Goal: Information Seeking & Learning: Learn about a topic

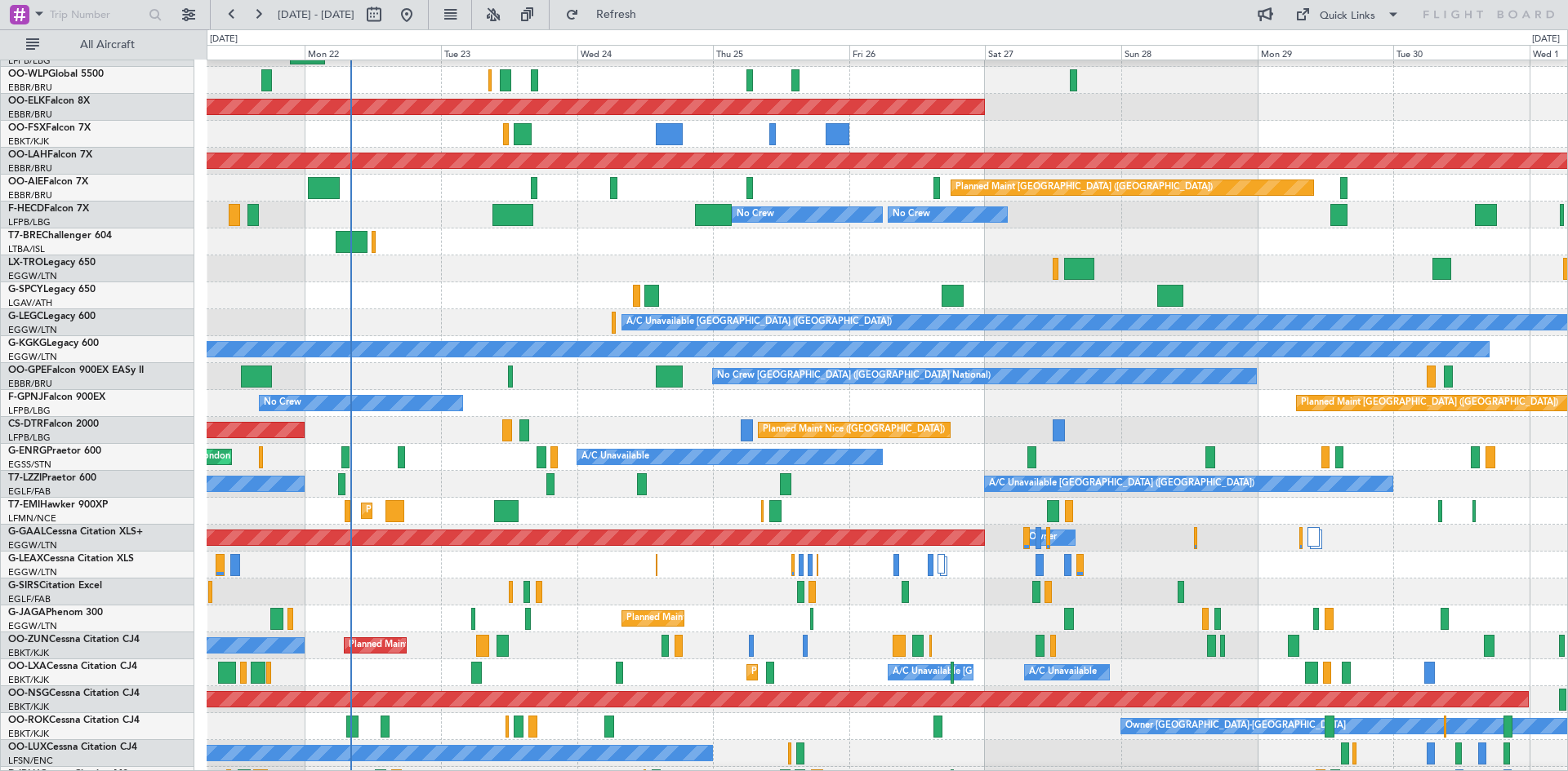
click at [494, 448] on div "AOG Maint London (Stansted) A/C Unavailable" at bounding box center [886, 457] width 1360 height 27
click at [506, 11] on button at bounding box center [493, 15] width 26 height 26
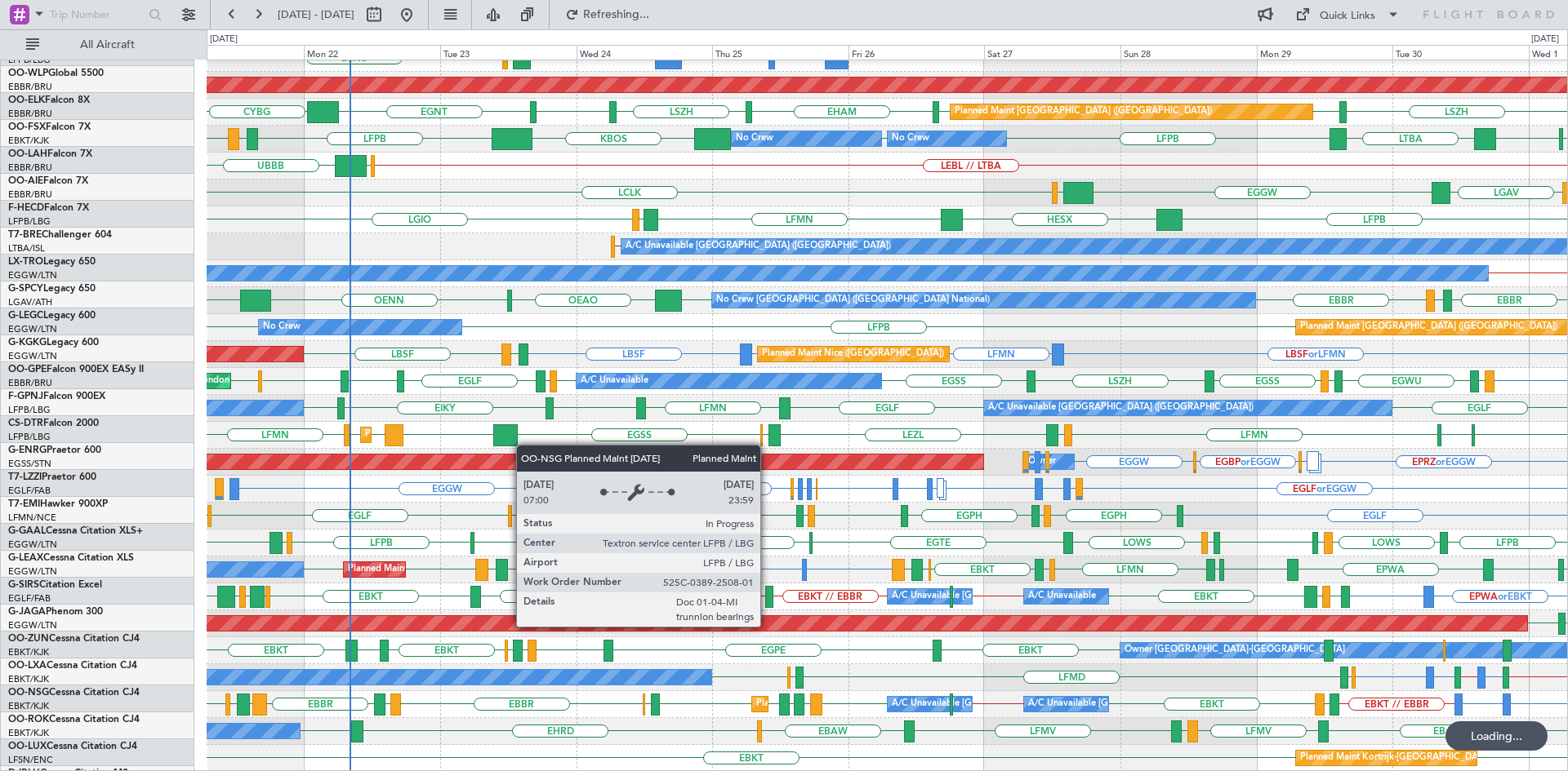
scroll to position [177, 0]
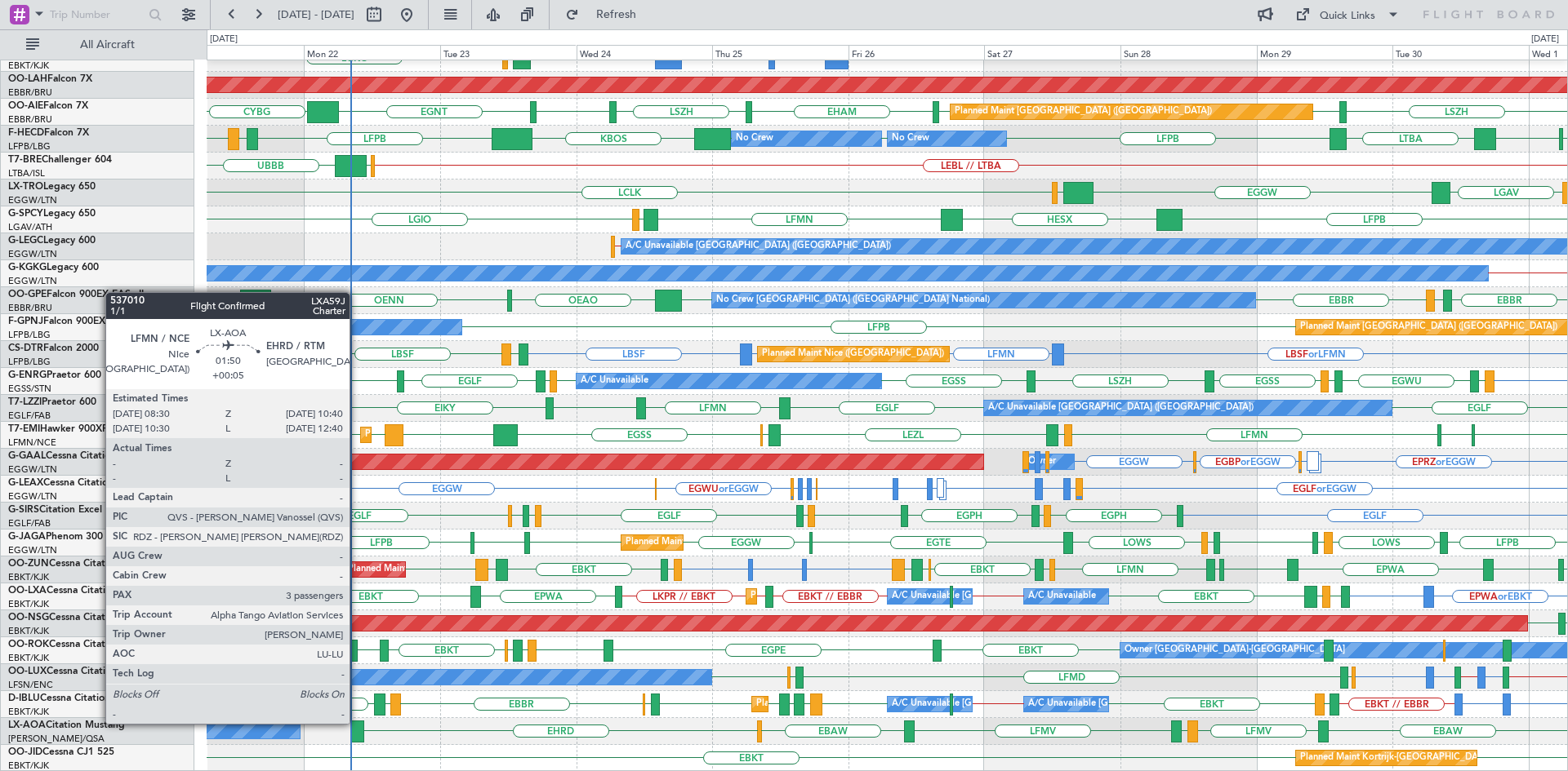
click at [358, 721] on div at bounding box center [358, 731] width 13 height 22
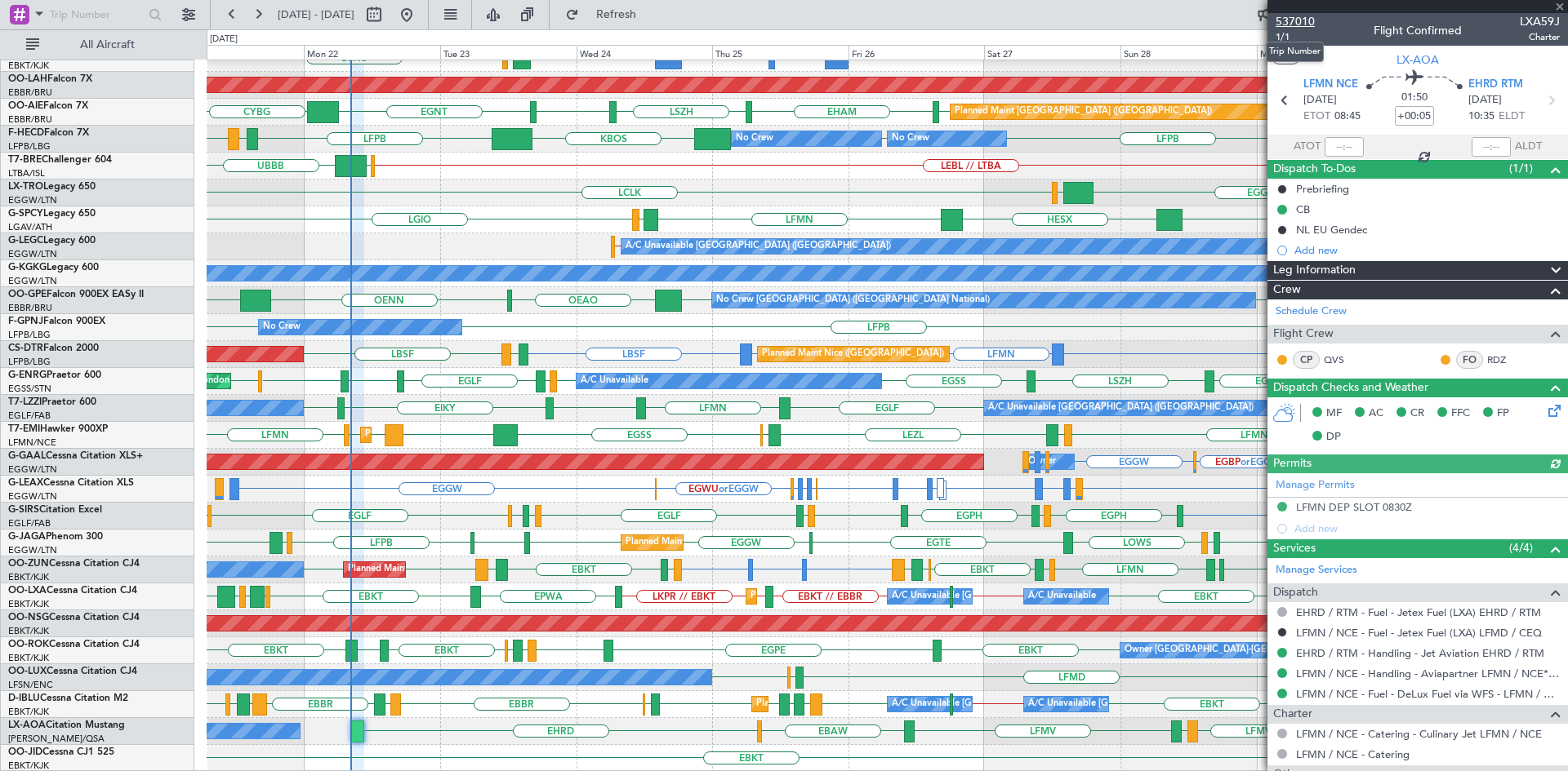
click at [1287, 19] on span "537010" at bounding box center [1294, 21] width 39 height 17
click at [1557, 9] on span at bounding box center [1560, 7] width 17 height 15
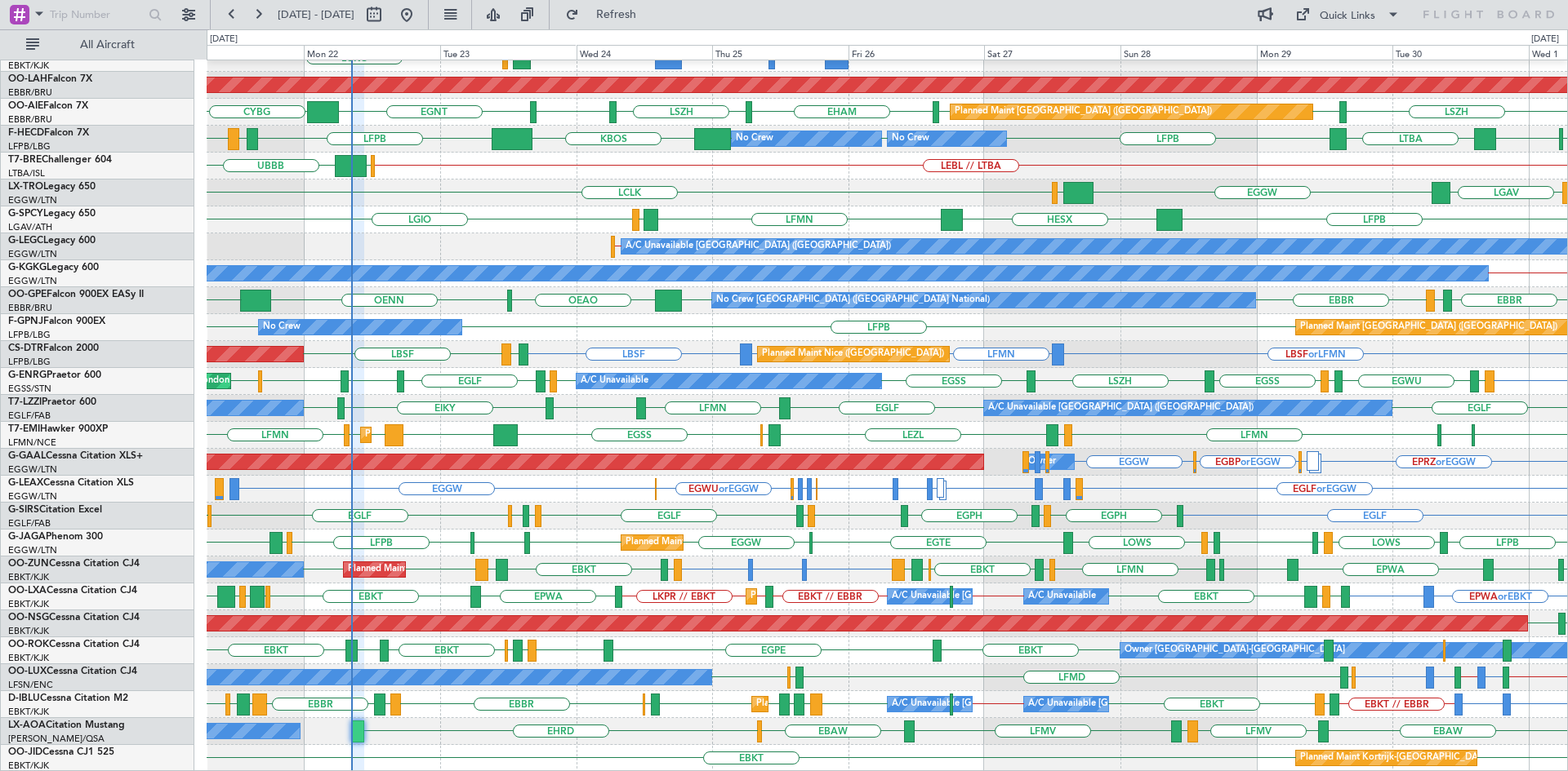
type input "0"
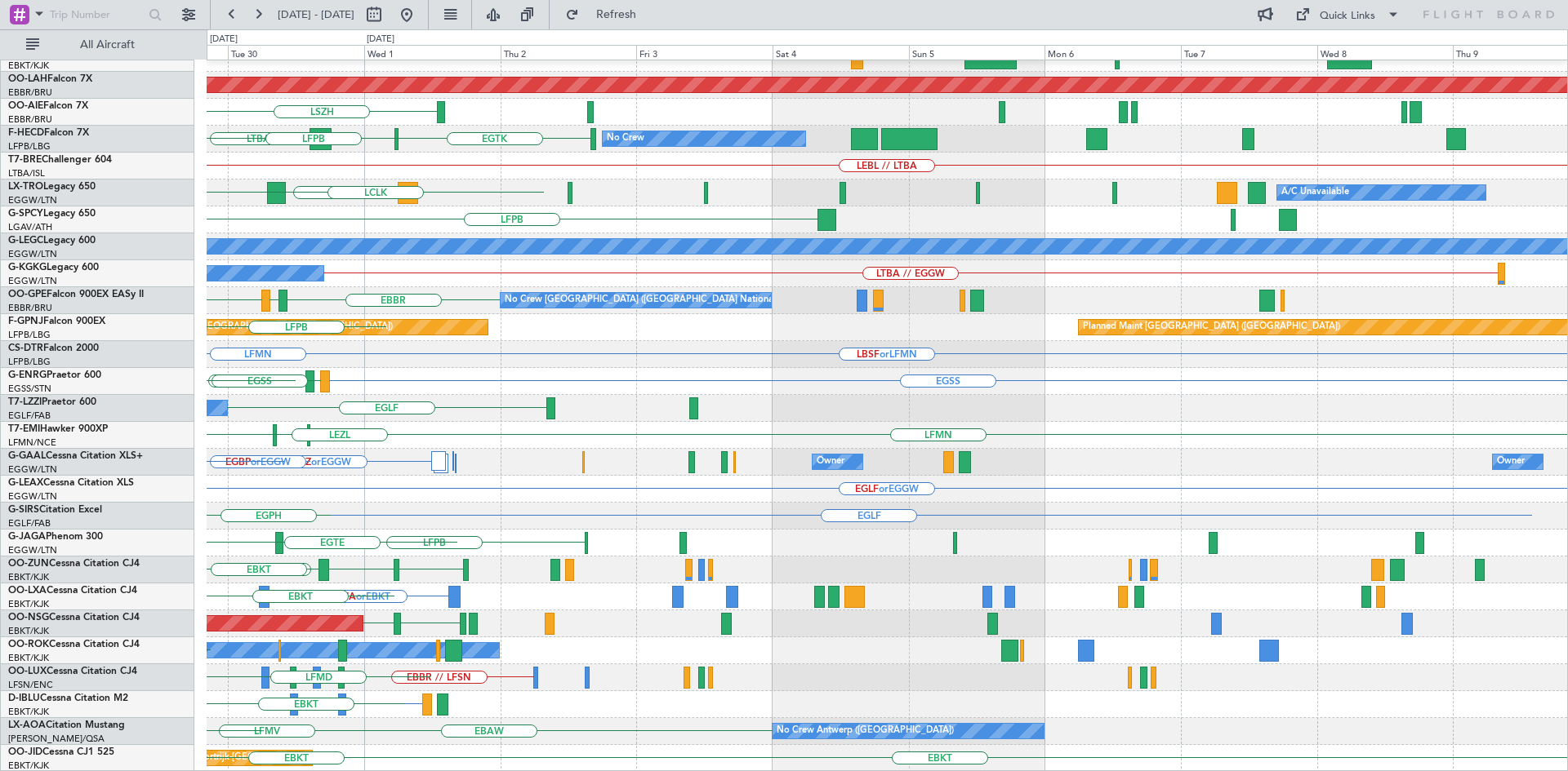
click at [0, 262] on div "EBKT // EBBR Planned Maint Alton-st Louis (St Louis Regl) LSZH EGLF Planned Mai…" at bounding box center [784, 400] width 1568 height 741
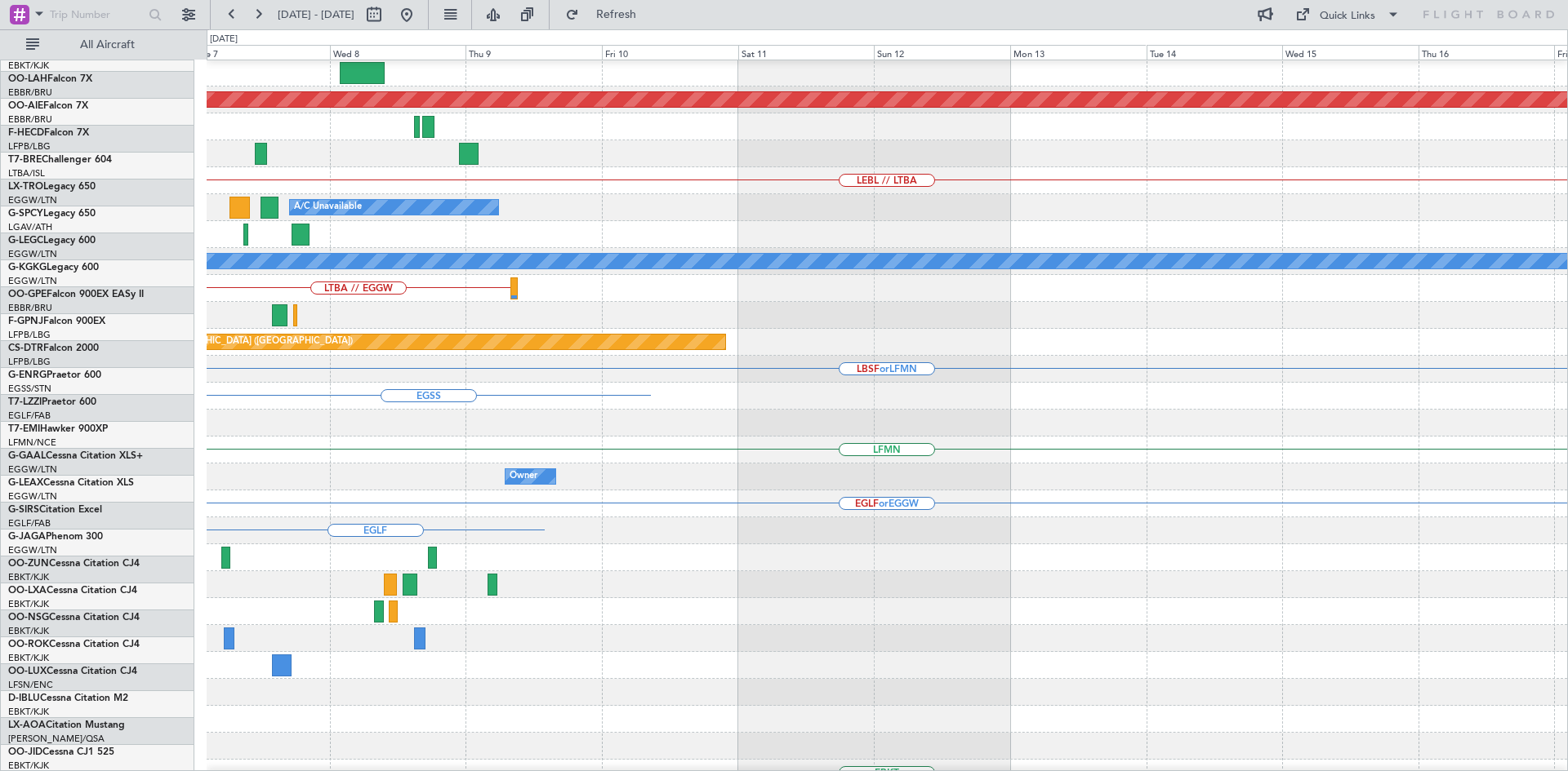
click at [0, 313] on div "Planned Maint Alton-st Louis (St Louis Regl) LEBL // LTBA A/C Unavailable A/C U…" at bounding box center [784, 400] width 1568 height 741
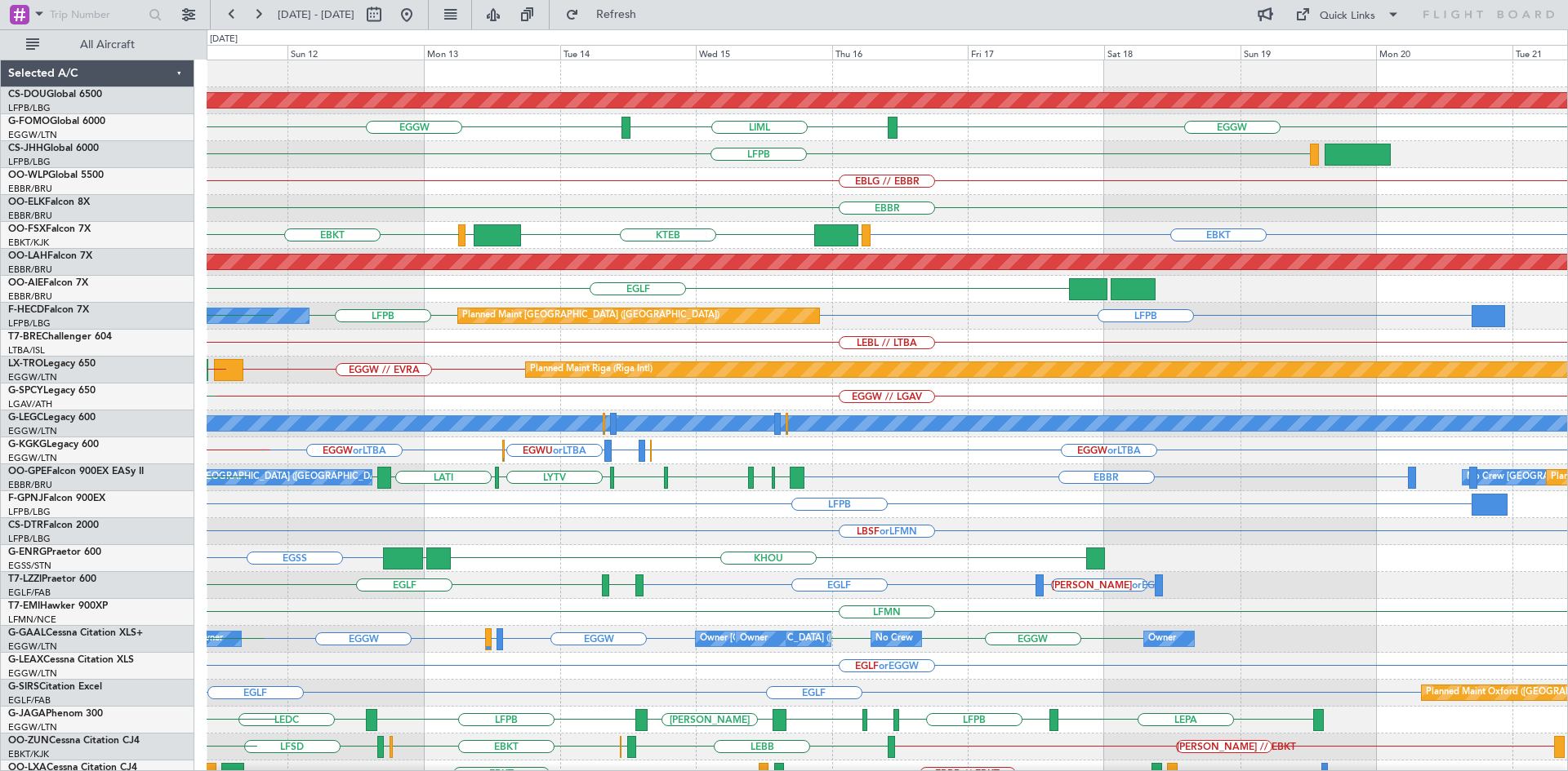
scroll to position [0, 0]
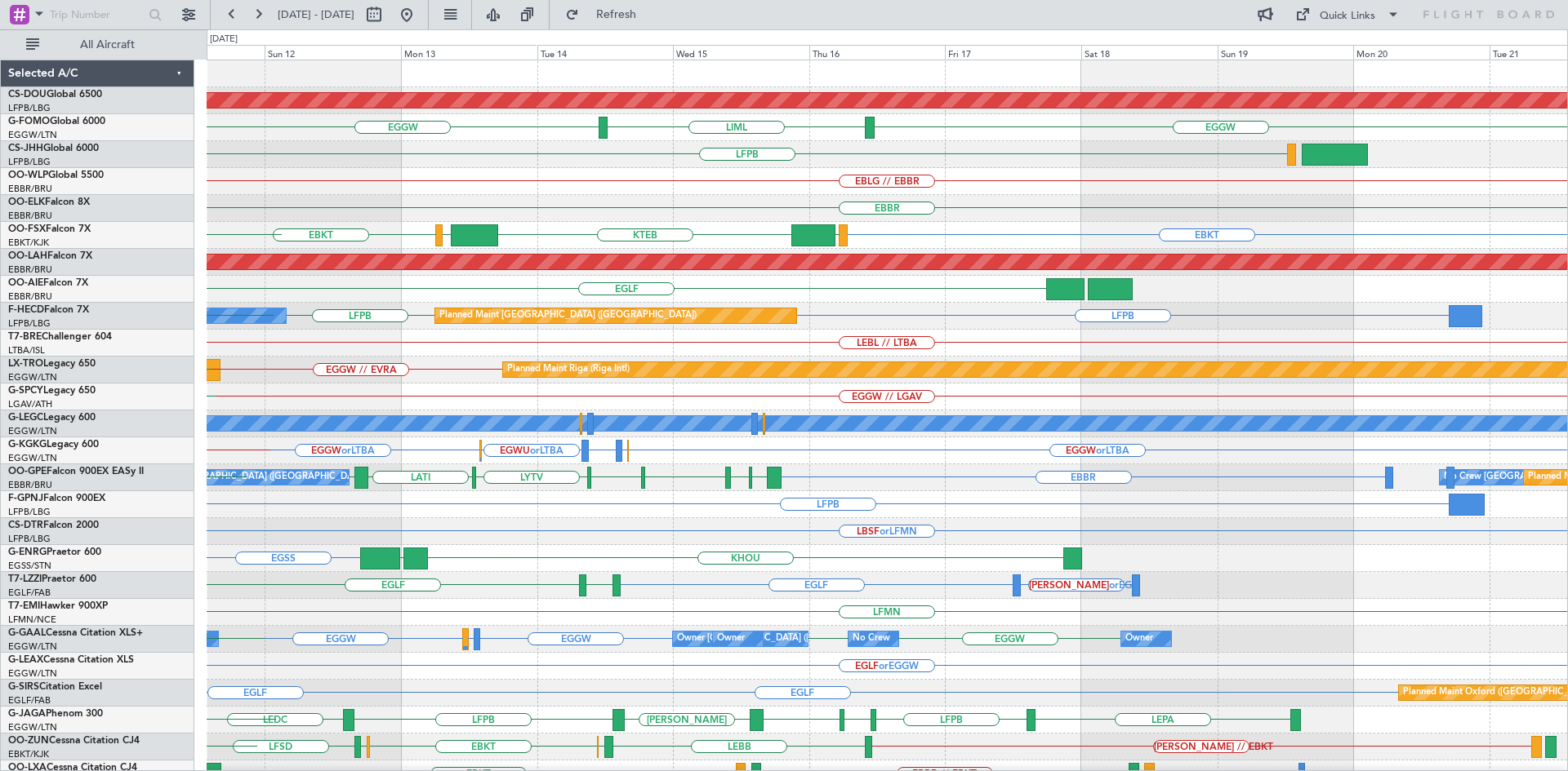
click at [433, 301] on div "EGLF LEMD EGLF" at bounding box center [886, 289] width 1360 height 27
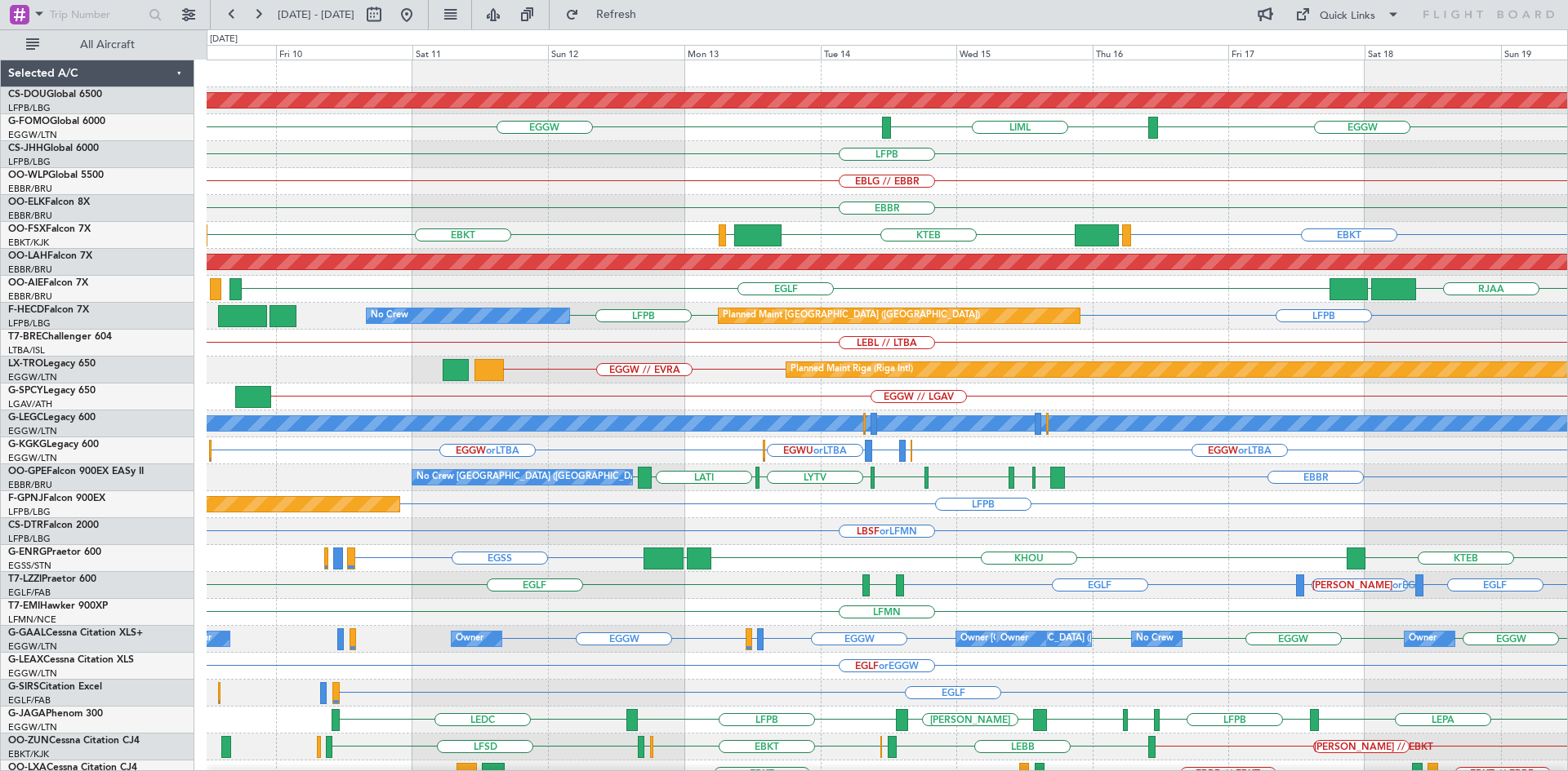
click at [1022, 301] on div "RJAA EGLF UTSA" at bounding box center [886, 289] width 1360 height 27
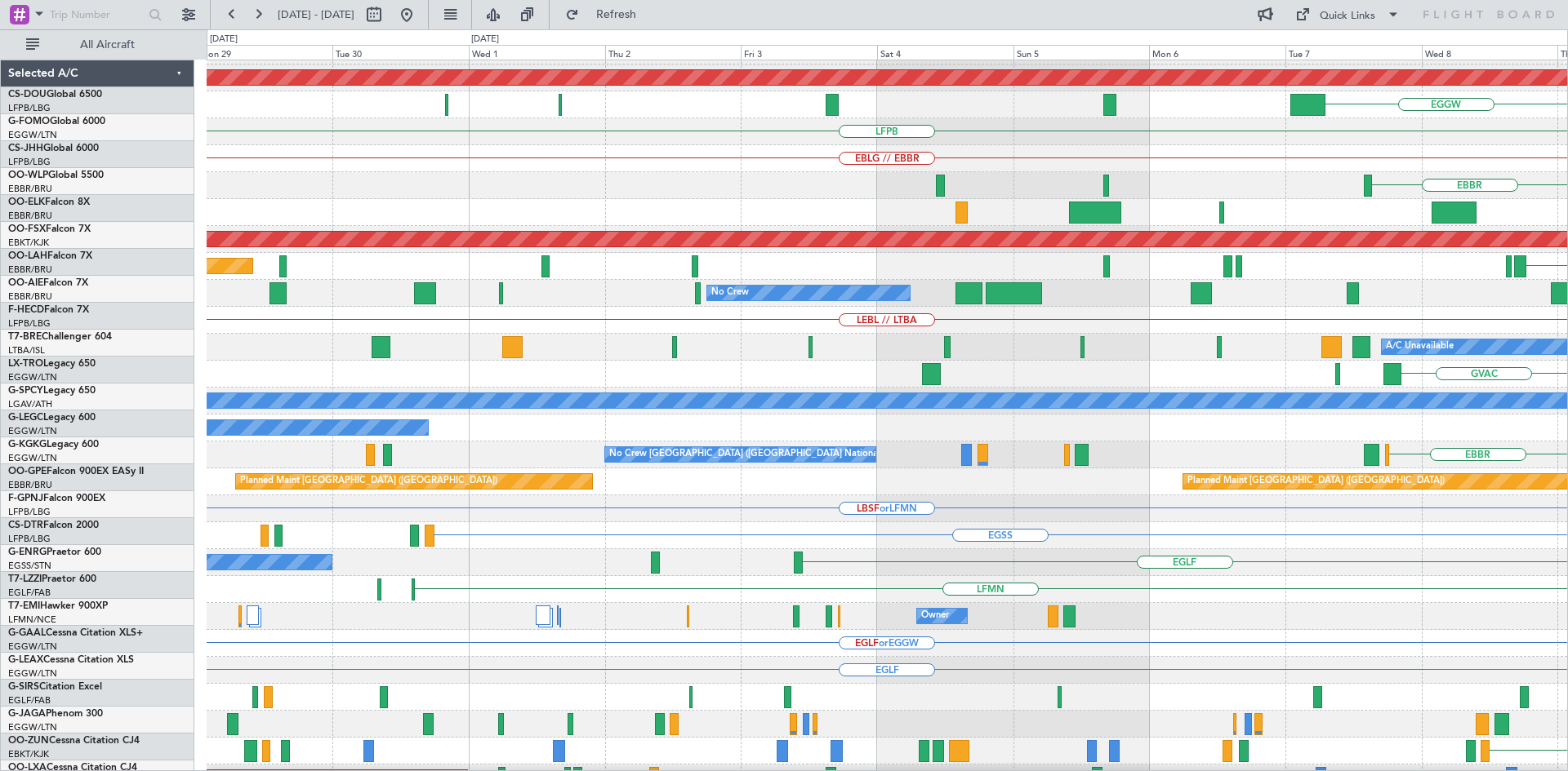
click at [1567, 436] on html "09 Oct 2025 - 19 Oct 2025 Refresh Quick Links All Aircraft Planned Maint London…" at bounding box center [784, 386] width 1568 height 771
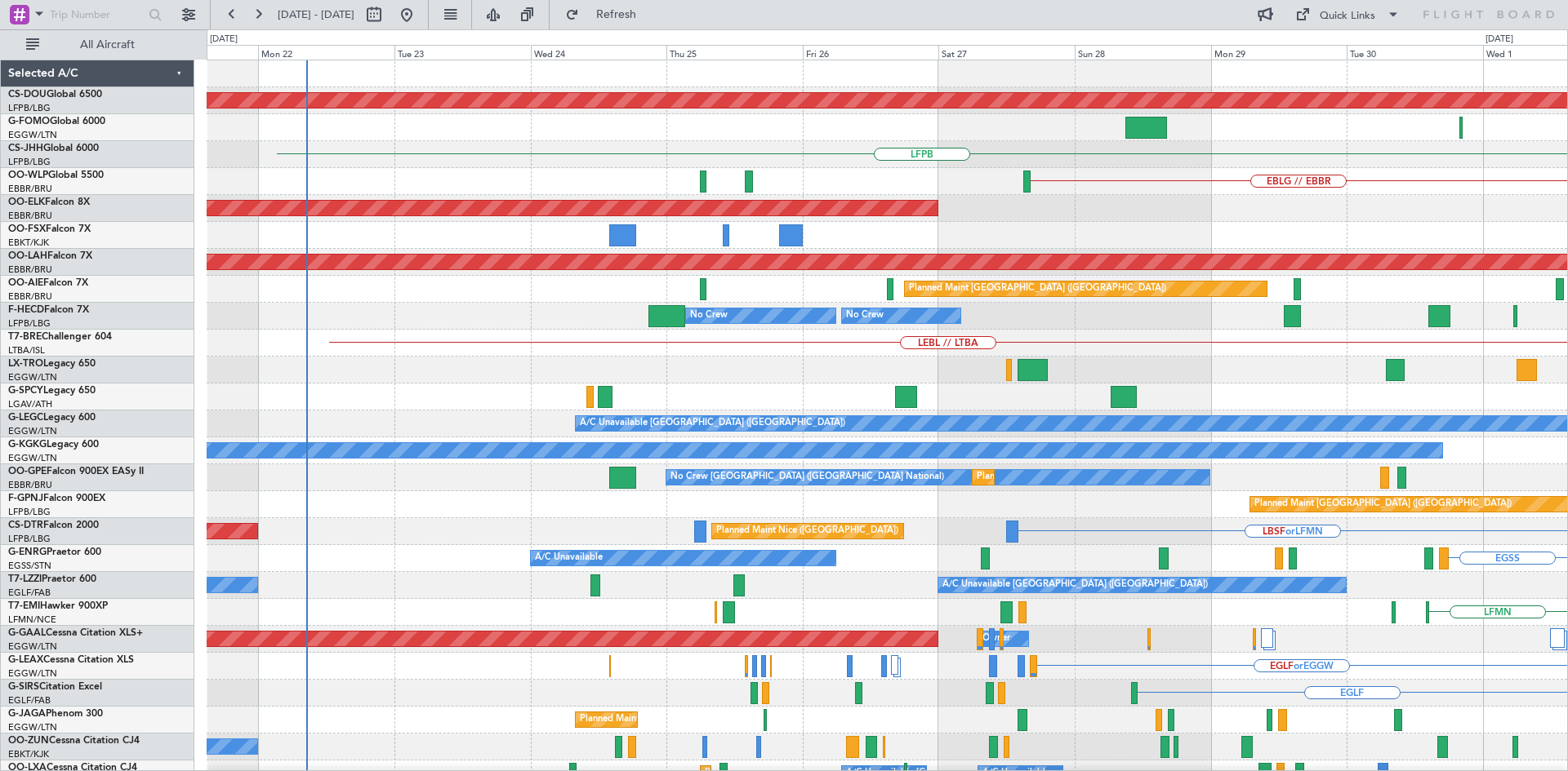
click at [1545, 619] on div "Planned Maint London (Biggin Hill) LFPB Owner EBLG // EBBR Planned Maint Kortri…" at bounding box center [886, 504] width 1360 height 889
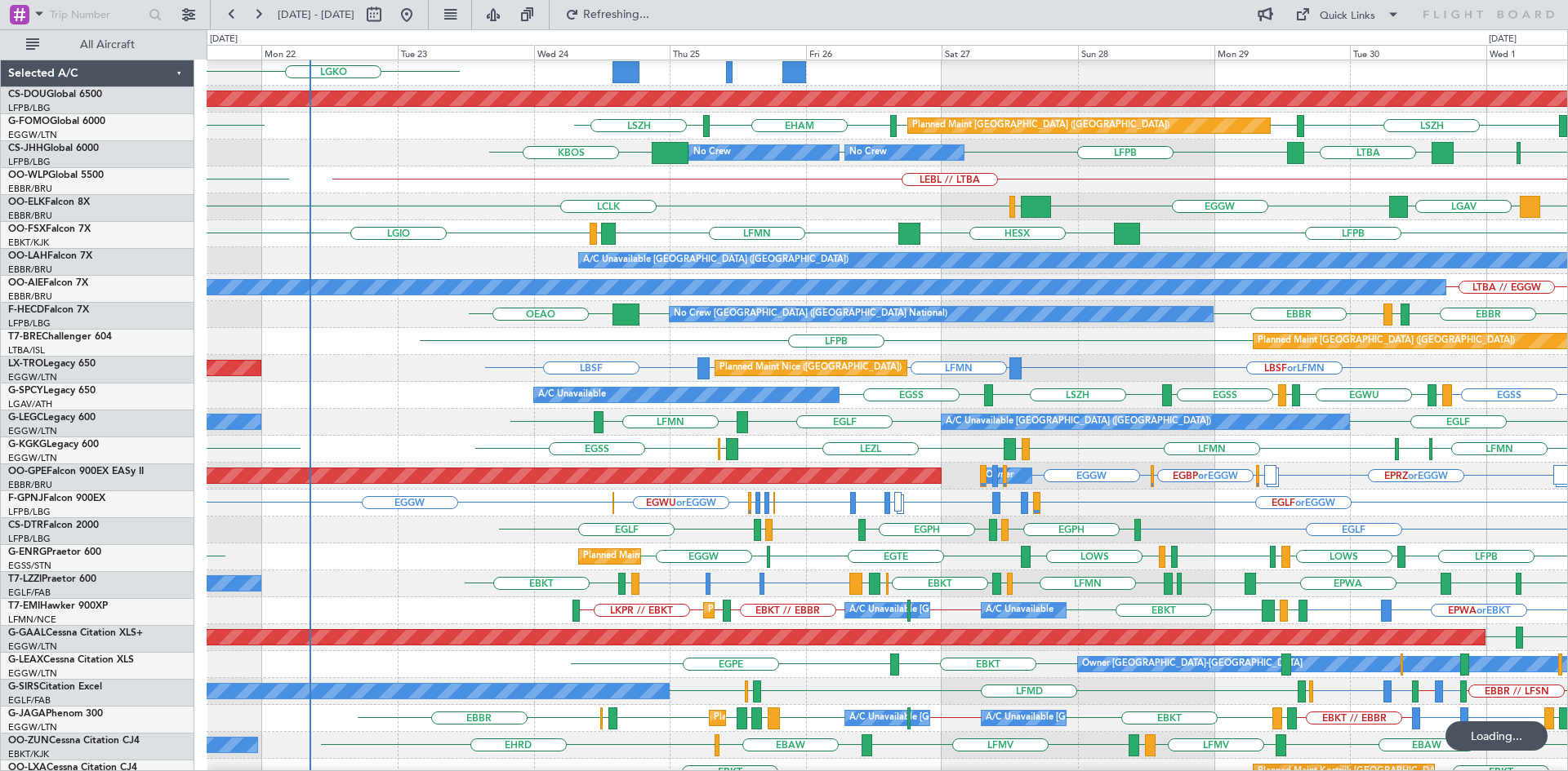
scroll to position [177, 0]
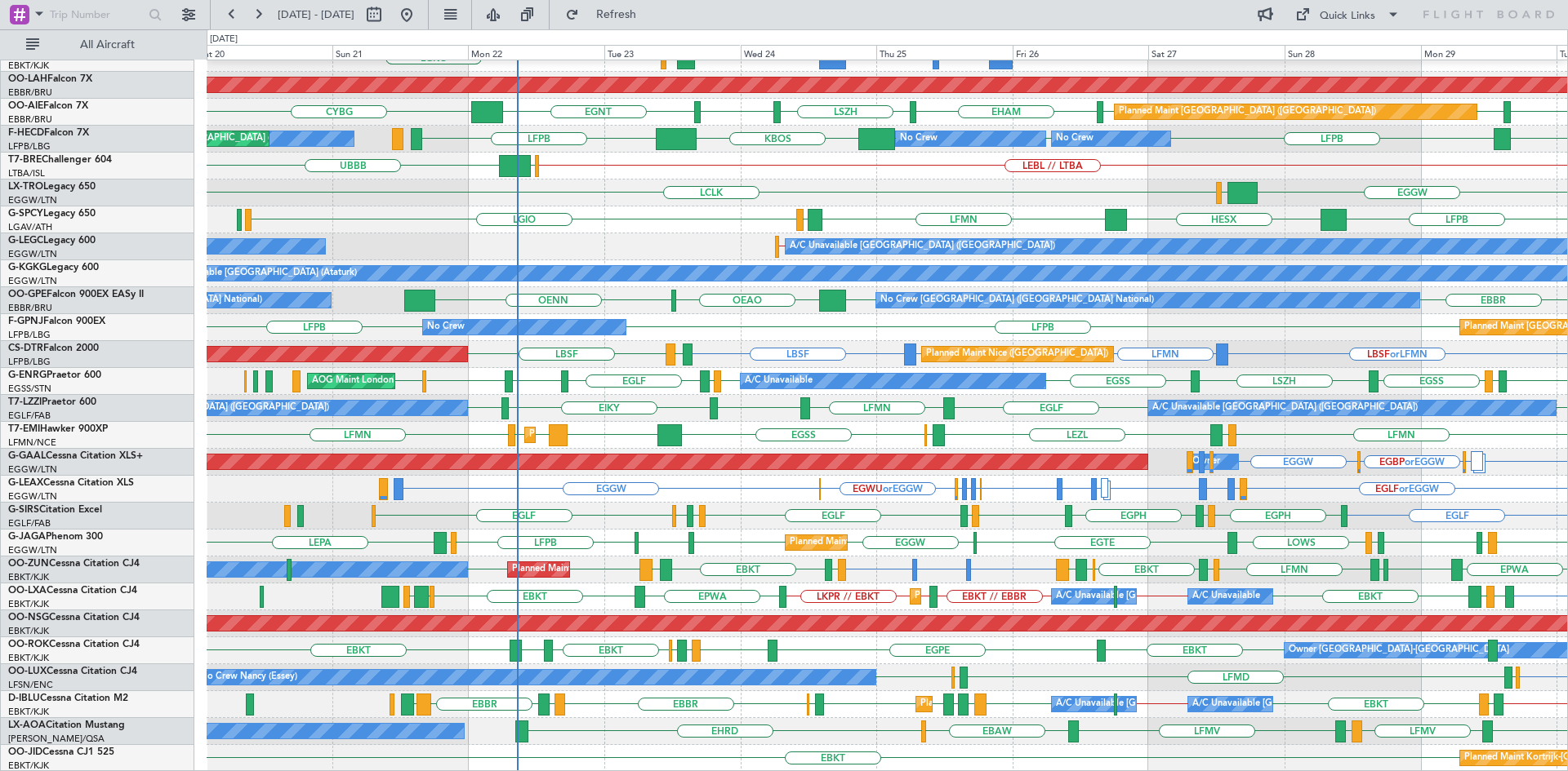
click at [631, 336] on div "EBKT // EBBR Planned Maint Kortrijk-Wevelgem LGKO LGAV LGKO Planned Maint Alton…" at bounding box center [886, 327] width 1360 height 889
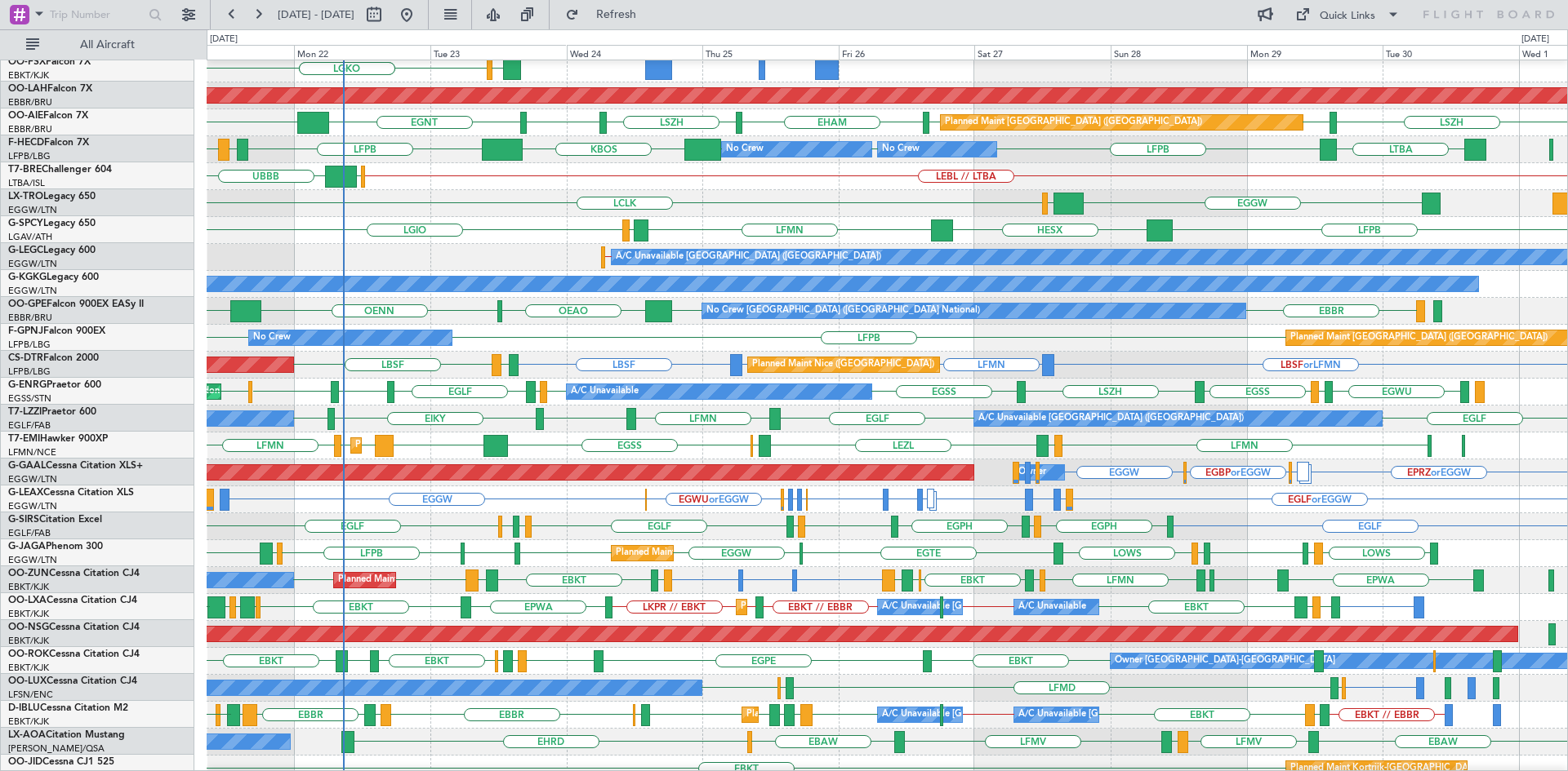
click at [328, 271] on div "A/C Unavailable Istanbul (Ataturk) AOG Maint Istanbul (Ataturk)" at bounding box center [886, 284] width 1360 height 27
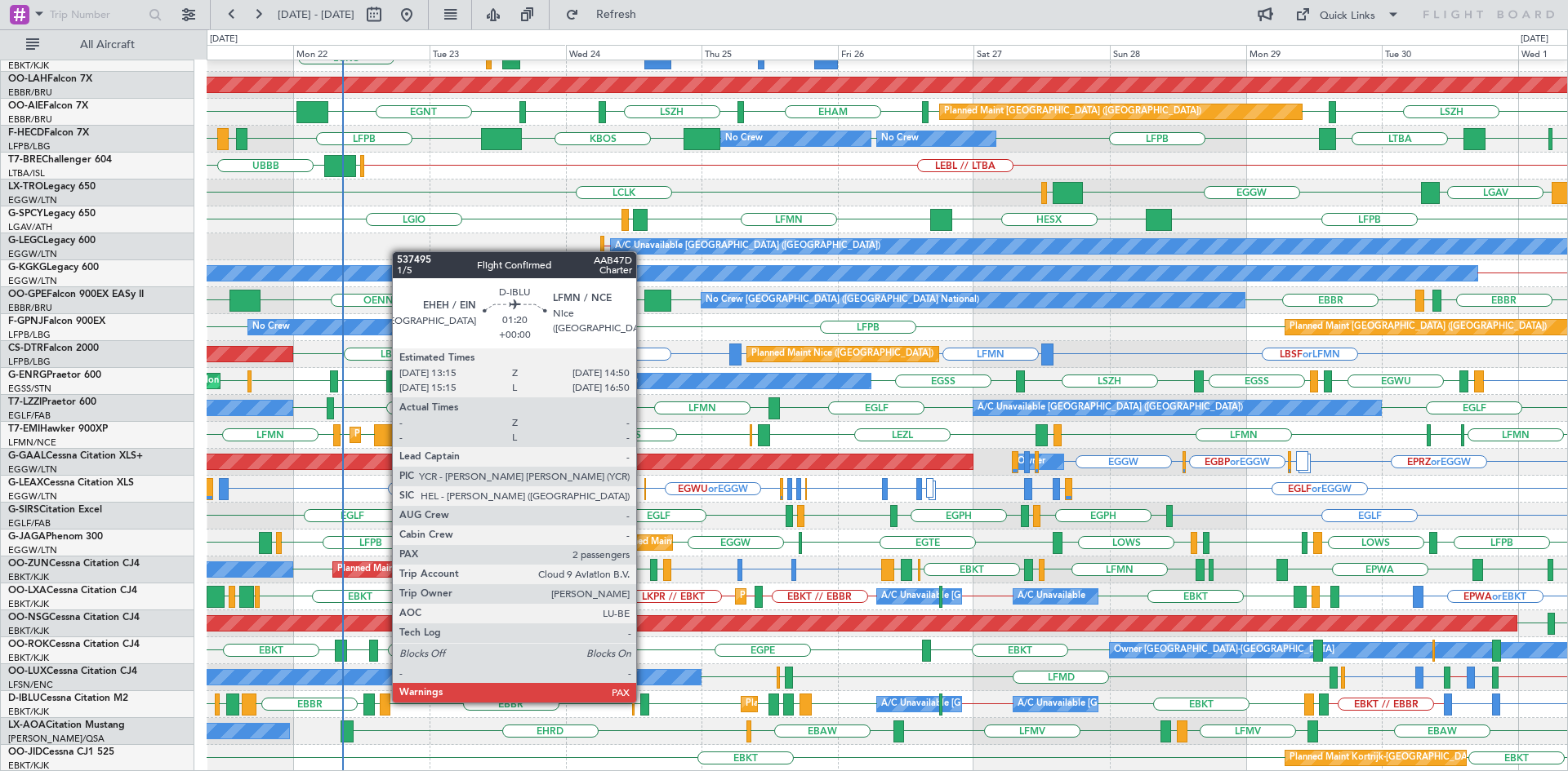
click at [644, 701] on div at bounding box center [644, 704] width 9 height 22
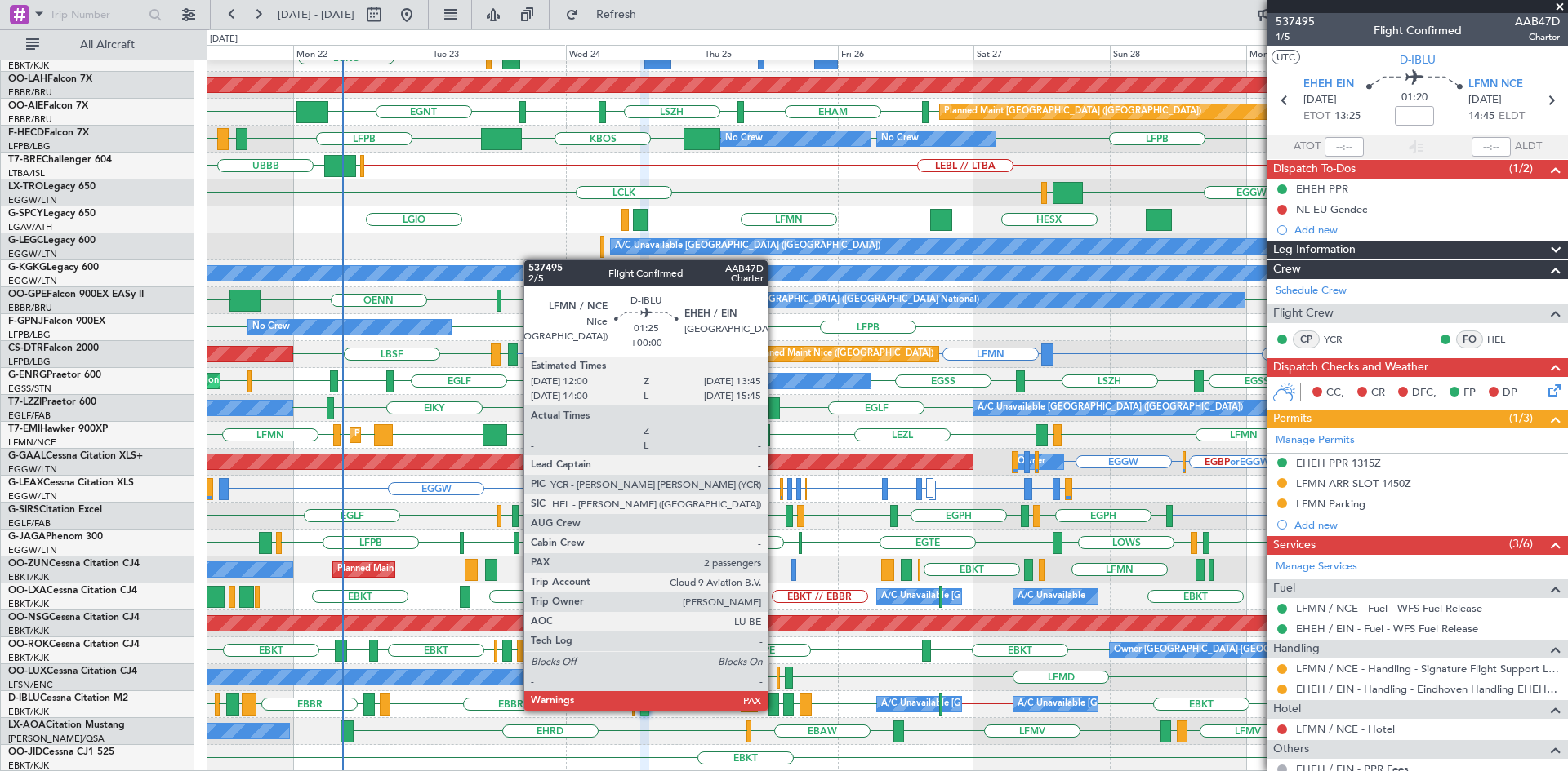
click at [775, 709] on div at bounding box center [773, 704] width 10 height 22
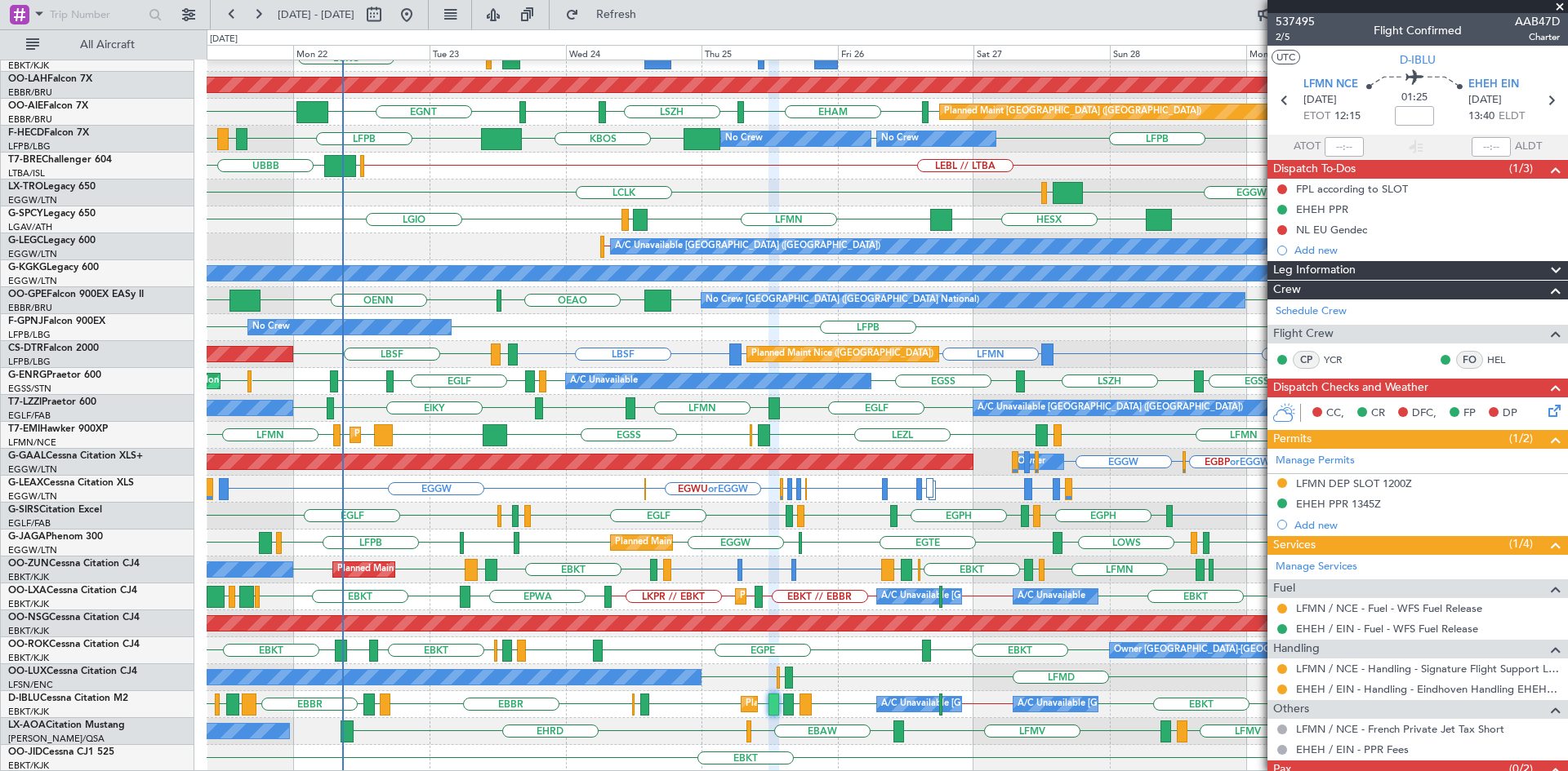
drag, startPoint x: 1562, startPoint y: 6, endPoint x: 1408, endPoint y: 1, distance: 154.1
click at [1560, 6] on span at bounding box center [1560, 7] width 17 height 15
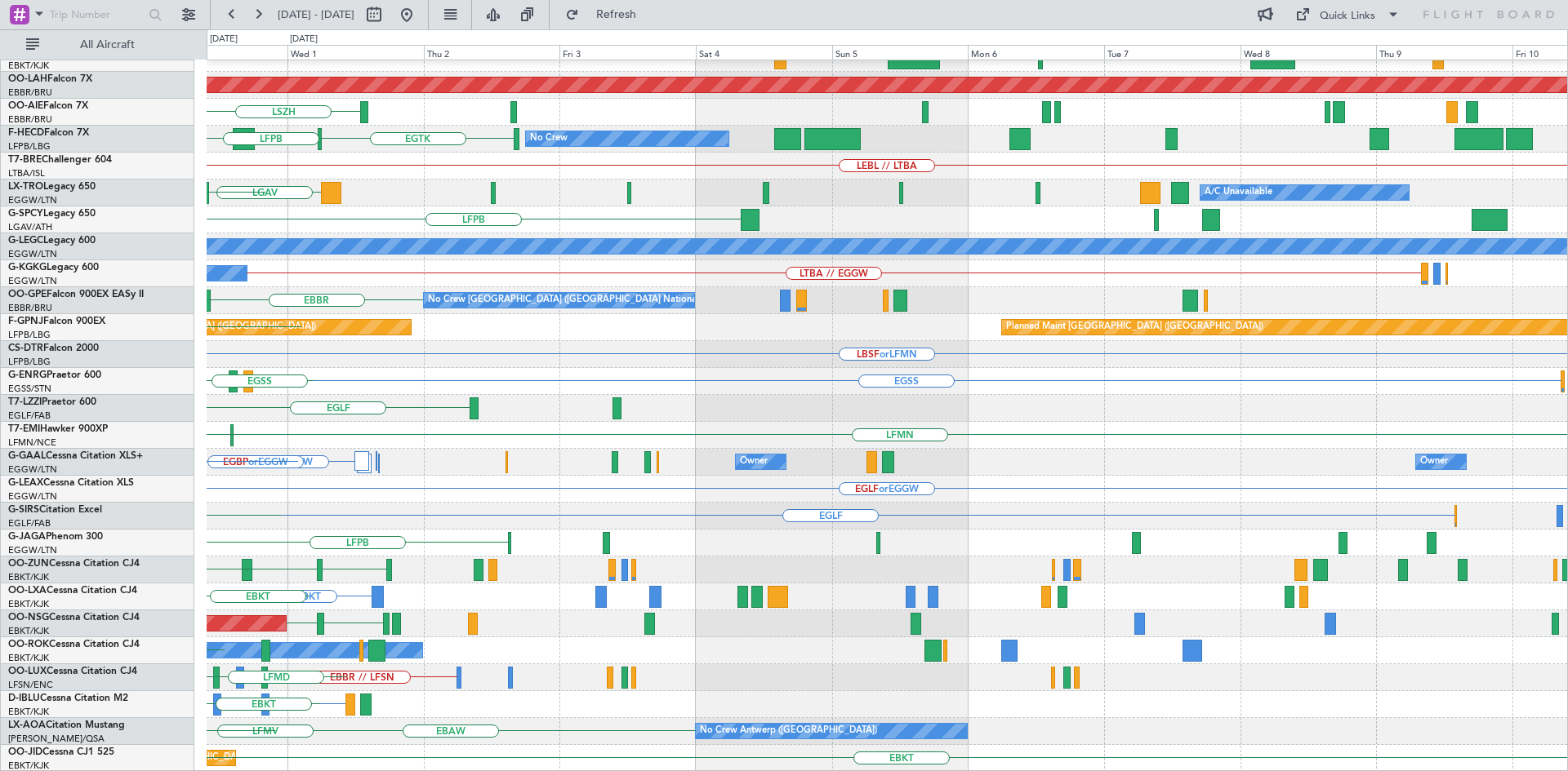
click at [0, 246] on div "EBKT // EBBR Planned Maint Alton-st Louis (St Louis Regl) LSZH EGLF Planned Mai…" at bounding box center [784, 400] width 1568 height 741
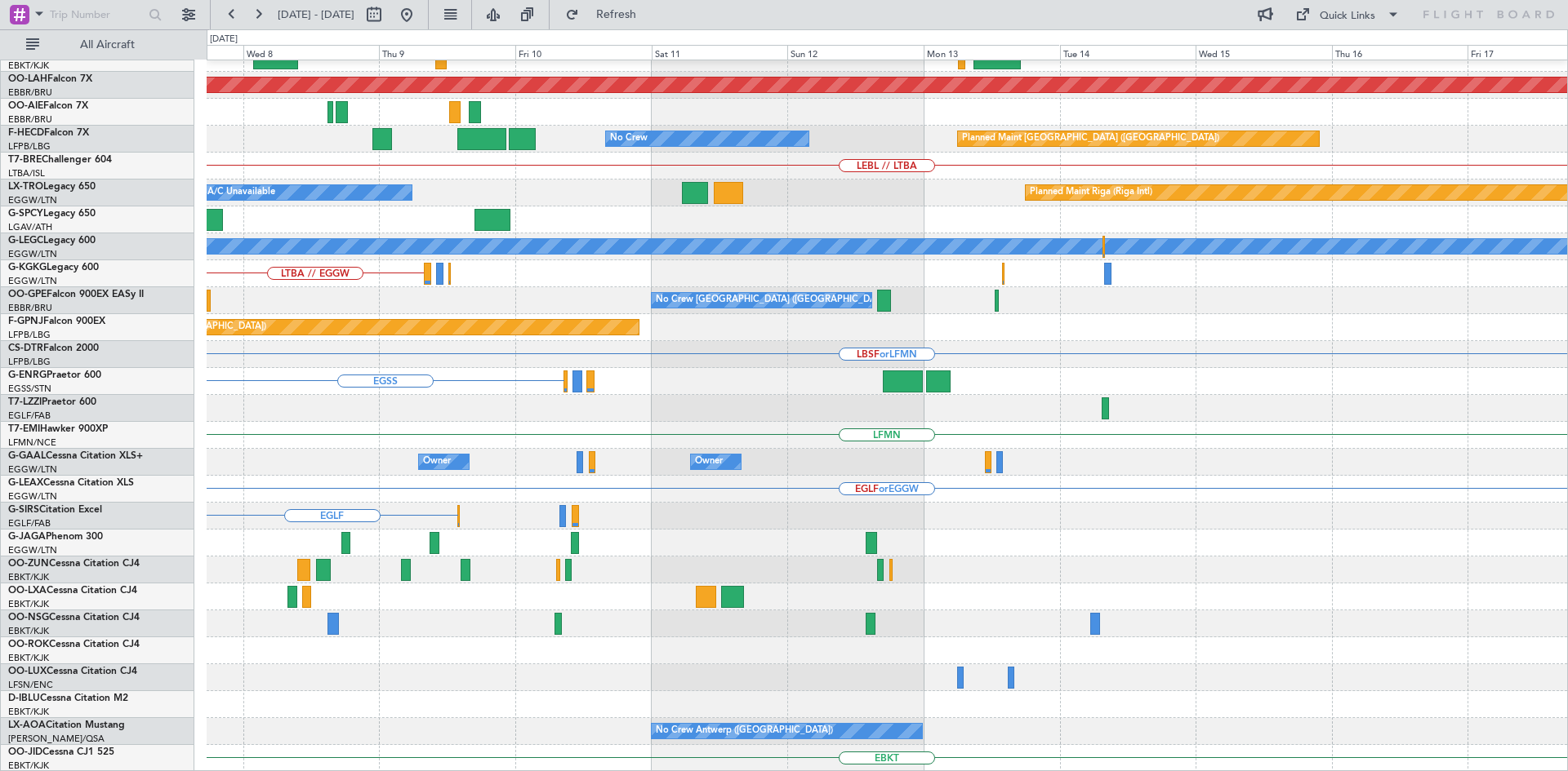
click at [123, 414] on div "Planned Maint Alton-st Louis (St Louis Regl) No Crew Planned Maint Paris (Le Bo…" at bounding box center [784, 400] width 1568 height 741
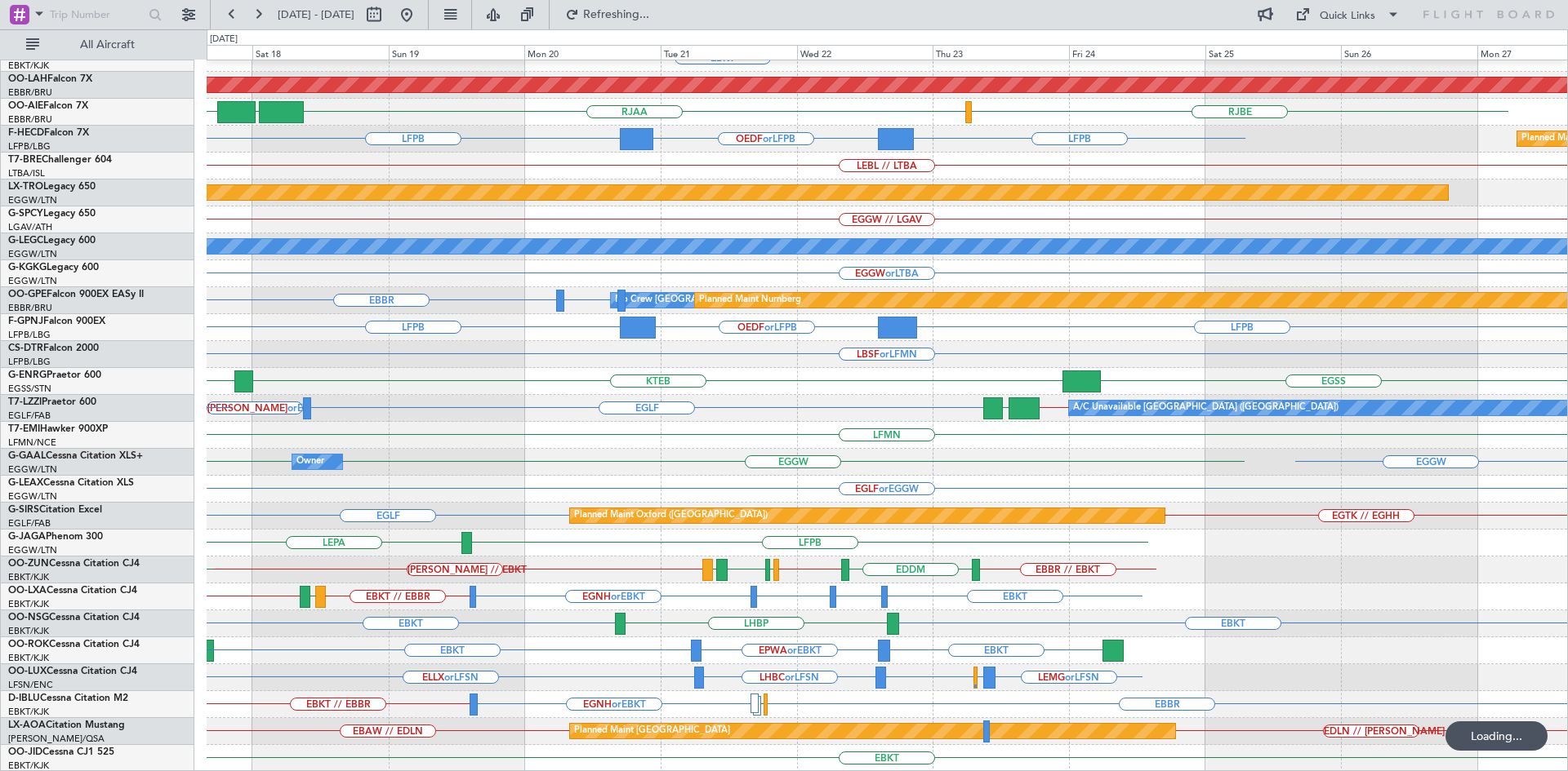
click at [602, 568] on div "EBBR EBKT LOWS Planned Maint Alton-st Louis (St Louis Regl) EGLF RJBE RJAA UTSA…" at bounding box center [886, 327] width 1360 height 889
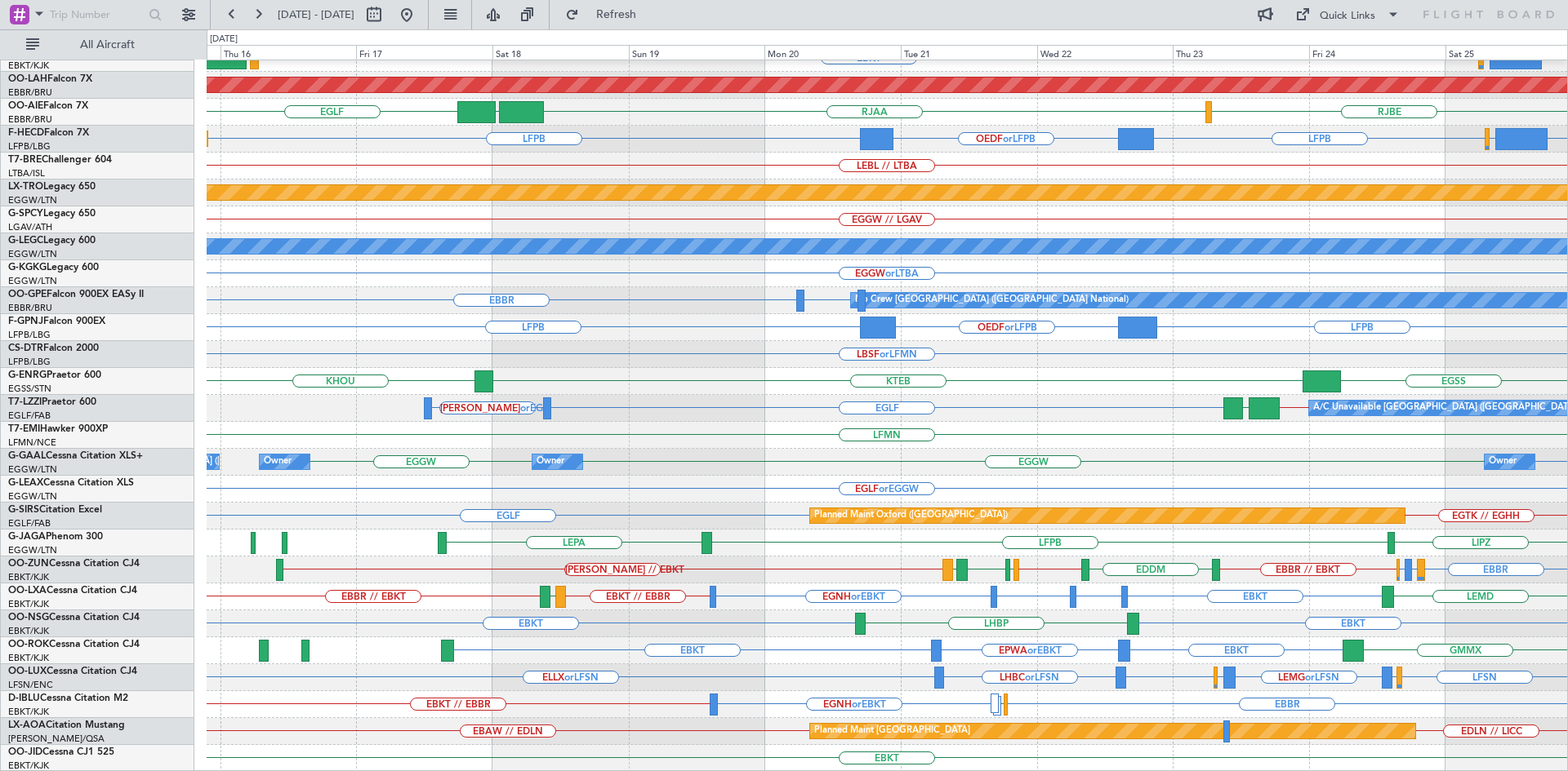
click at [746, 535] on div "LFPB LEPA LIPZ LFPB" at bounding box center [886, 542] width 1360 height 27
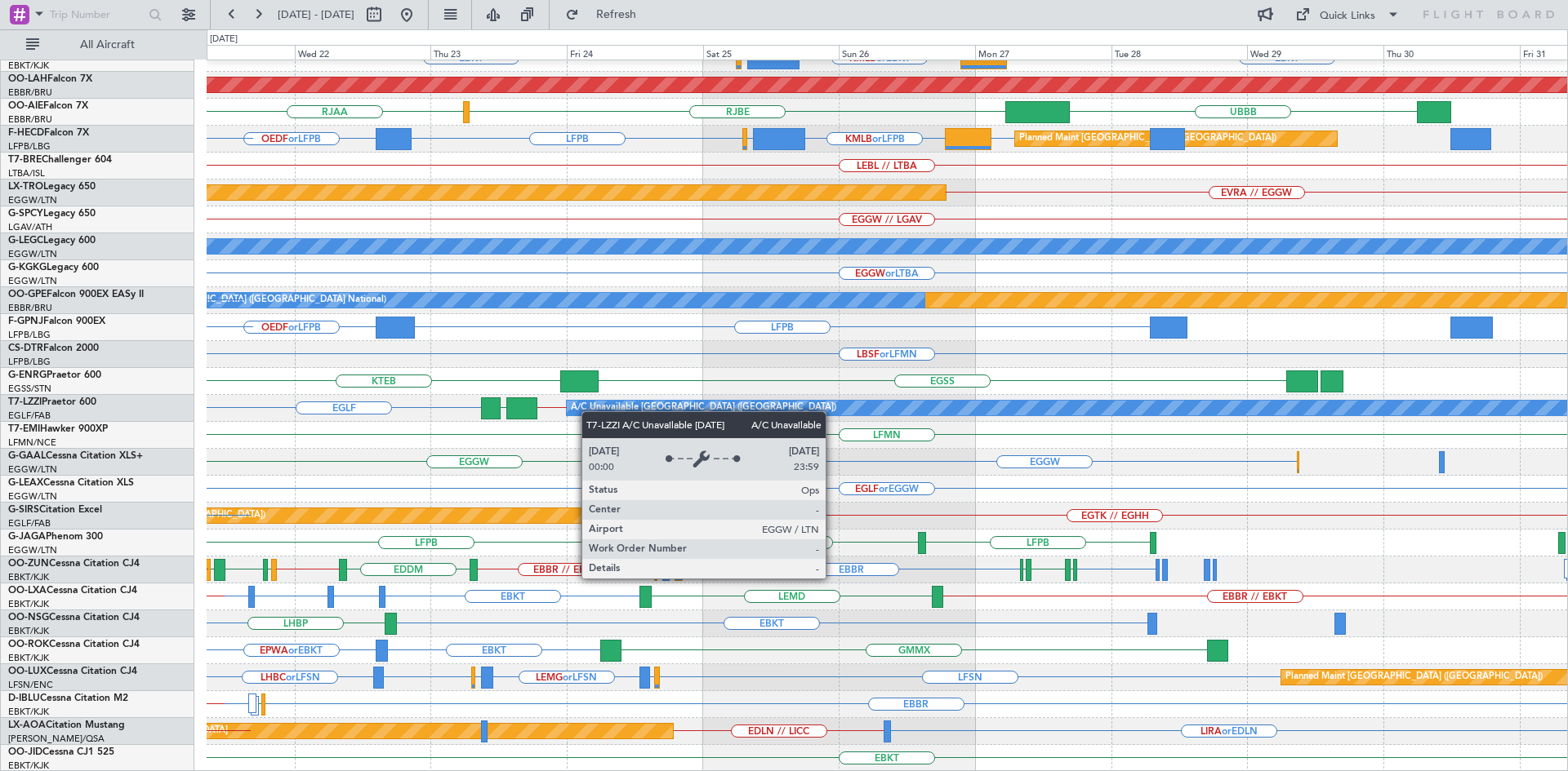
click at [589, 411] on div "EBBR EBBR LFMN EBKT EBKT KMLB or EBKT EGWU or EBKT Planned Maint Alton-st Louis…" at bounding box center [886, 327] width 1360 height 889
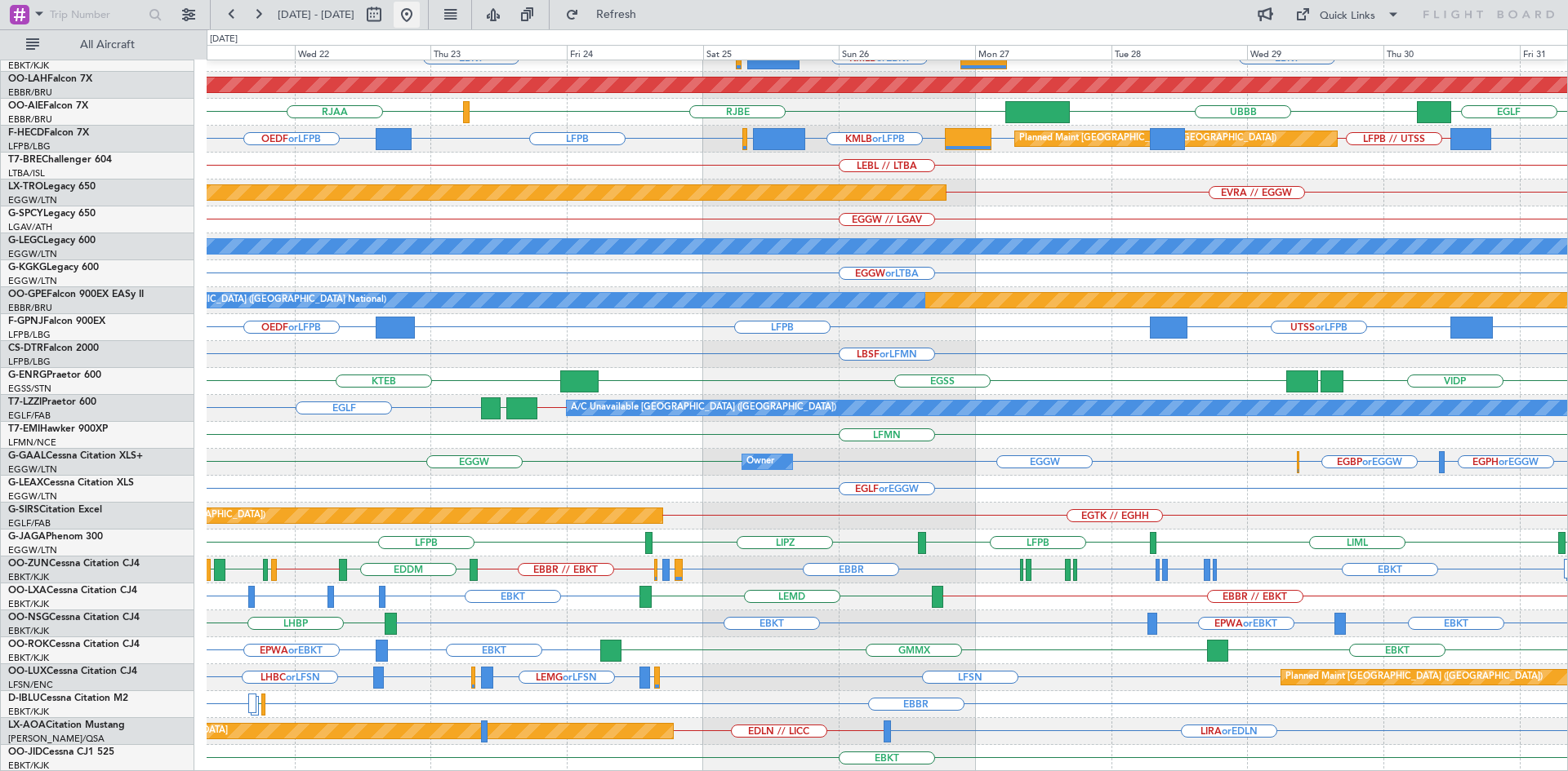
click at [420, 16] on button at bounding box center [406, 15] width 26 height 26
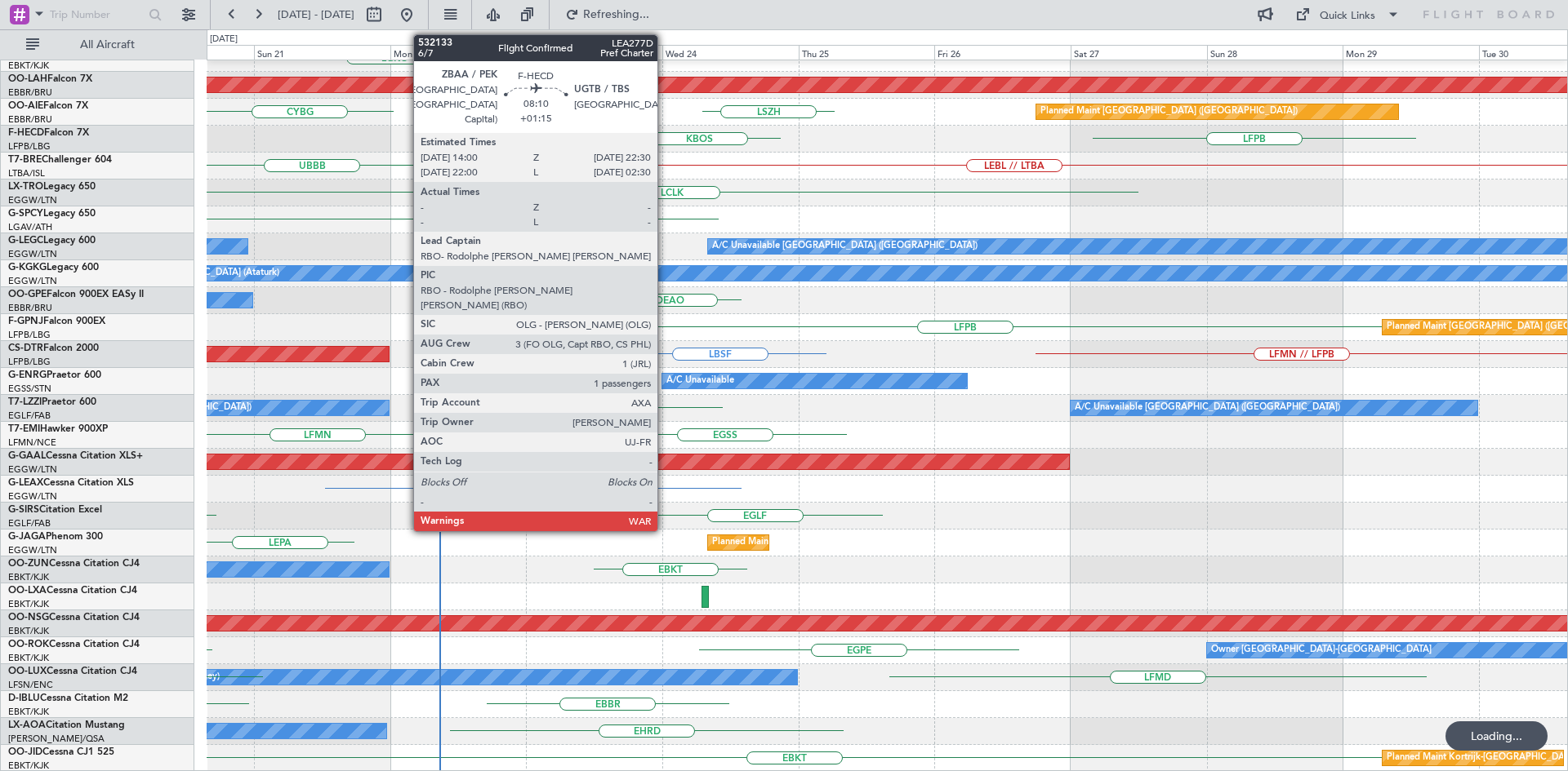
click at [708, 400] on div "A/C Unavailable London (Farnborough) EGLF A/C Unavailable London (Farnborough) …" at bounding box center [886, 408] width 1360 height 27
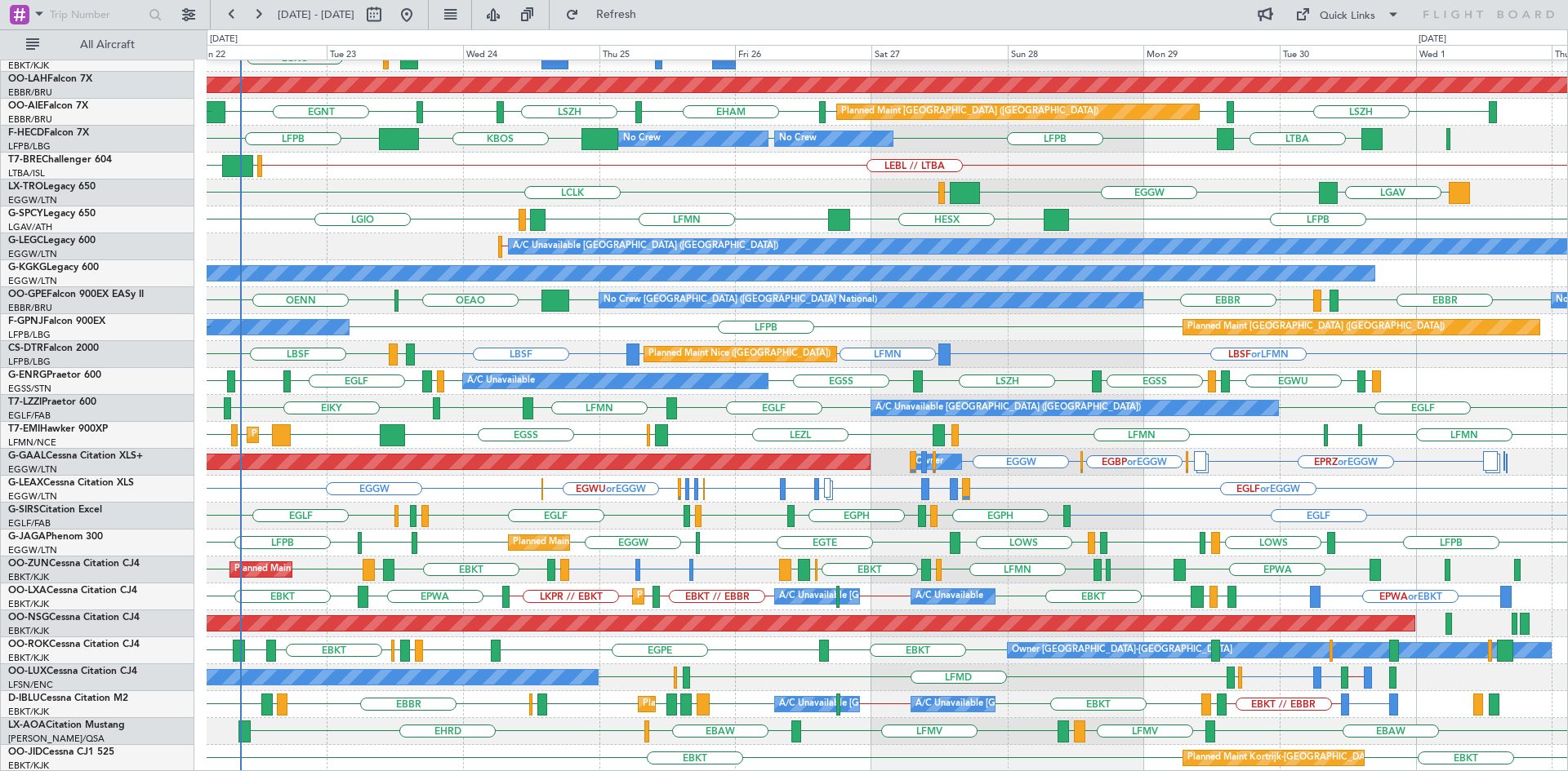
click at [465, 511] on div "EGLF EGLF EGPH EGBP EGPH EGBP EGPH EGPD EGGP EGLF EGSS EGPK EGGW Unplanned Main…" at bounding box center [886, 515] width 1360 height 27
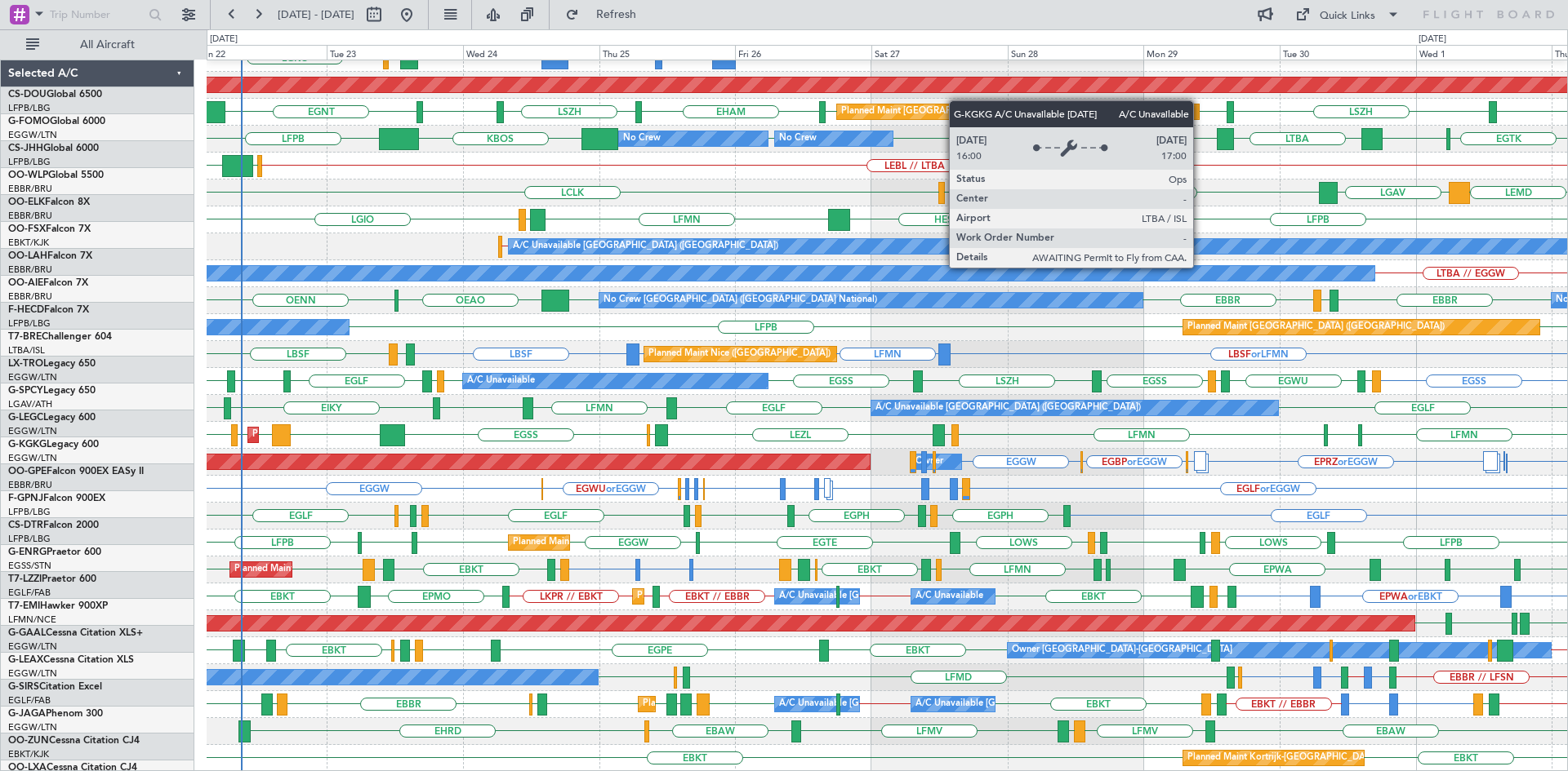
scroll to position [177, 0]
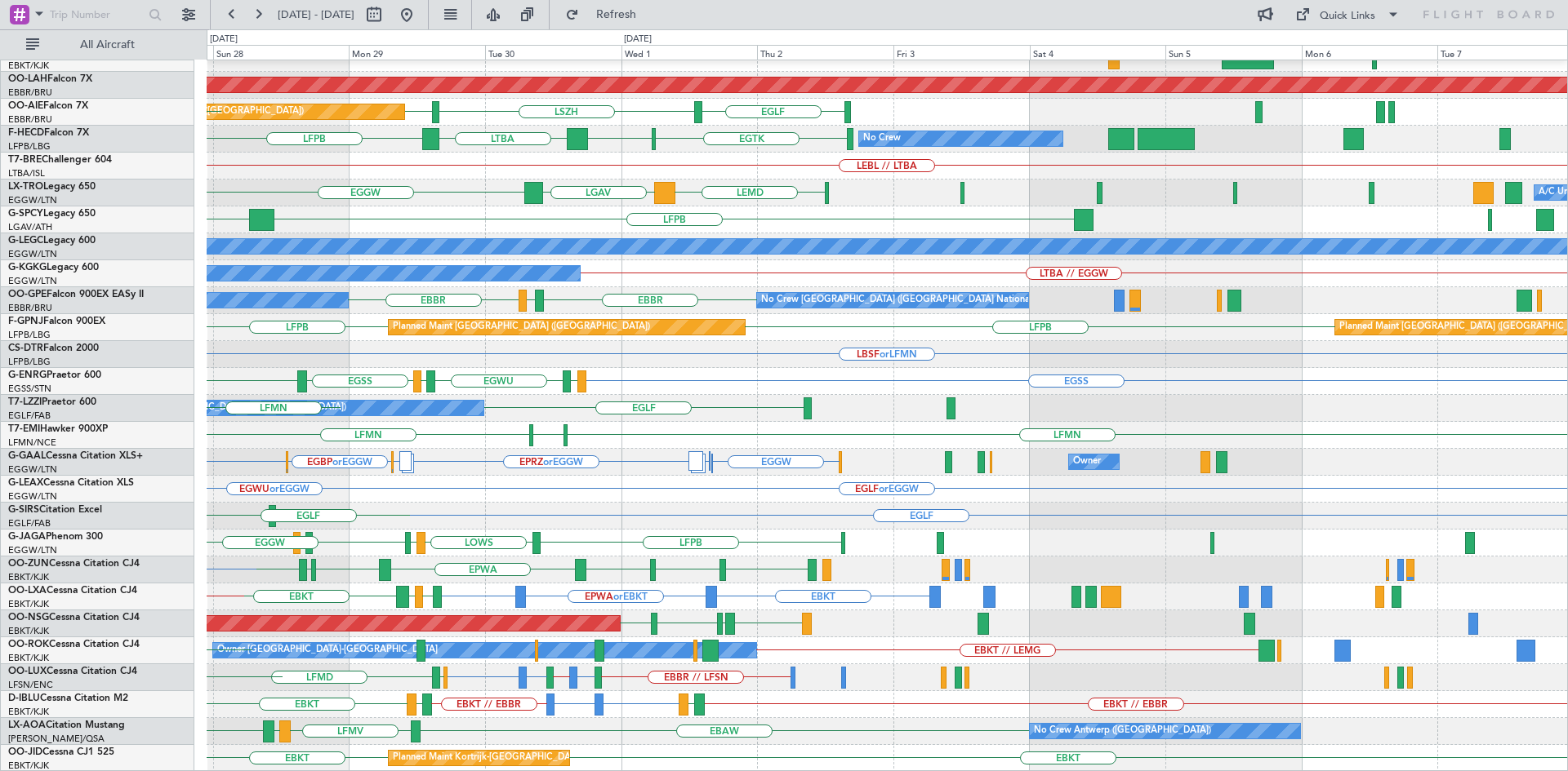
click at [57, 271] on div "EBKT // EBBR Planned Maint [GEOGRAPHIC_DATA]-[GEOGRAPHIC_DATA] Planned [GEOGRAP…" at bounding box center [784, 400] width 1568 height 741
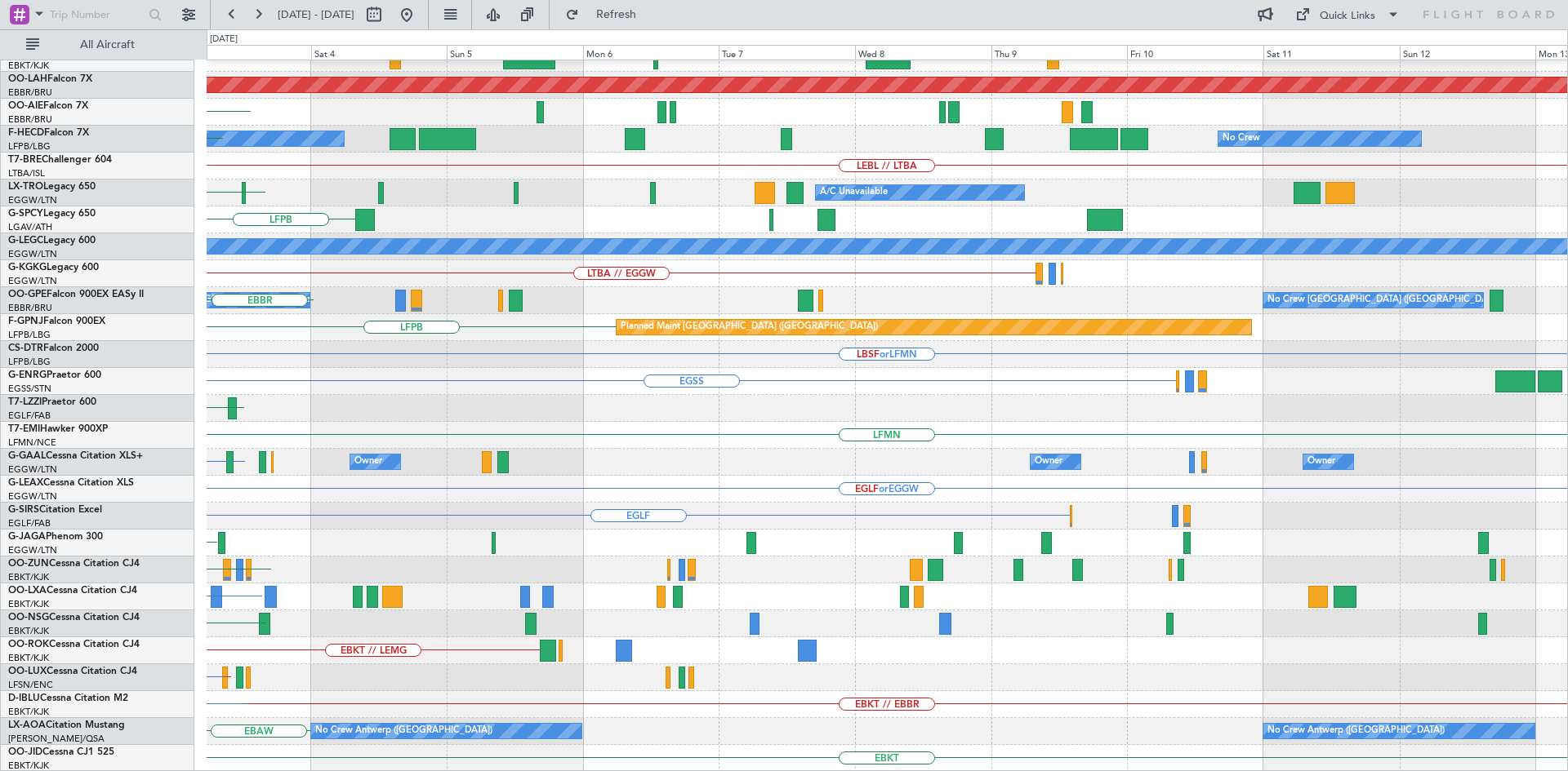
click at [595, 390] on div "EBKT // EBBR Planned [GEOGRAPHIC_DATA][PERSON_NAME]-[GEOGRAPHIC_DATA][PERSON_NA…" at bounding box center [886, 327] width 1360 height 889
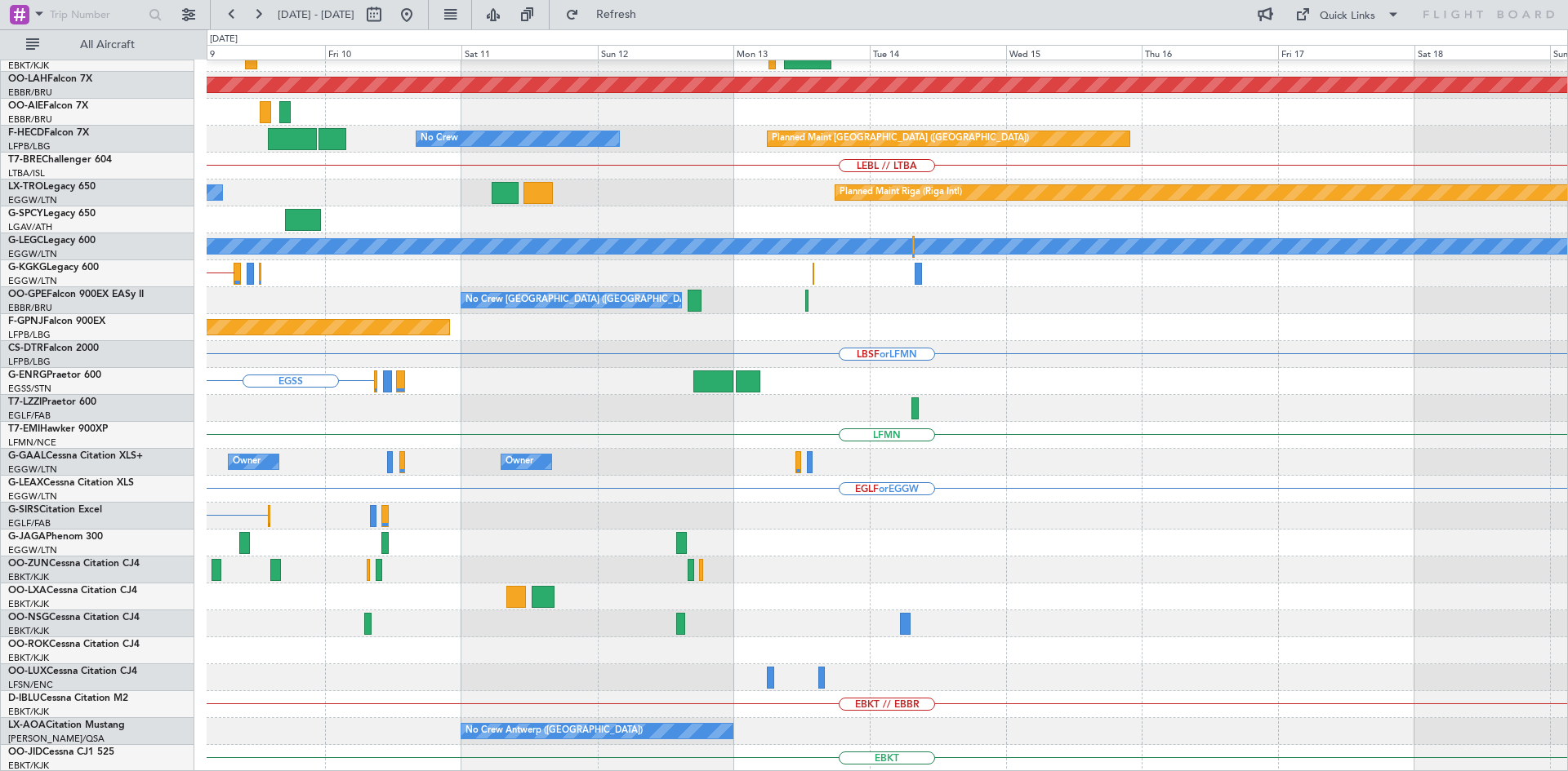
click at [359, 406] on div "Planned Maint [PERSON_NAME]-[GEOGRAPHIC_DATA][PERSON_NAME] ([GEOGRAPHIC_DATA][P…" at bounding box center [886, 327] width 1360 height 889
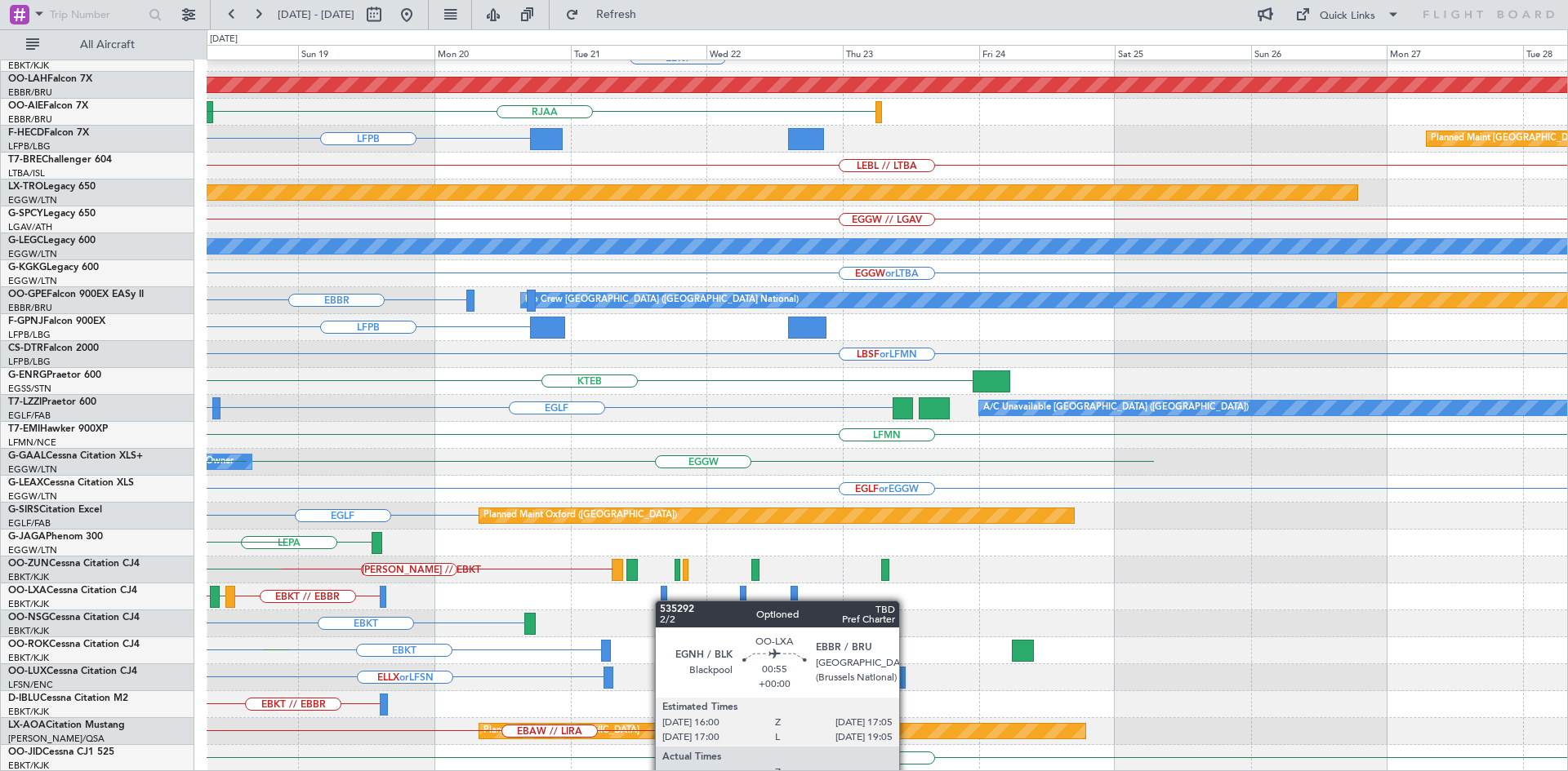
click at [662, 600] on div "EBBR EBKT LOWS KTEB Planned [GEOGRAPHIC_DATA][PERSON_NAME]-[GEOGRAPHIC_DATA][PE…" at bounding box center [886, 327] width 1360 height 889
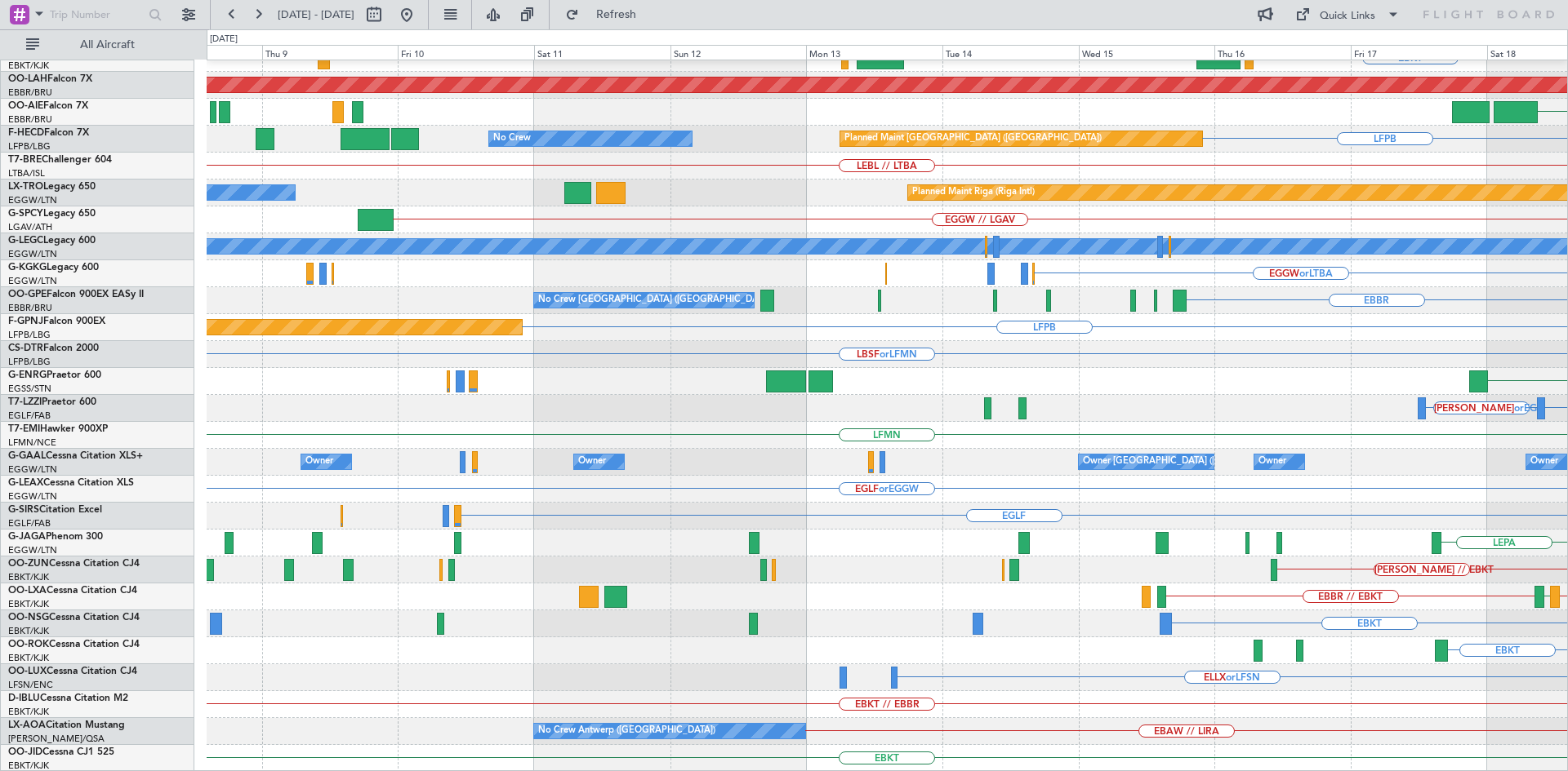
click at [1567, 448] on html "[DATE] - [DATE] Refresh Quick Links All Aircraft [GEOGRAPHIC_DATA] EBKT Planned…" at bounding box center [784, 386] width 1568 height 771
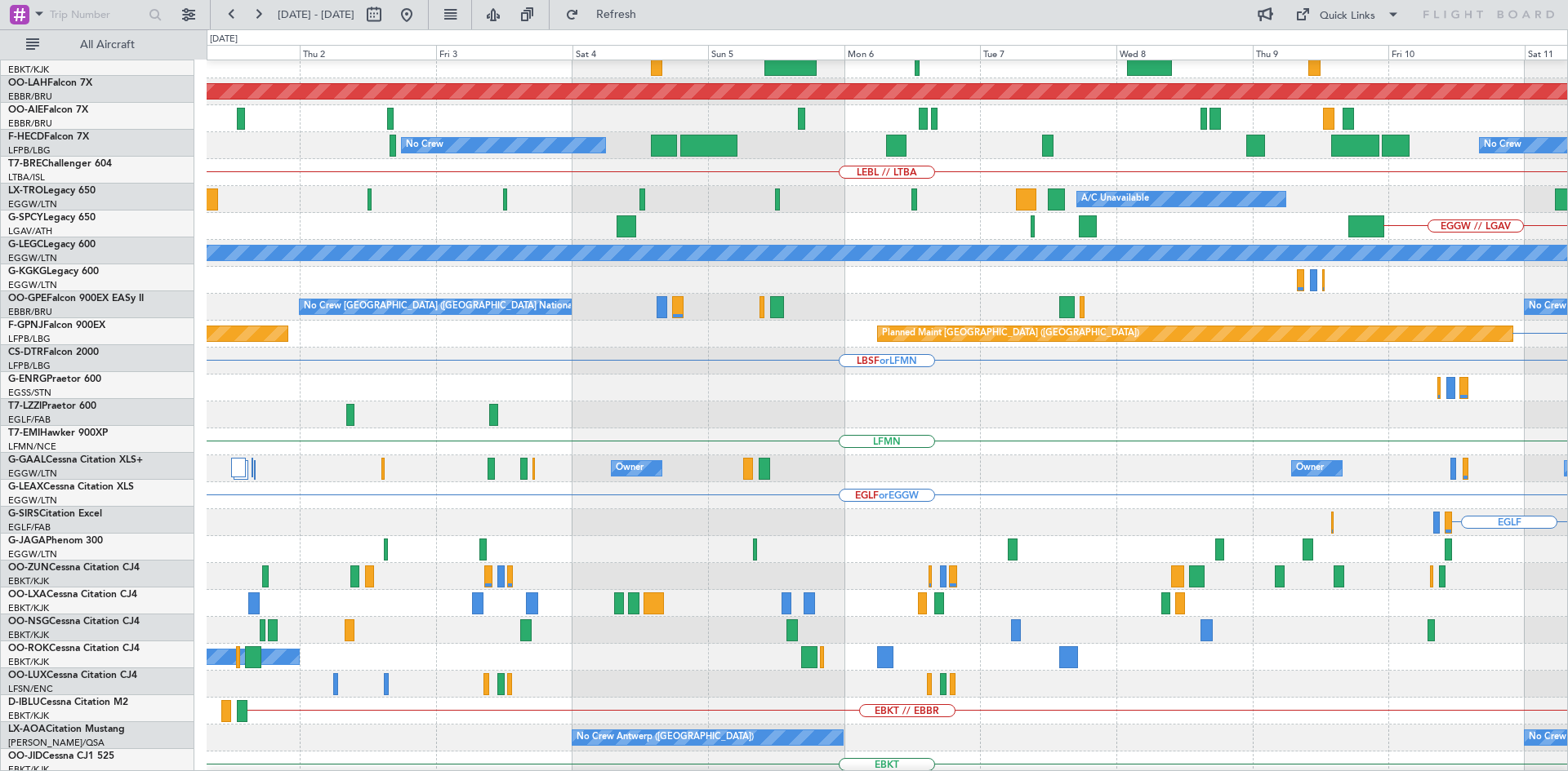
scroll to position [171, 0]
click at [1527, 457] on div "Owner Owner Owner" at bounding box center [886, 468] width 1360 height 27
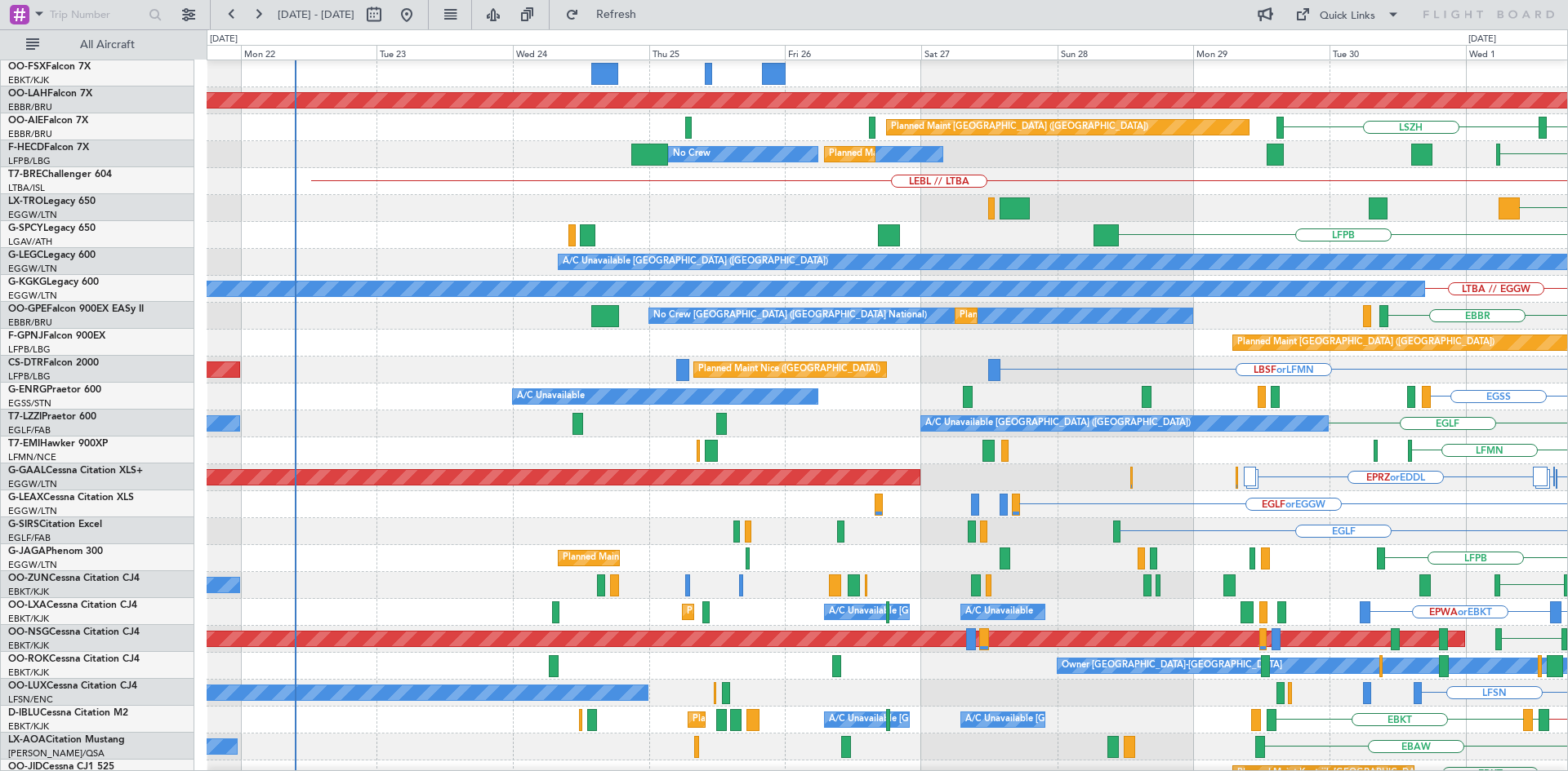
scroll to position [161, 0]
click at [1567, 434] on html "01 Oct 2025 - 11 Oct 2025 Refresh Quick Links All Aircraft EBKT // EBBR Planned…" at bounding box center [784, 386] width 1568 height 771
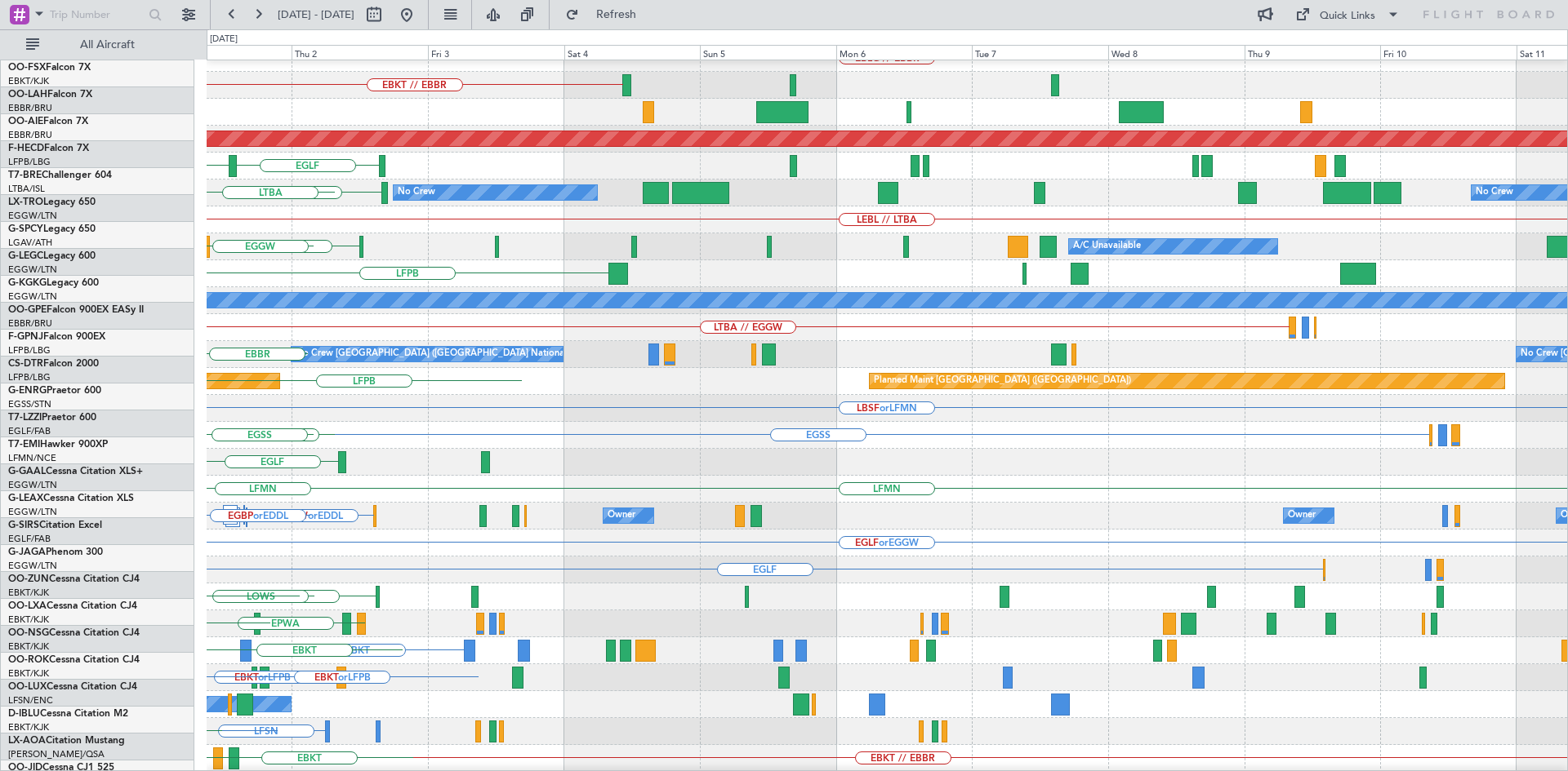
click at [0, 290] on div "LFPB EBLG // EBBR EBKT // EBBR Planned Maint Alton-st Louis (St Louis Regl) EGL…" at bounding box center [784, 400] width 1568 height 741
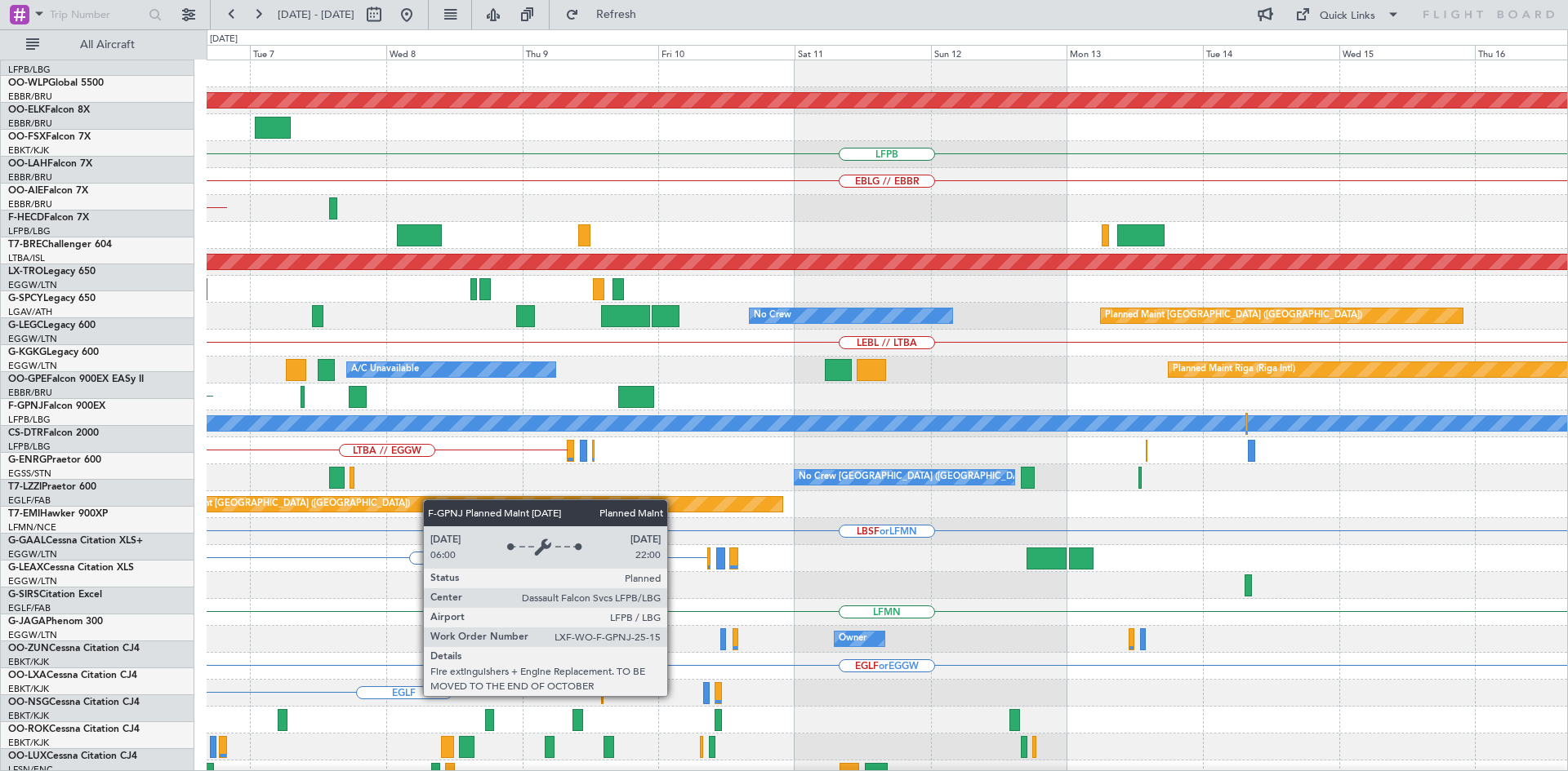
scroll to position [0, 0]
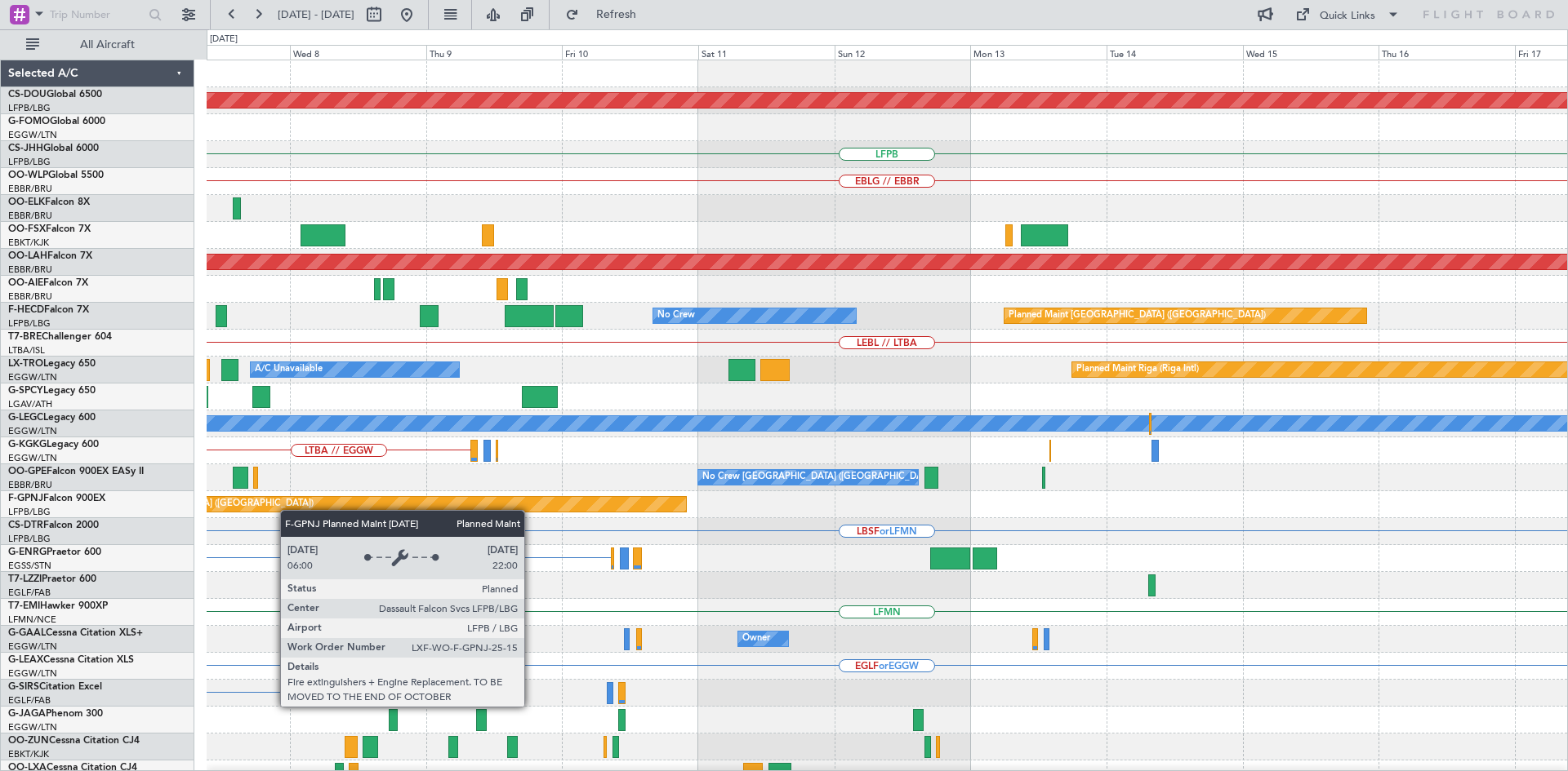
click at [277, 518] on div "Planned Maint London (Biggin Hill) LFPB EBLG // EBBR Planned Maint Alton-st Lou…" at bounding box center [886, 504] width 1360 height 889
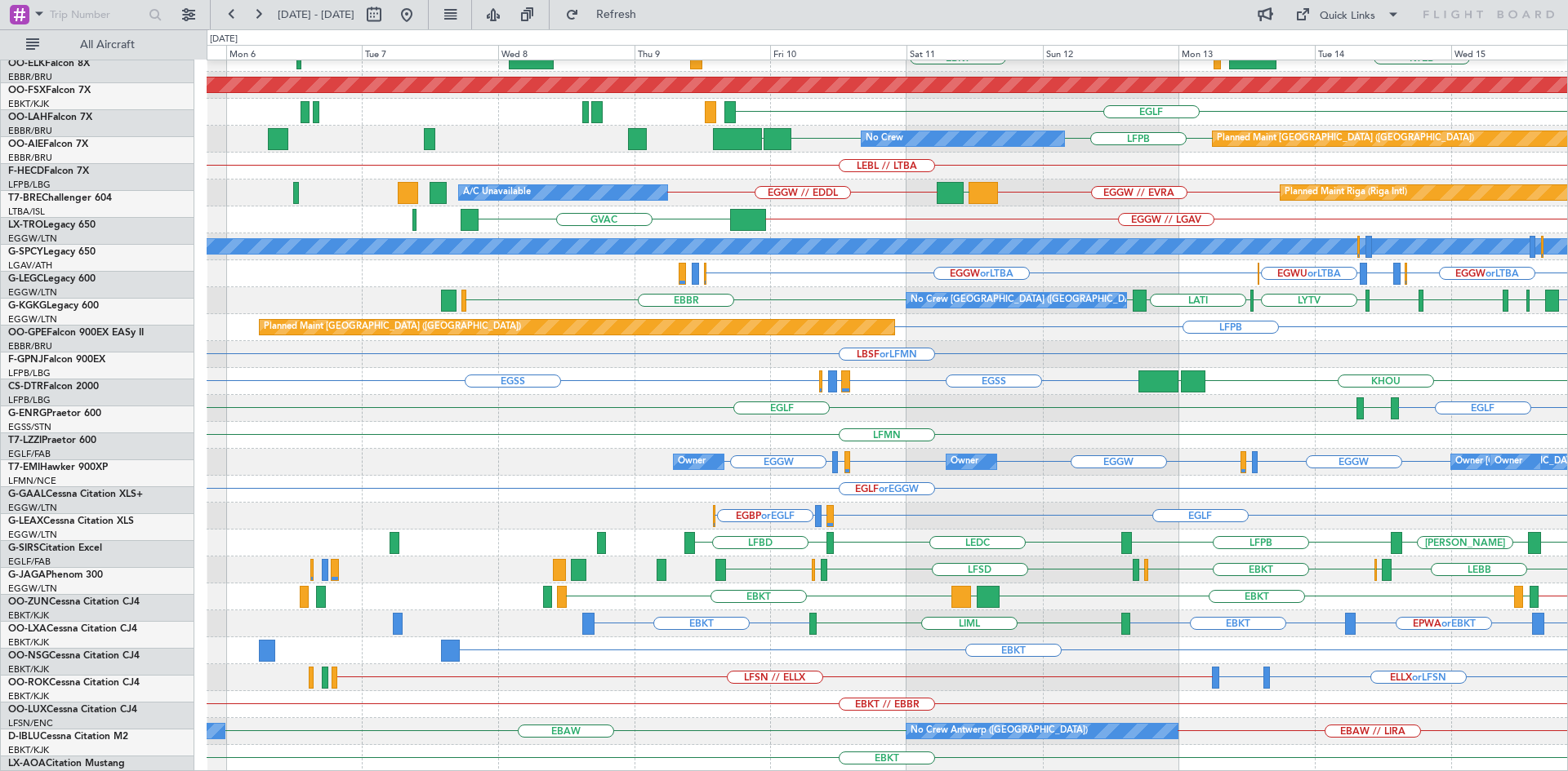
scroll to position [177, 0]
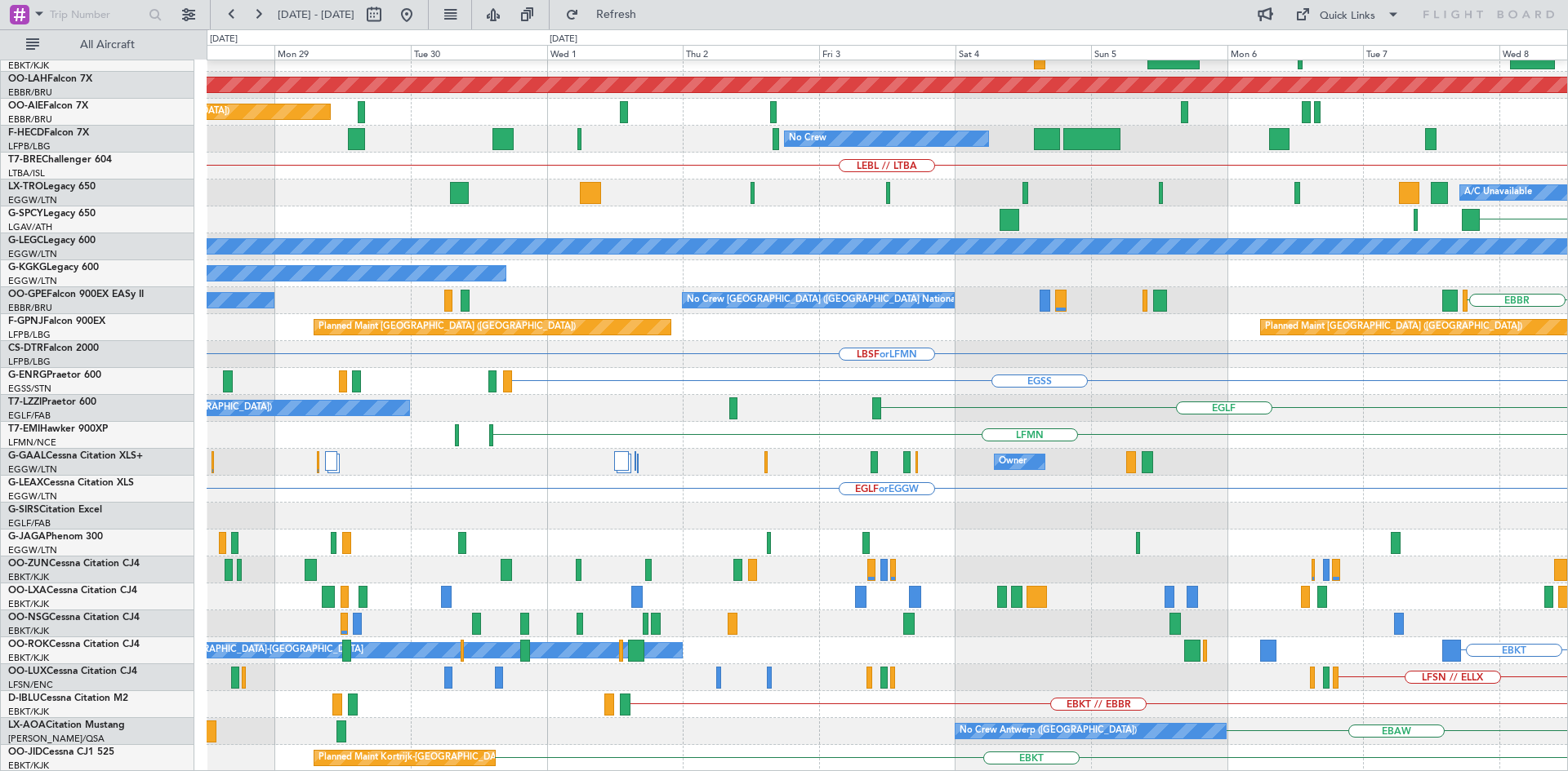
click at [1567, 303] on html "09 Oct 2025 - 19 Oct 2025 Refresh Quick Links All Aircraft EBBR Planned Maint K…" at bounding box center [784, 386] width 1568 height 771
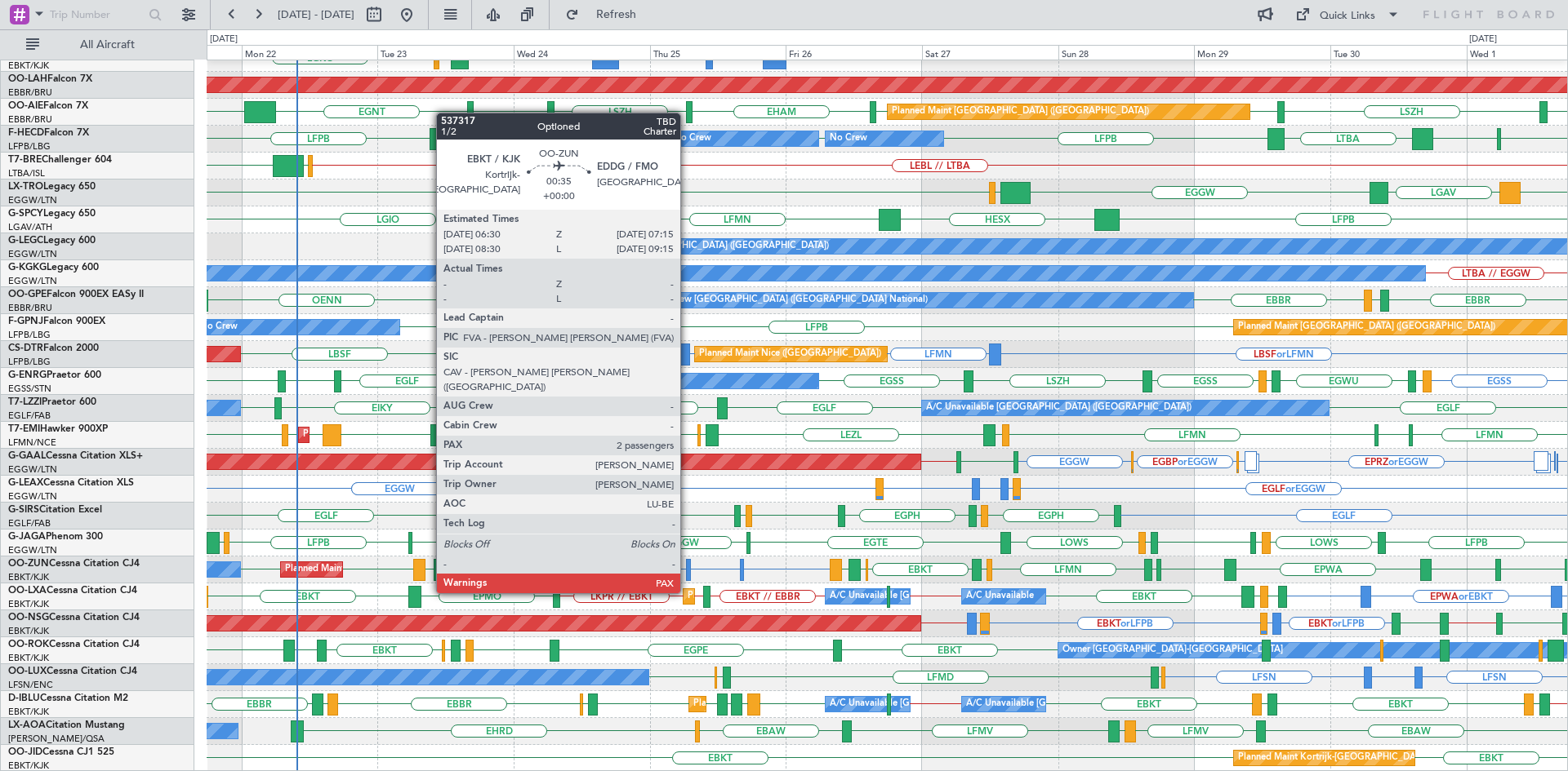
click at [688, 562] on div at bounding box center [688, 570] width 5 height 22
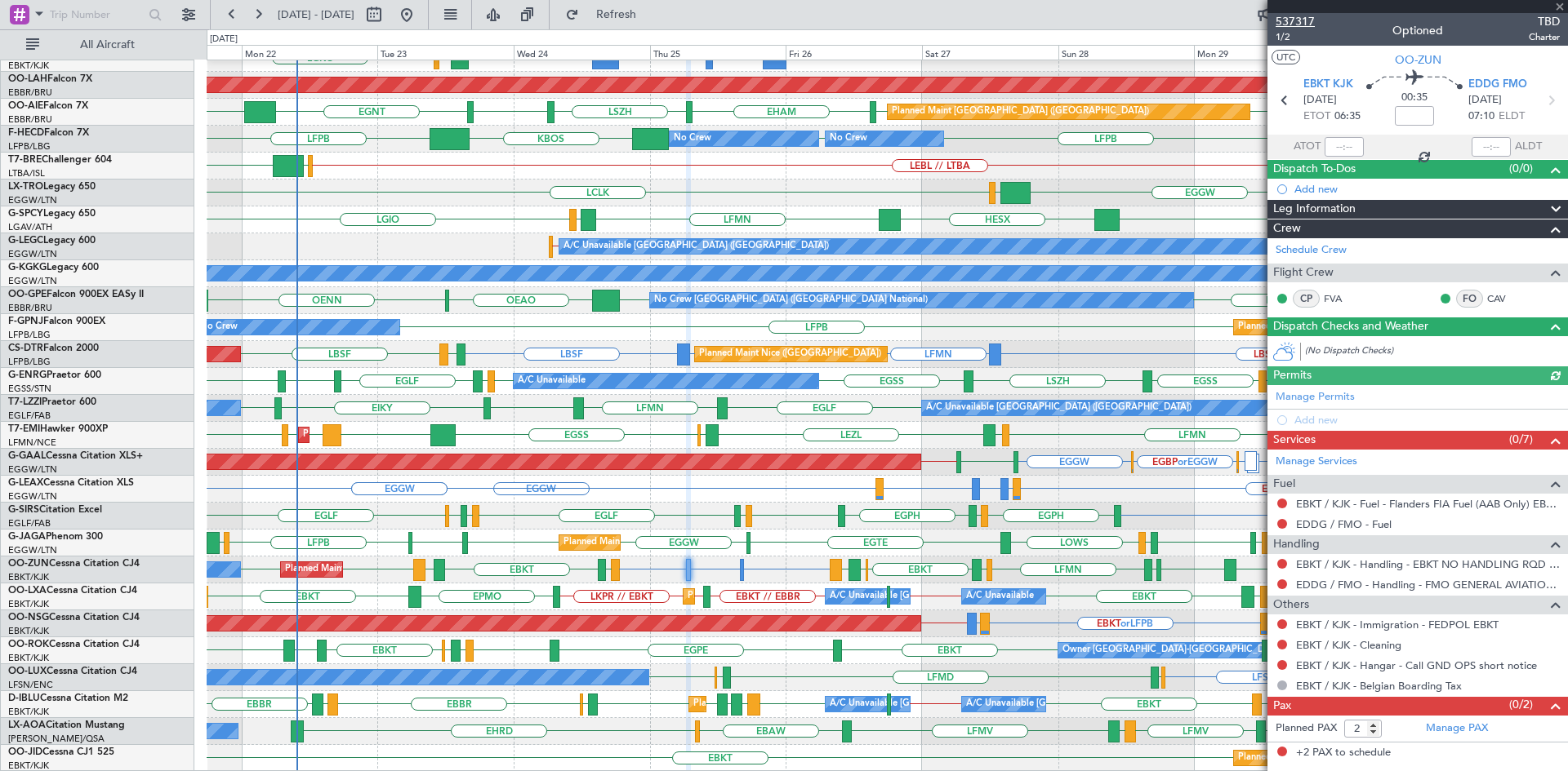
click at [1285, 18] on span "537317" at bounding box center [1294, 21] width 39 height 17
click at [1560, 6] on span at bounding box center [1560, 7] width 17 height 15
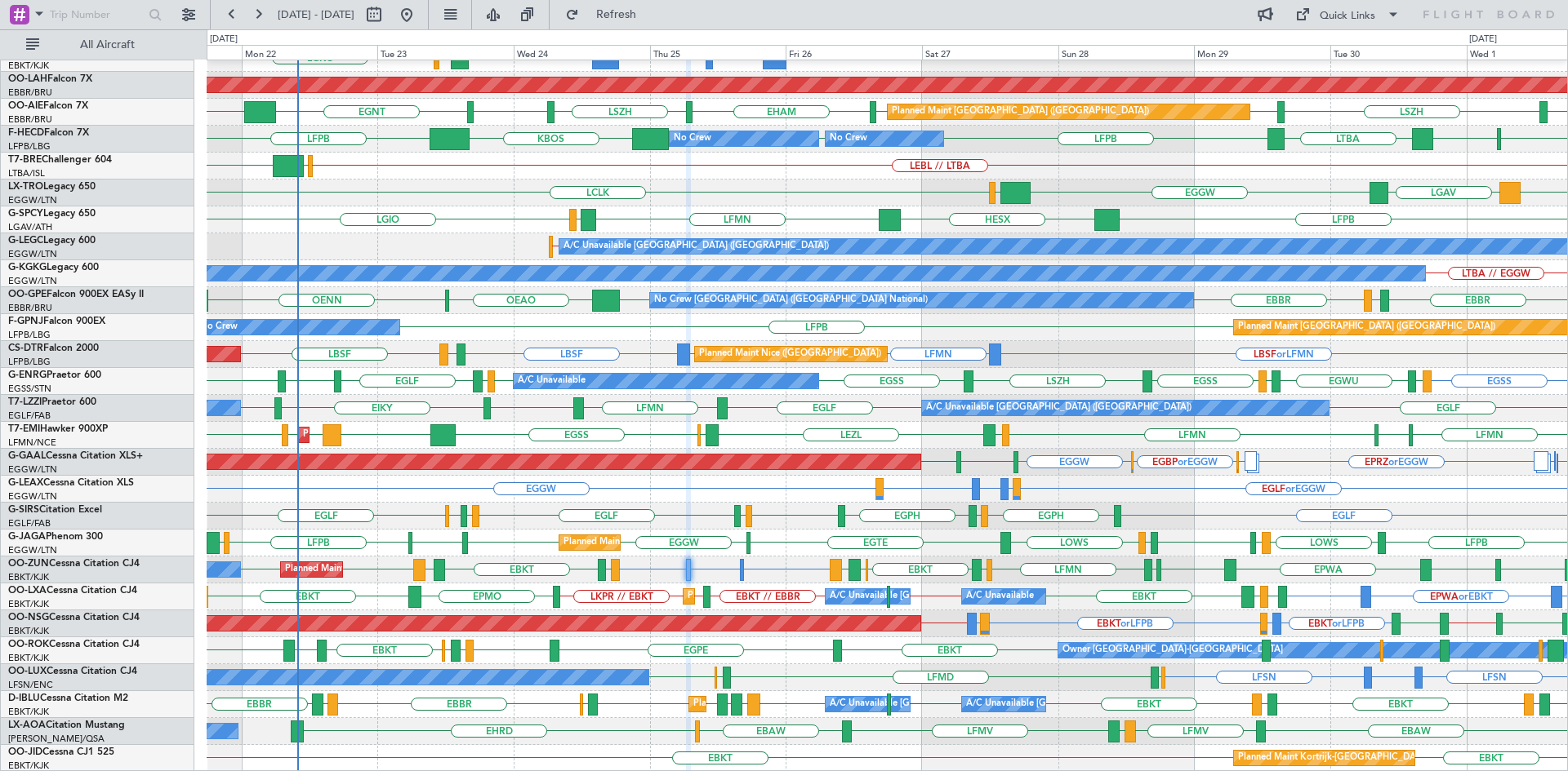
type input "0"
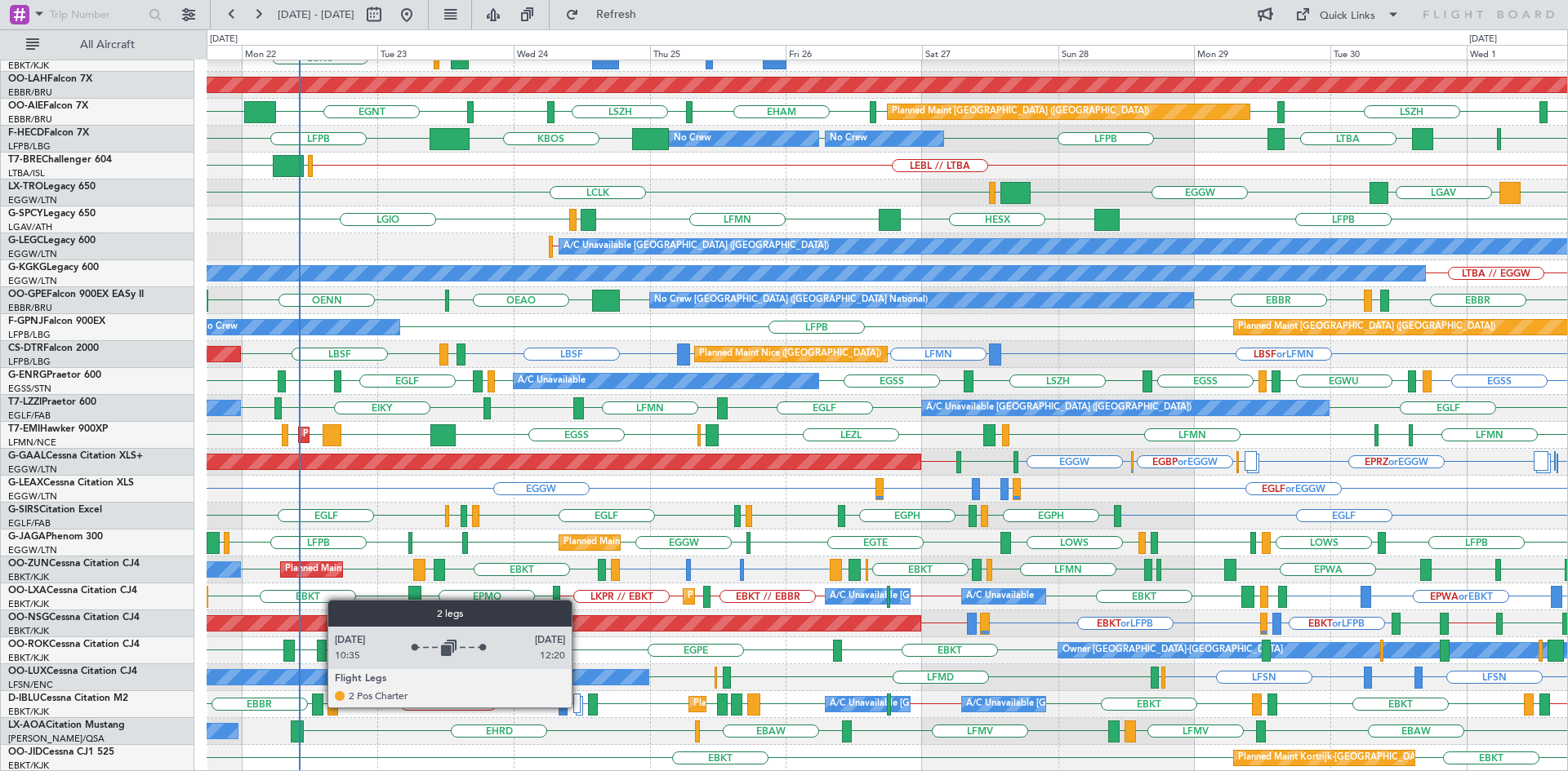
click at [579, 707] on div at bounding box center [577, 702] width 8 height 19
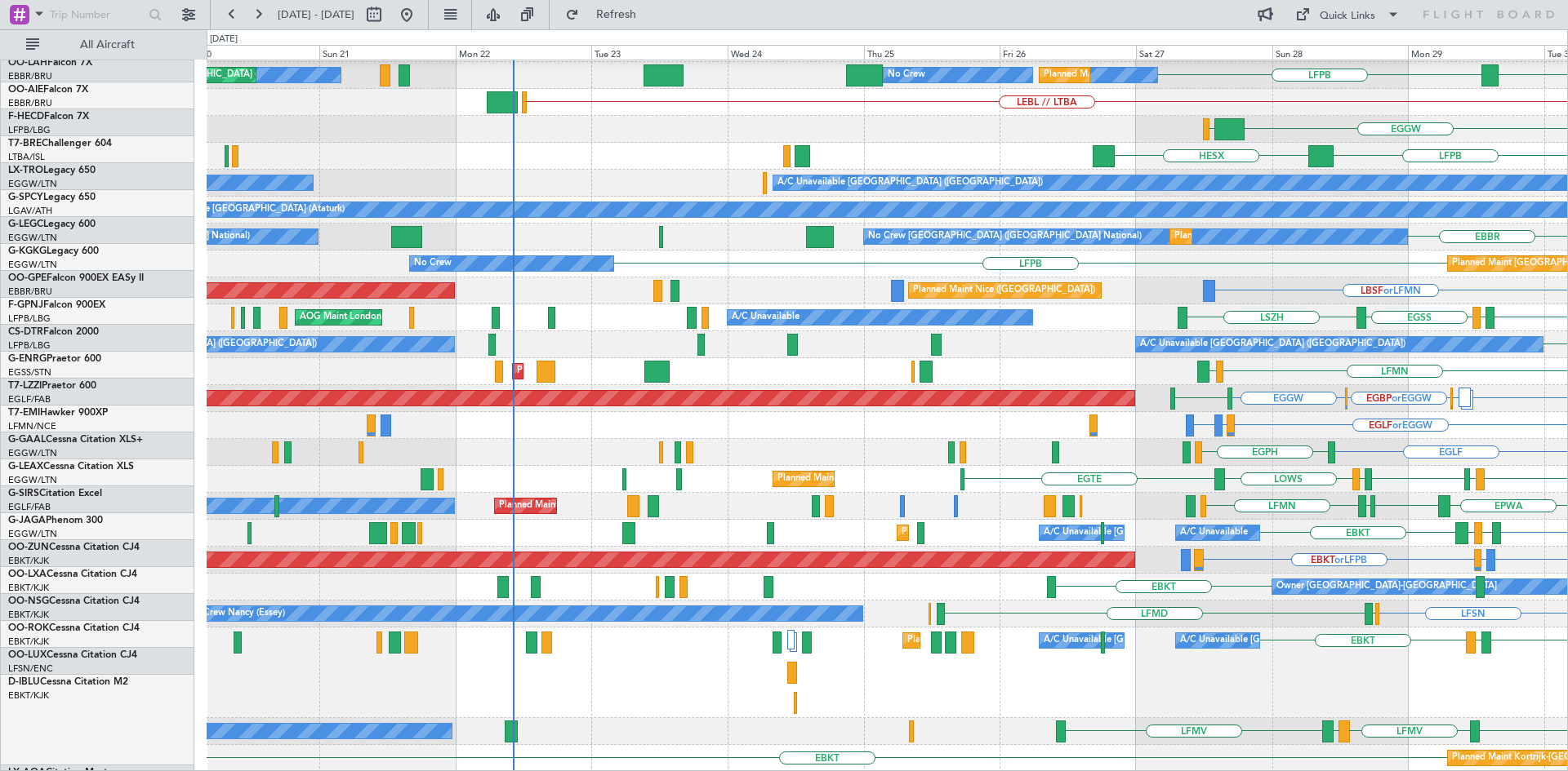
scroll to position [241, 0]
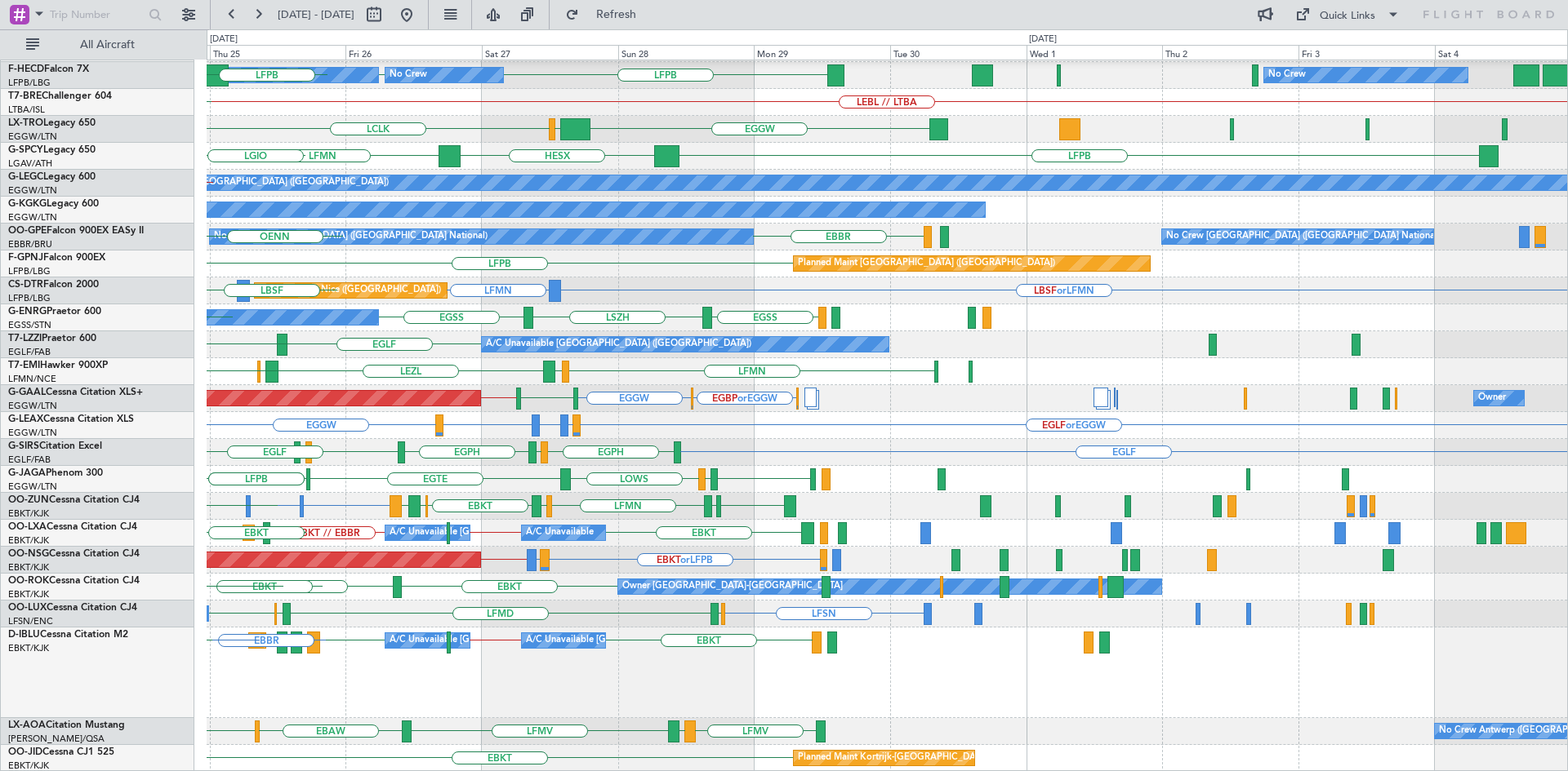
click at [501, 506] on div "LSZH EGLF EHAM Planned Maint London (Farnborough) EGLF EGNT LFPB LFPB LFPB Plan…" at bounding box center [886, 296] width 1360 height 953
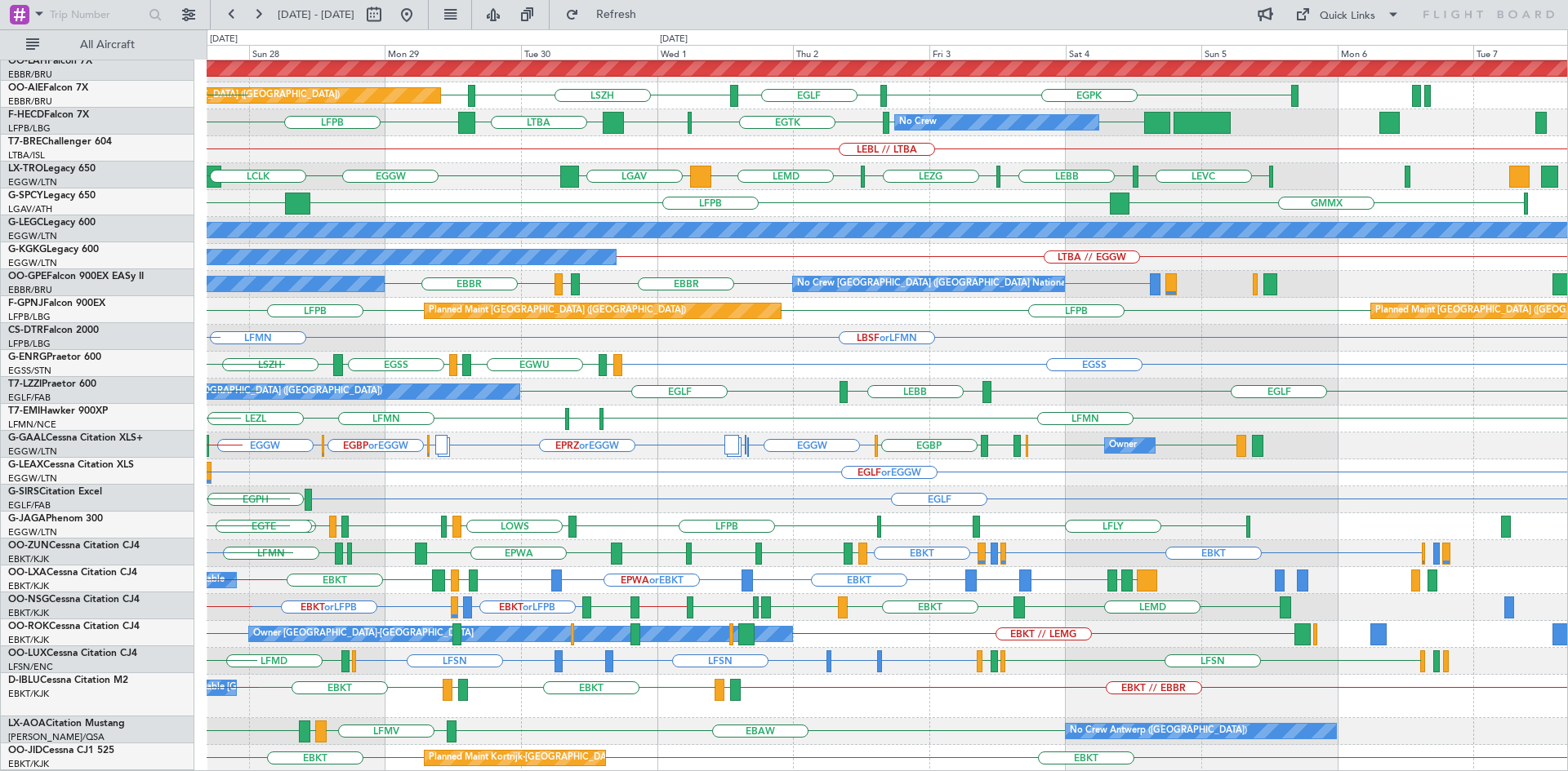
scroll to position [194, 0]
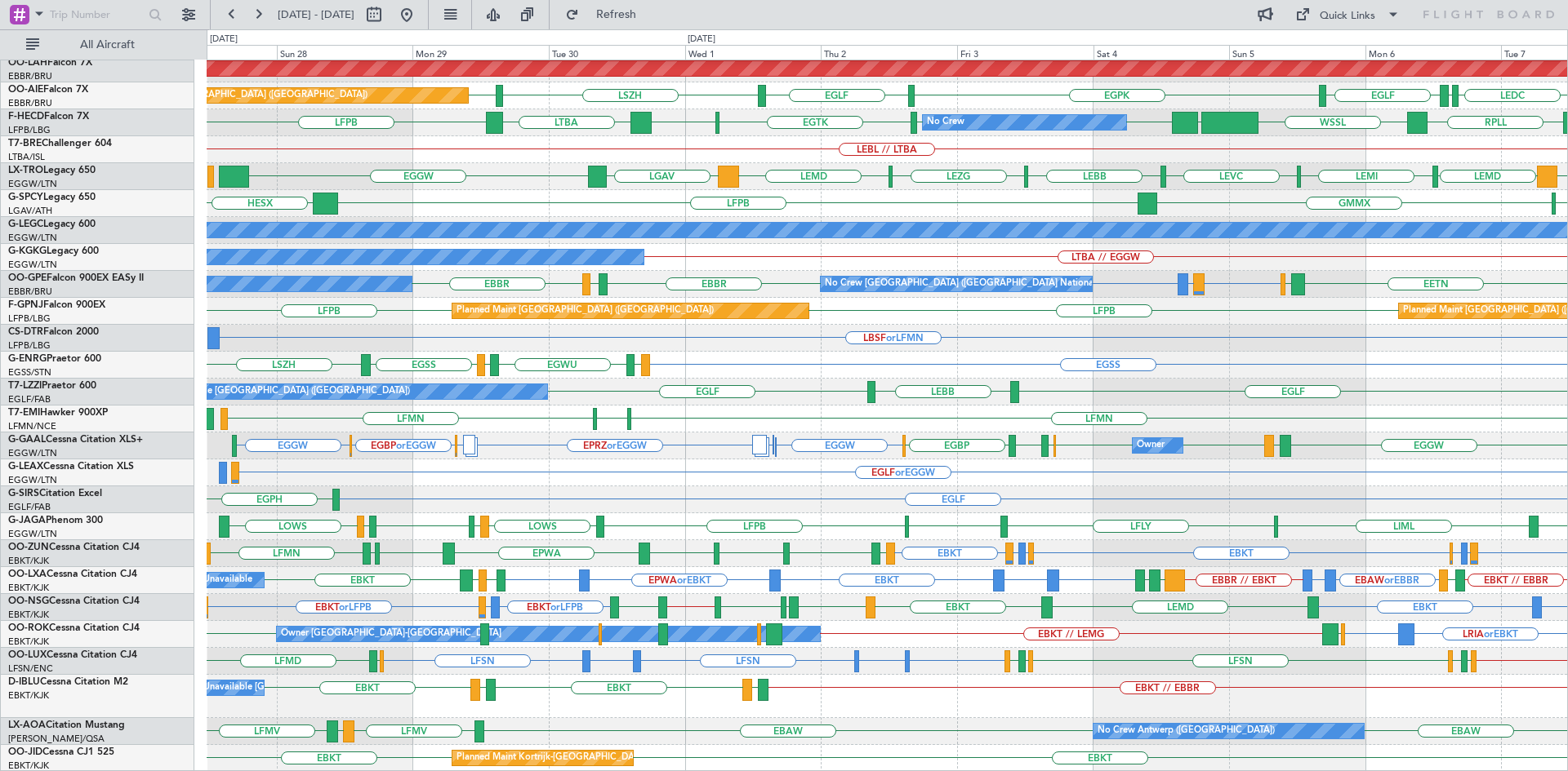
click at [505, 459] on div "KTEB KPVD LHBP Planned Maint Alton-st Louis (St Louis Regl) Planned Maint Londo…" at bounding box center [886, 319] width 1360 height 904
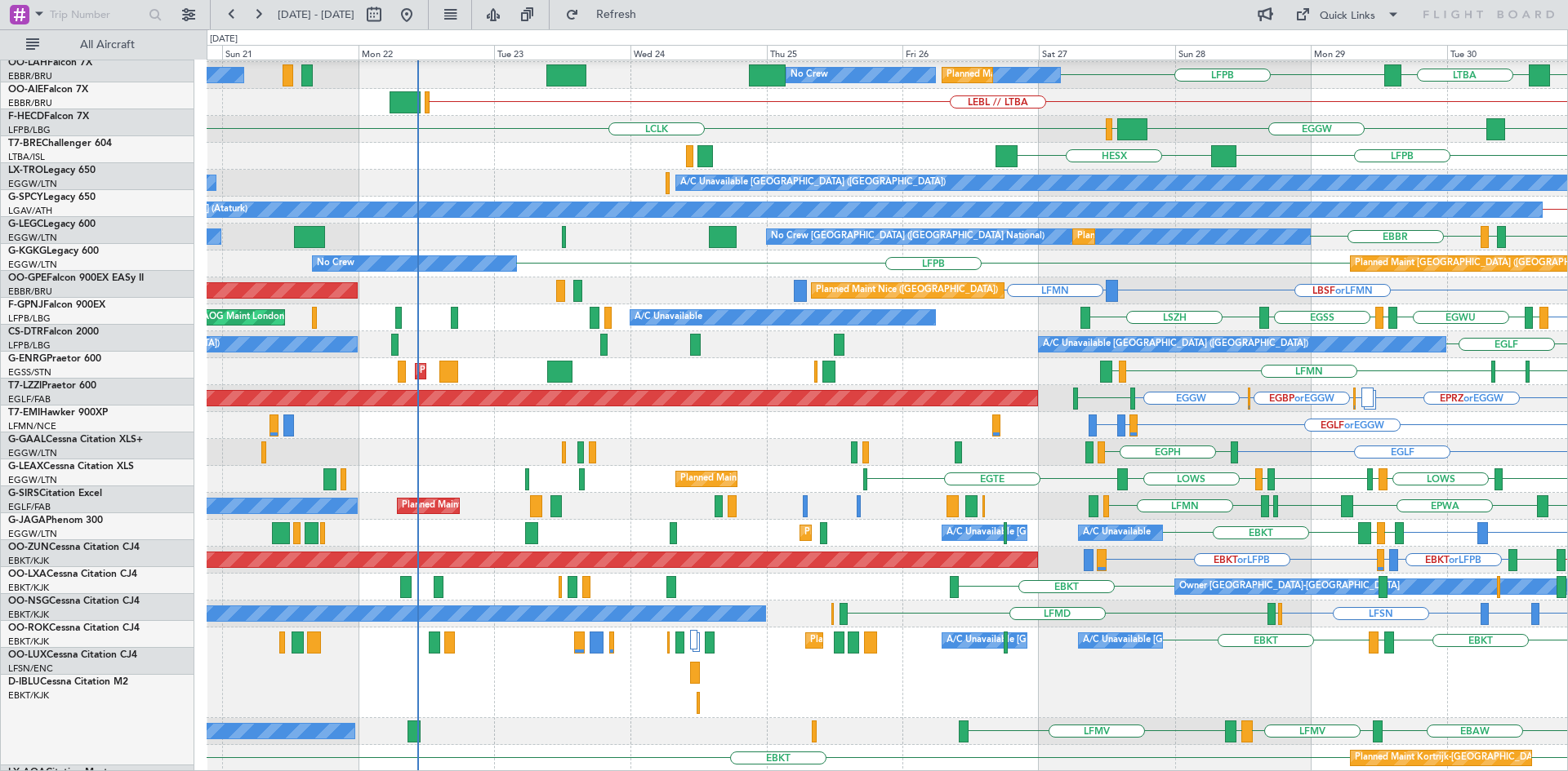
scroll to position [241, 0]
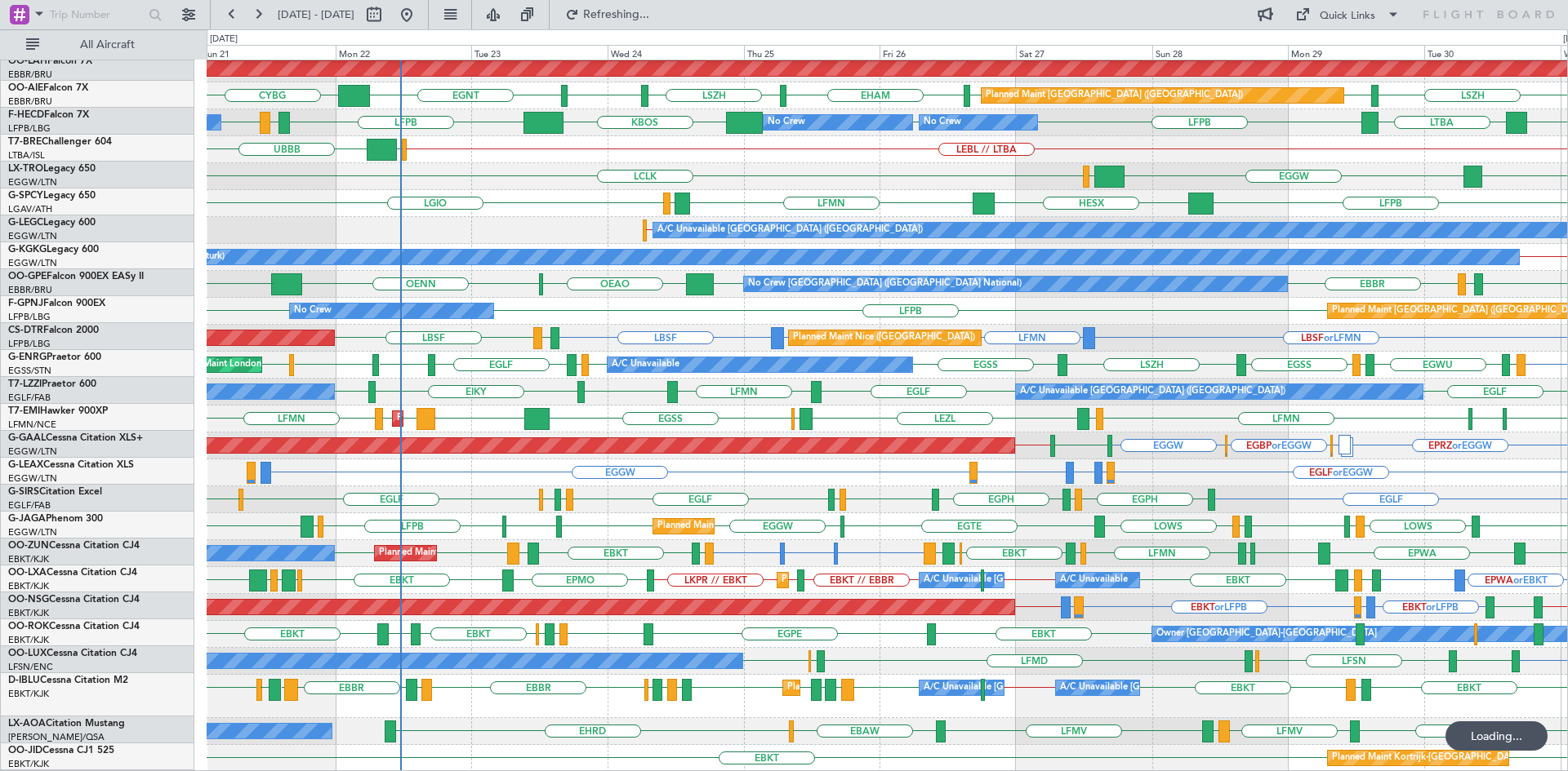
scroll to position [194, 0]
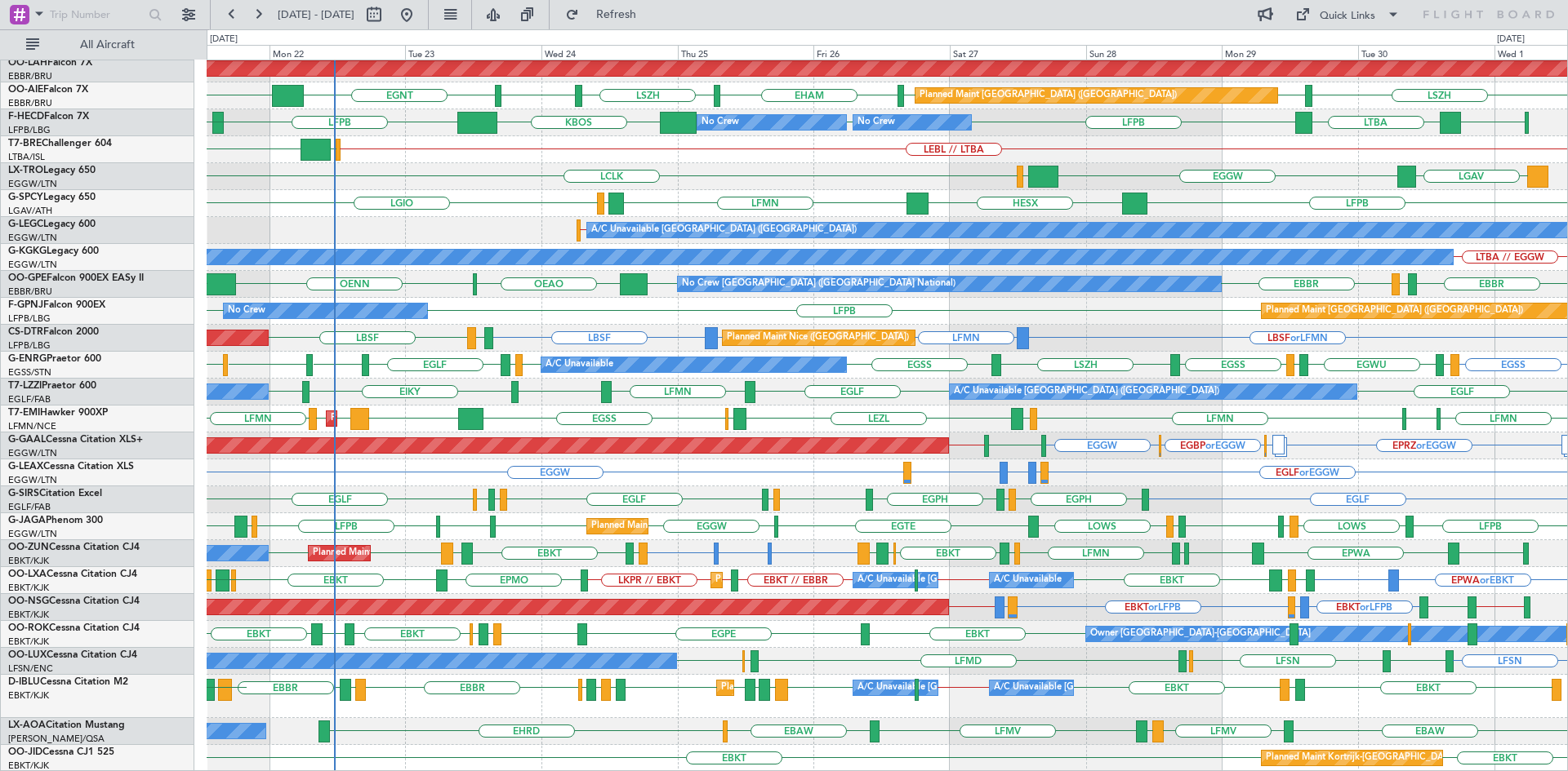
click at [535, 210] on div "LGIO LFPB HESX LFMN LGMK" at bounding box center [886, 203] width 1360 height 27
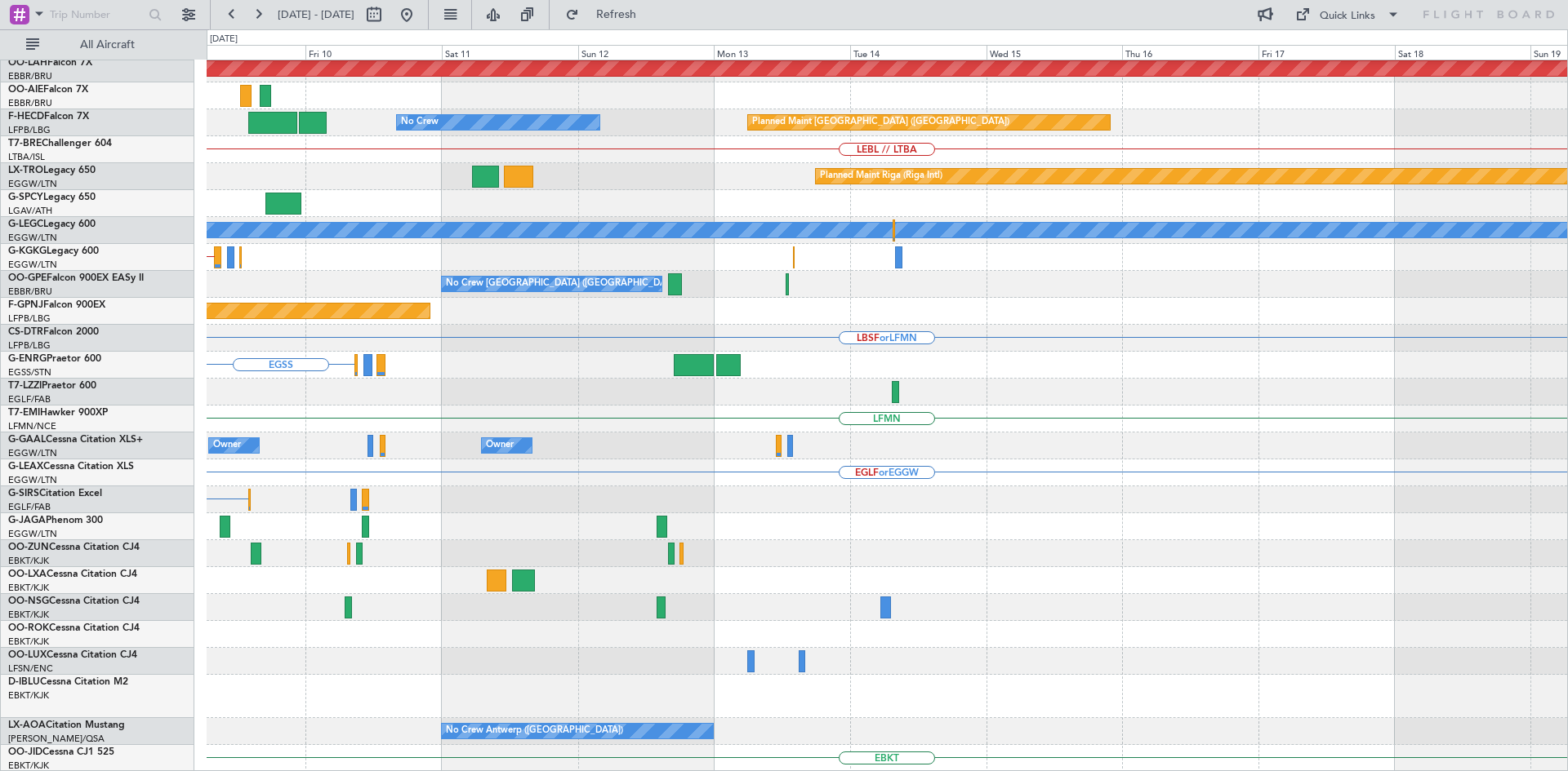
click at [331, 410] on div "Planned Maint Alton-st Louis (St Louis Regl) No Crew Planned Maint Paris (Le Bo…" at bounding box center [886, 319] width 1360 height 904
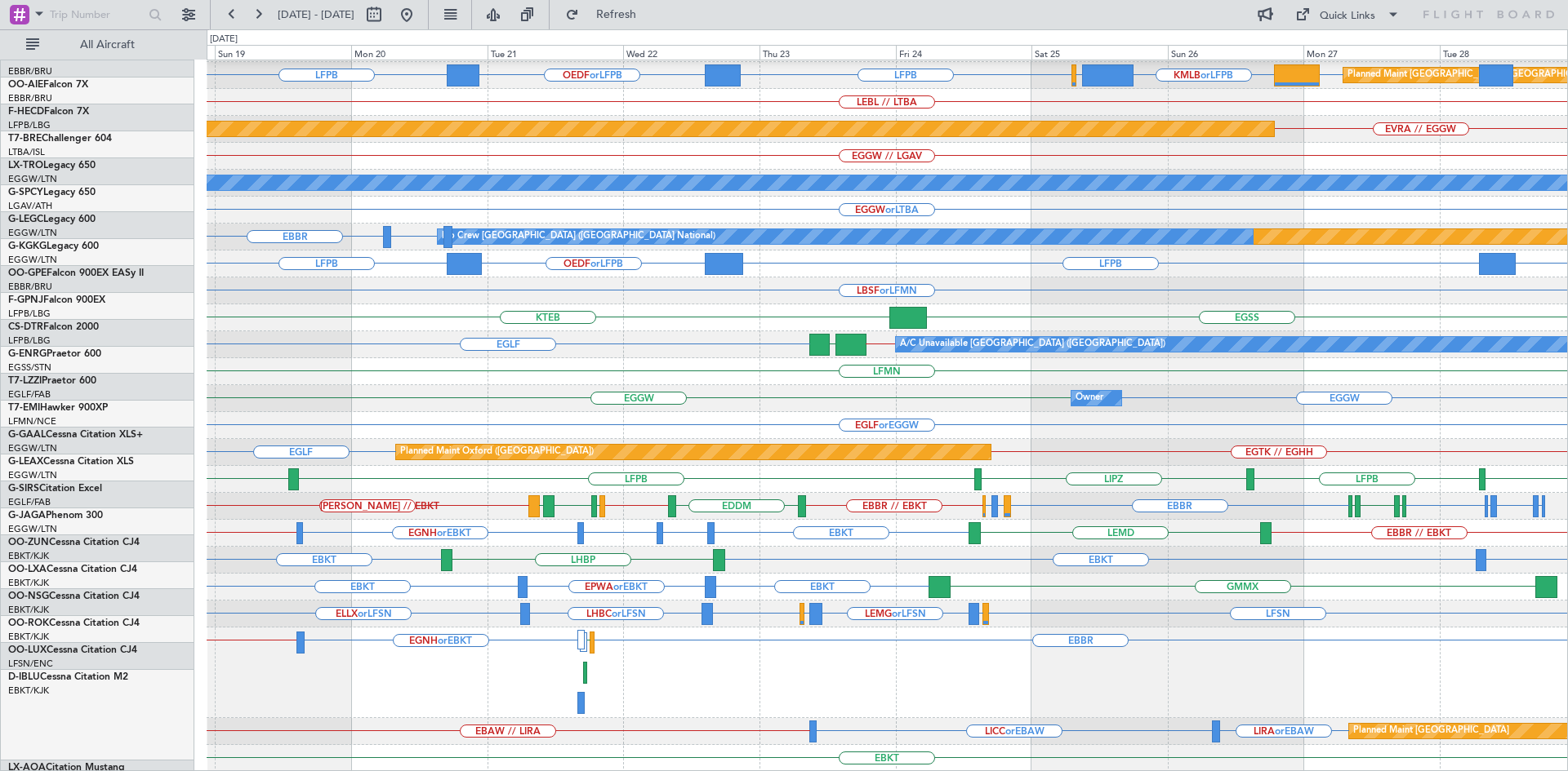
scroll to position [241, 0]
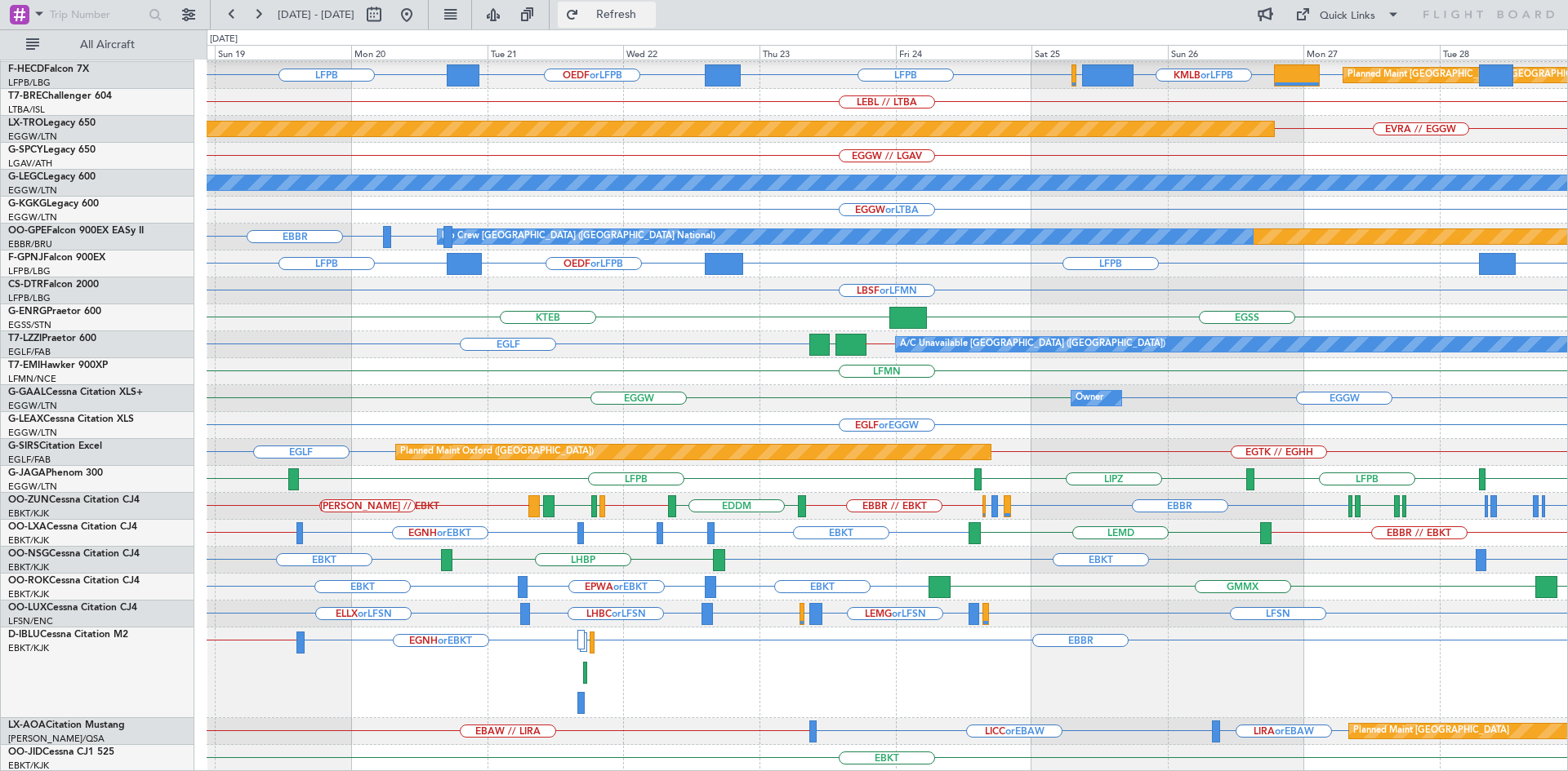
click at [645, 8] on button "Refresh" at bounding box center [606, 15] width 98 height 26
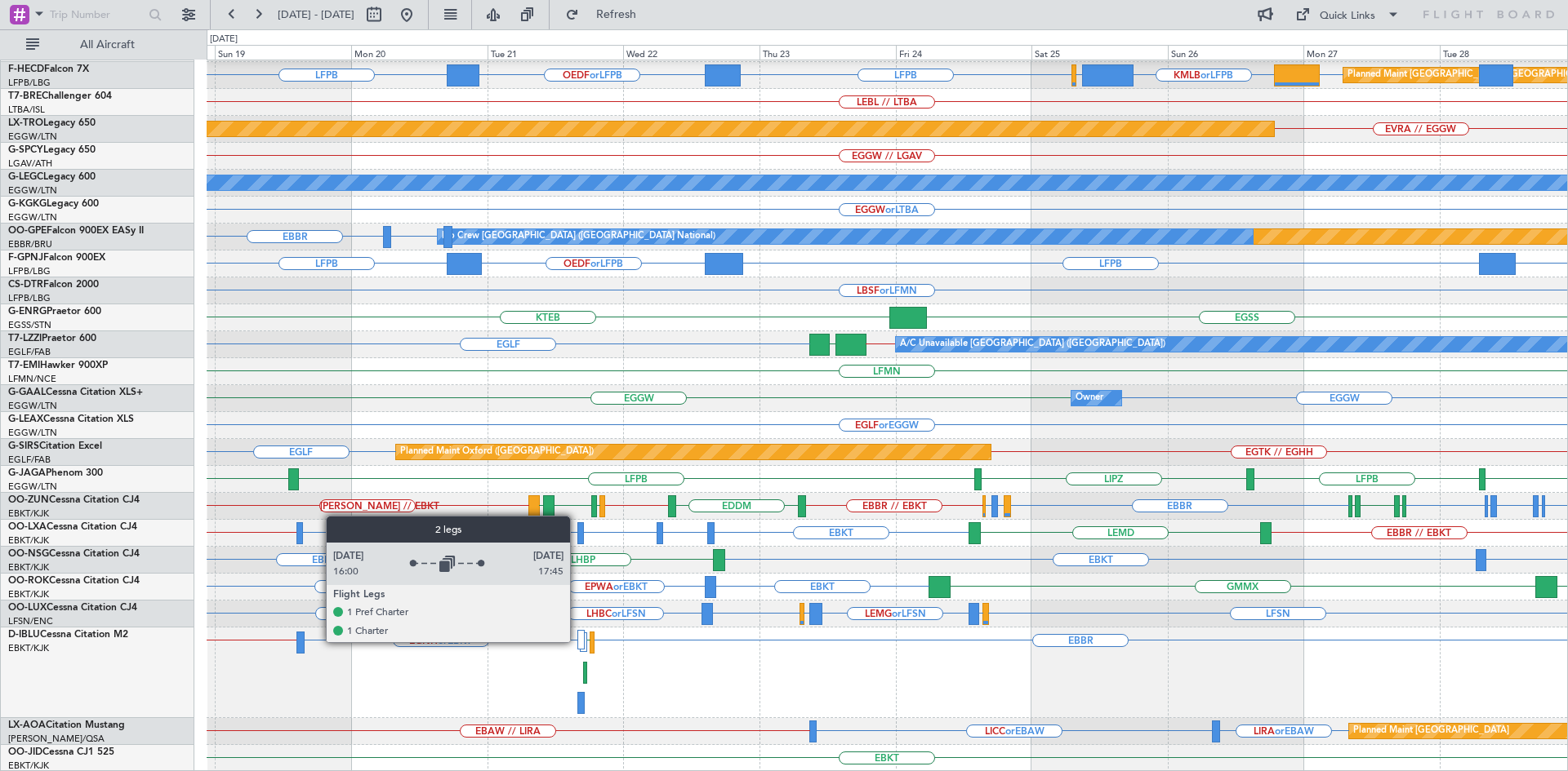
click at [578, 641] on div at bounding box center [581, 639] width 8 height 19
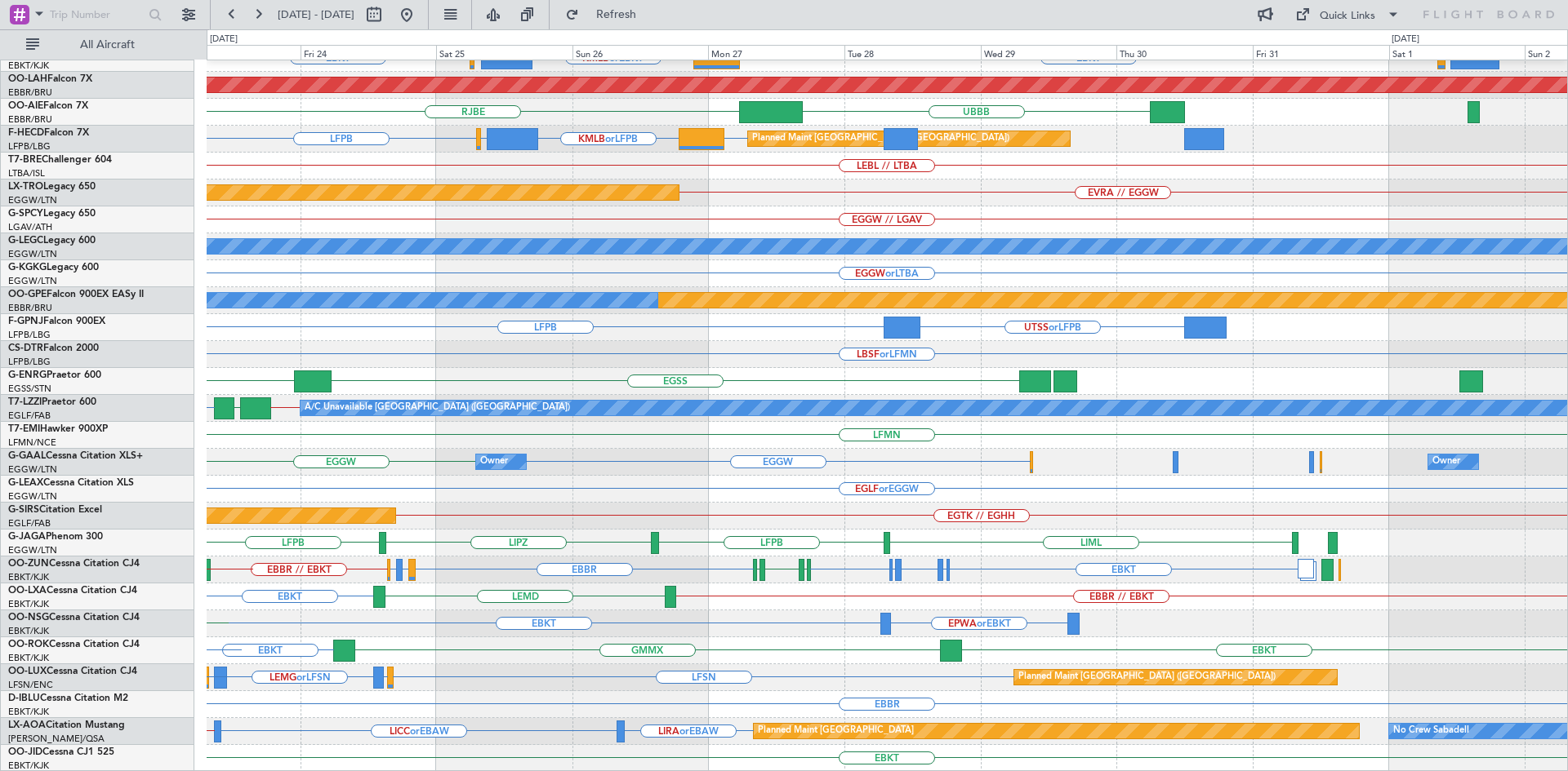
click at [289, 568] on div "EBBR EBBR LFMN EBKT EBKT KMLB or EBKT EGWU or EBKT Planned Maint Alton-st Louis…" at bounding box center [886, 327] width 1360 height 889
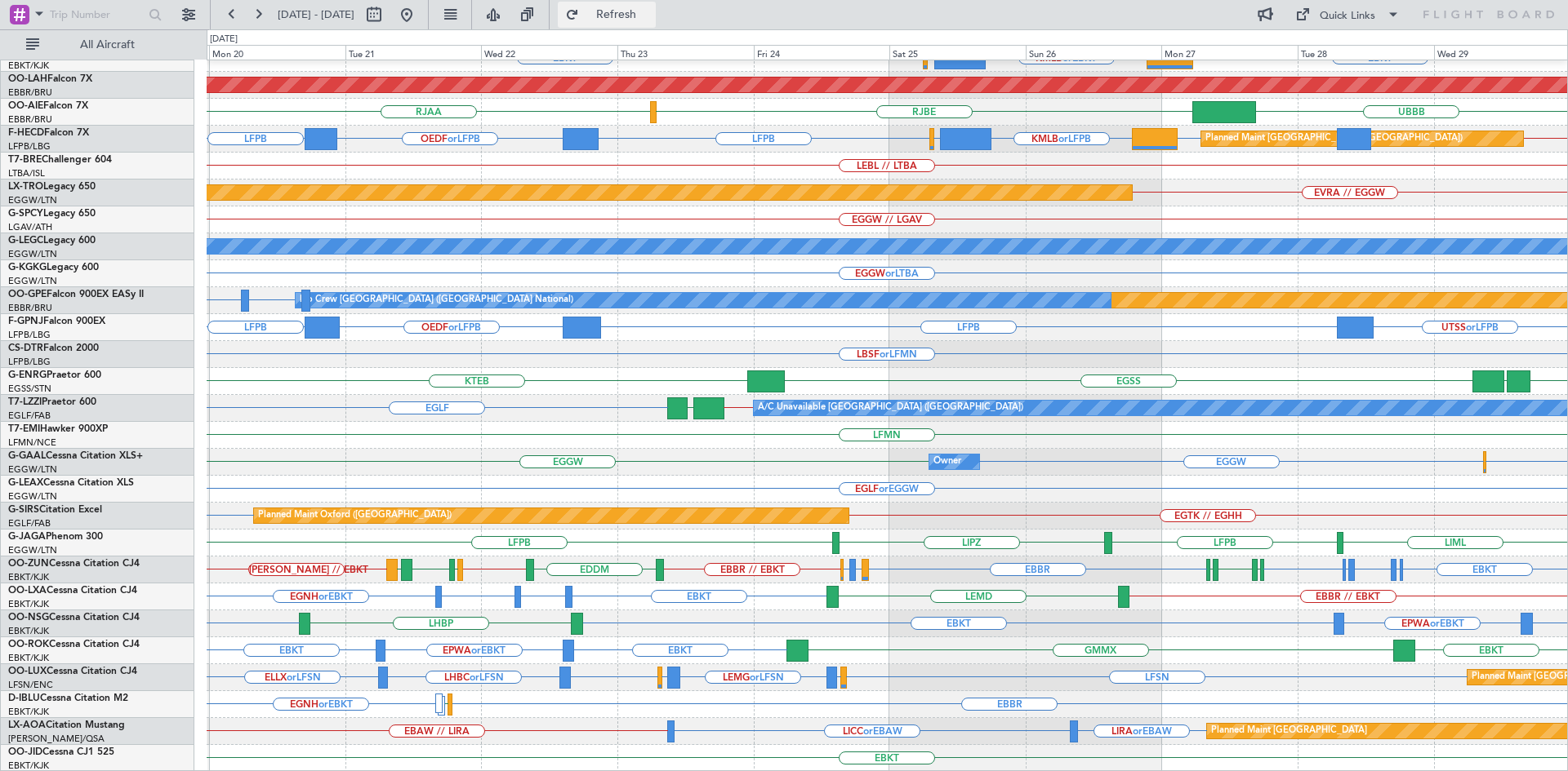
click at [630, 21] on button "Refresh" at bounding box center [606, 15] width 98 height 26
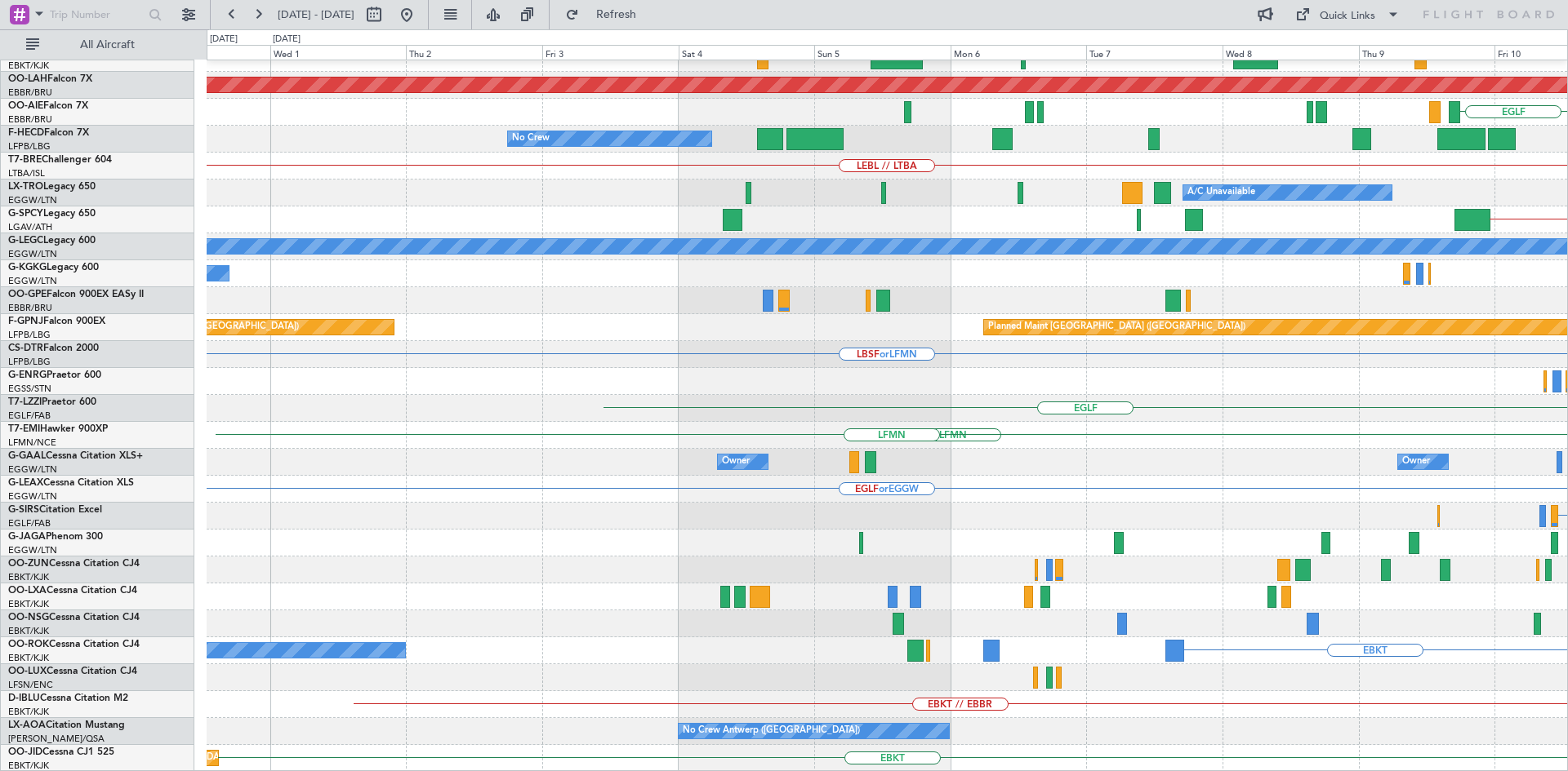
click at [1567, 349] on html "13 Oct 2025 - 23 Oct 2025 Refresh Quick Links All Aircraft EBBR Planned Maint A…" at bounding box center [784, 386] width 1568 height 771
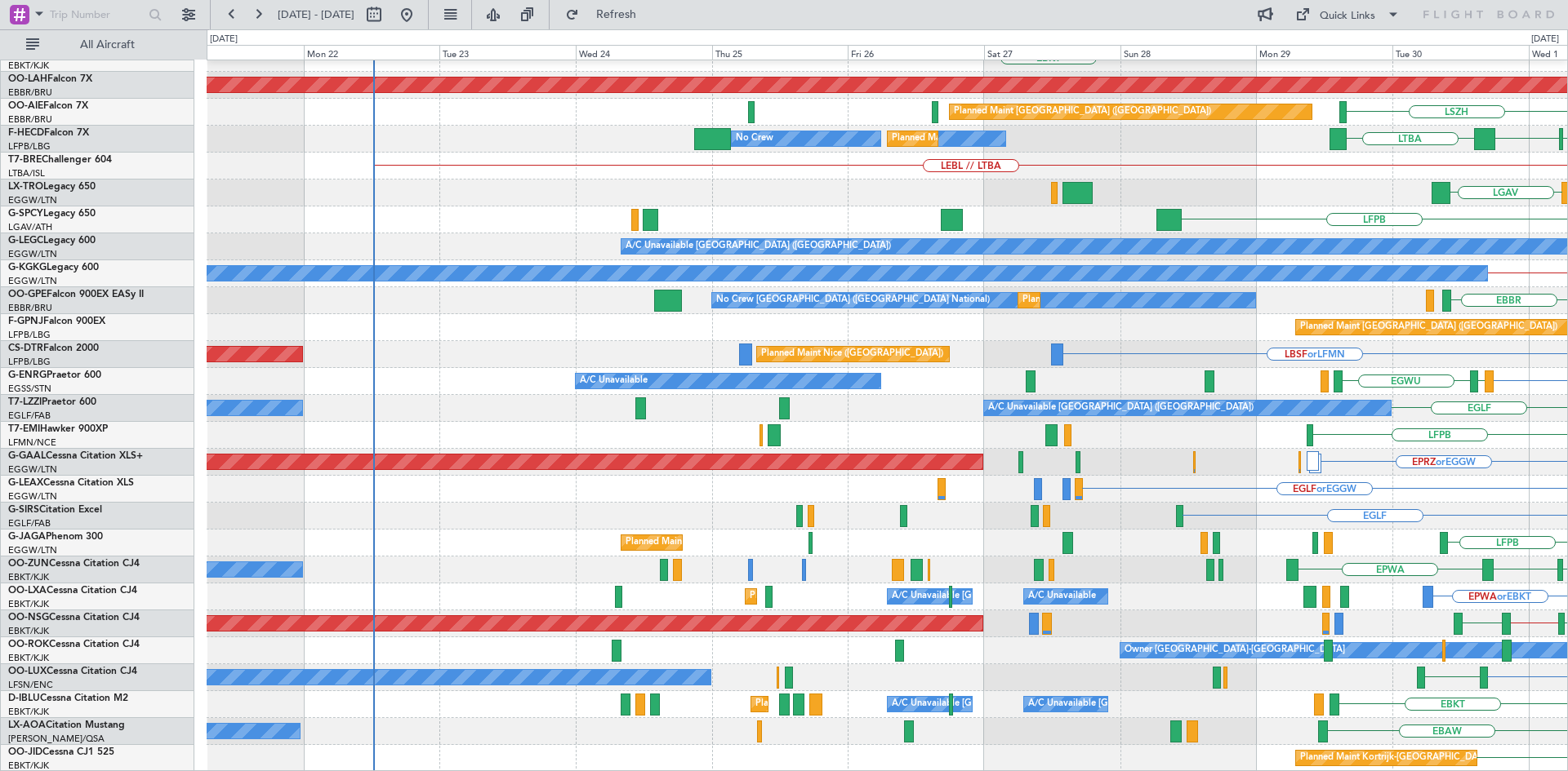
click at [1567, 449] on html "30 Sep 2025 - 10 Oct 2025 Refresh Quick Links All Aircraft EBKT // EBBR Planned…" at bounding box center [784, 386] width 1568 height 771
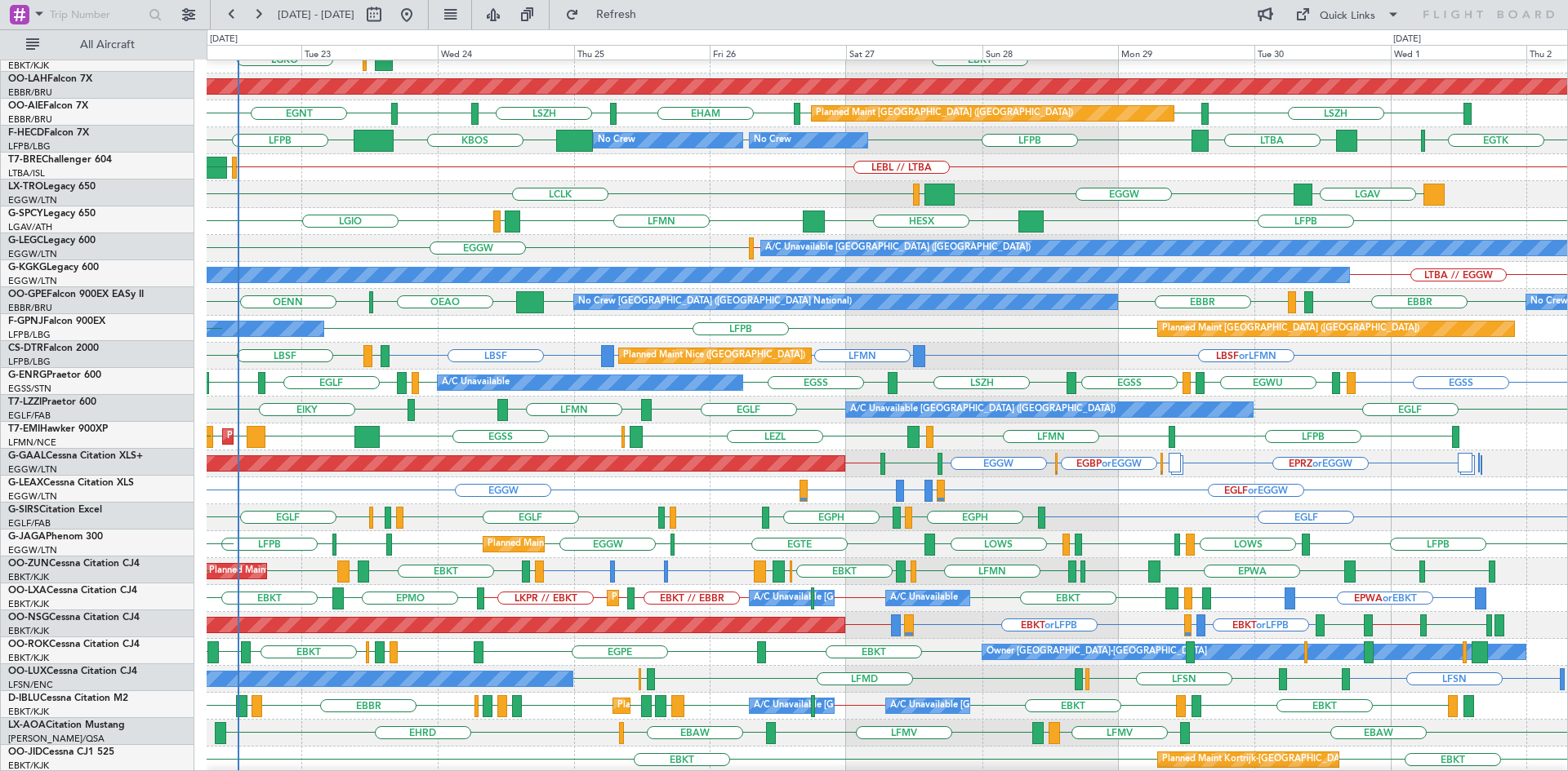
click at [1032, 354] on div "LBSF or LFMN LFMN LFMN or LBSF LBSF LTBS LBSF Planned Maint Nice (Côte d'Azur A…" at bounding box center [886, 356] width 1360 height 27
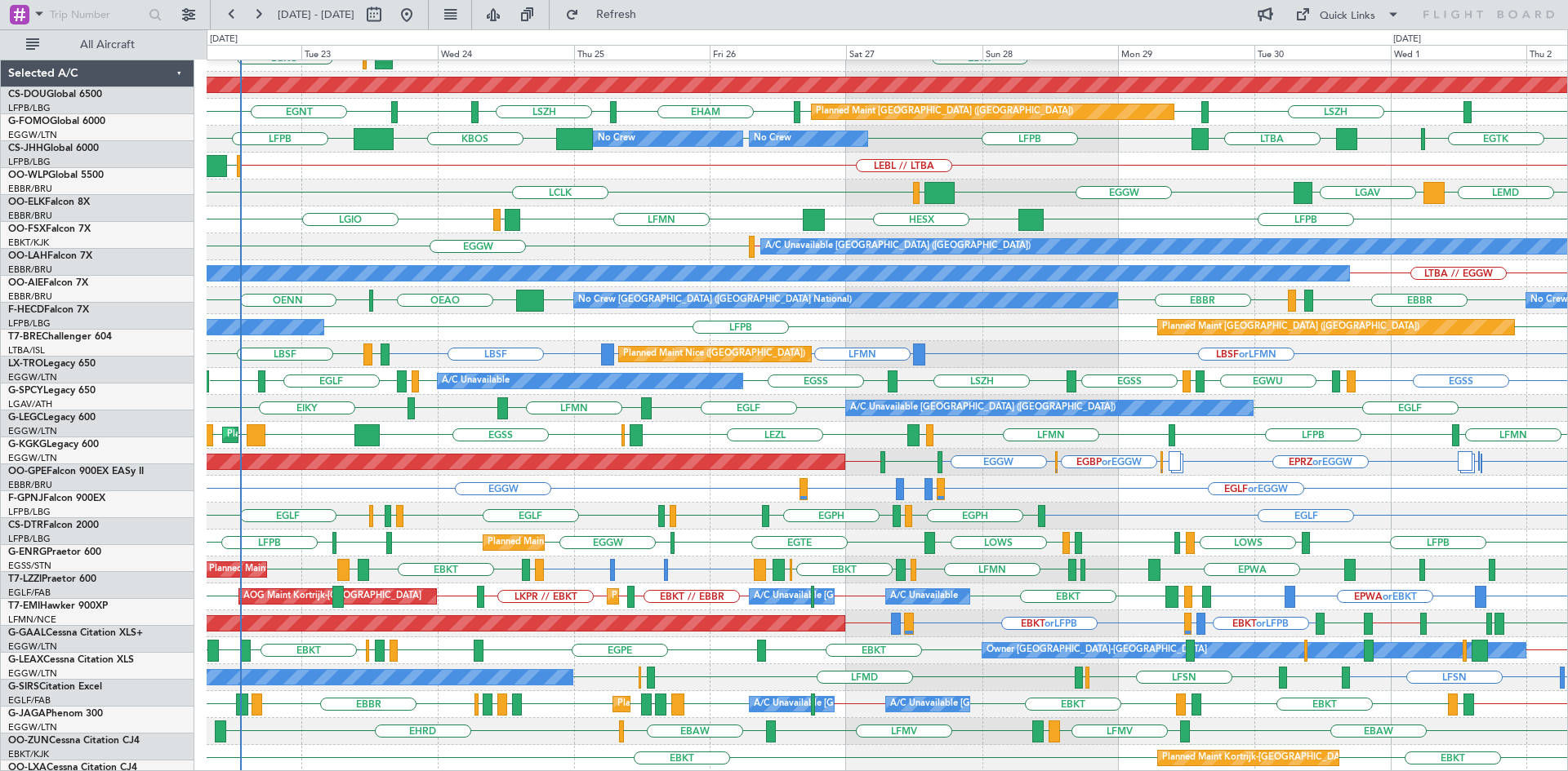
scroll to position [177, 0]
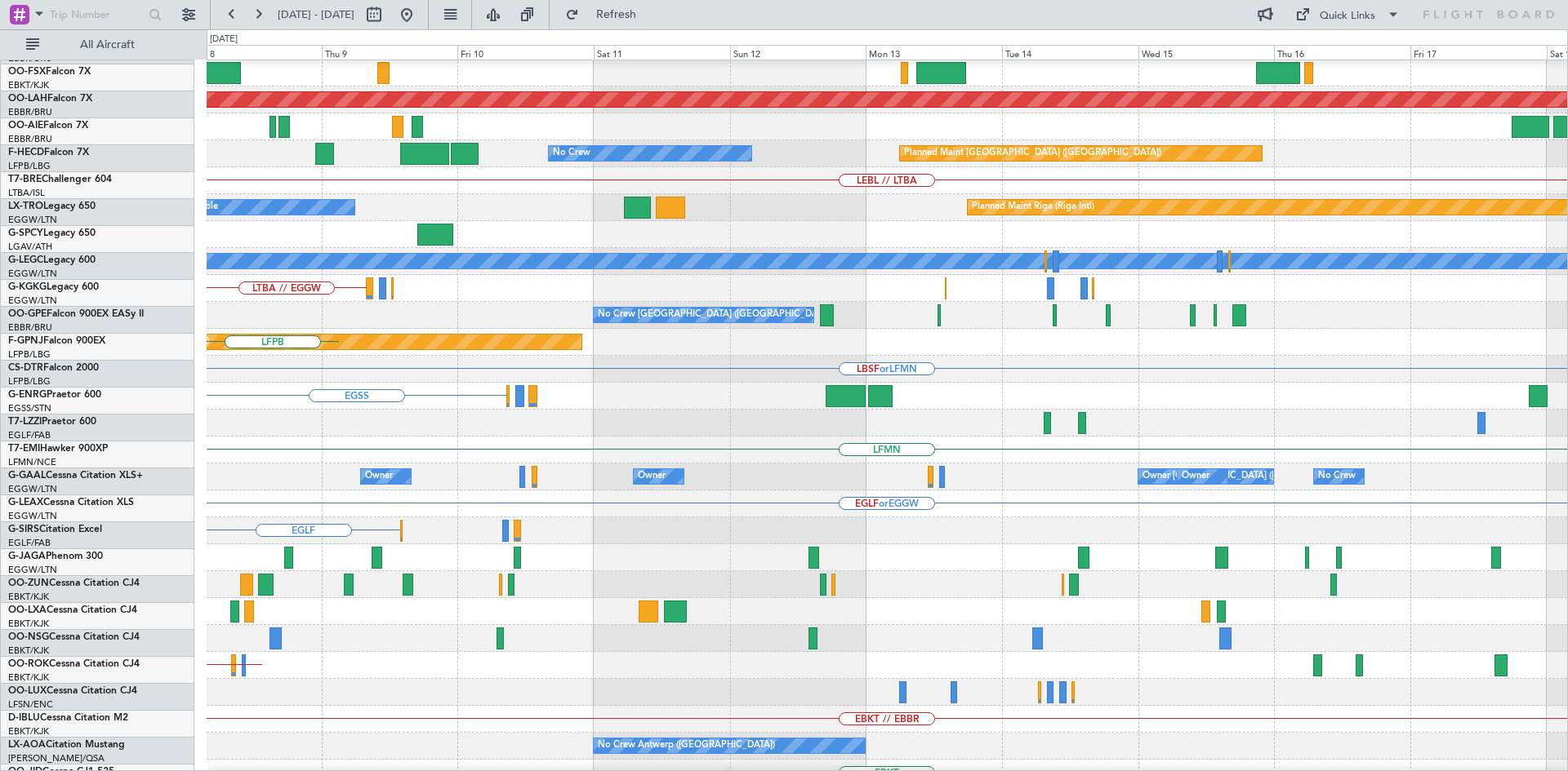
click at [57, 448] on div "Planned Maint Alton-st Louis (St Louis Regl) No Crew Planned Maint Paris (Le Bo…" at bounding box center [784, 400] width 1568 height 741
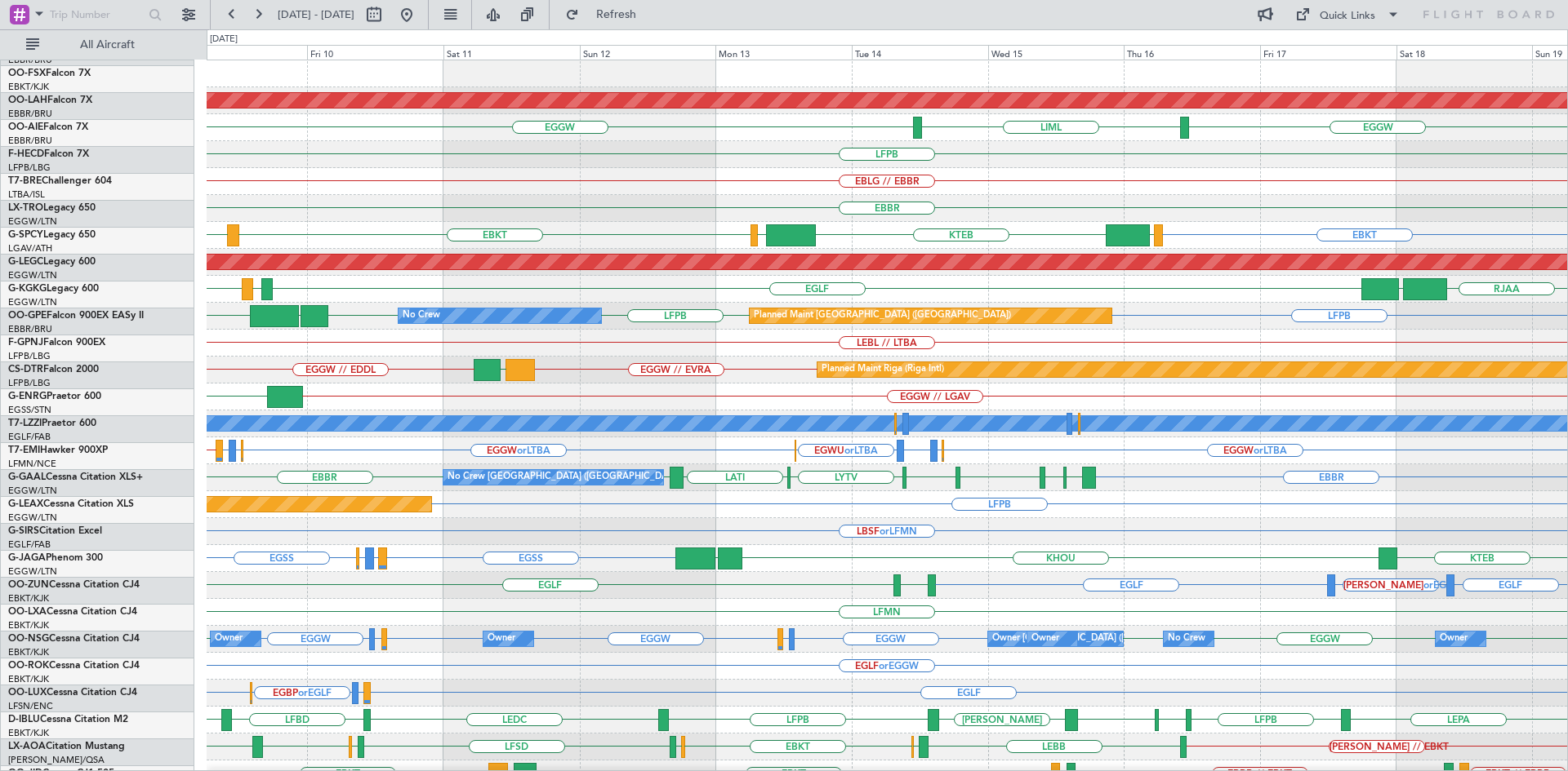
scroll to position [0, 0]
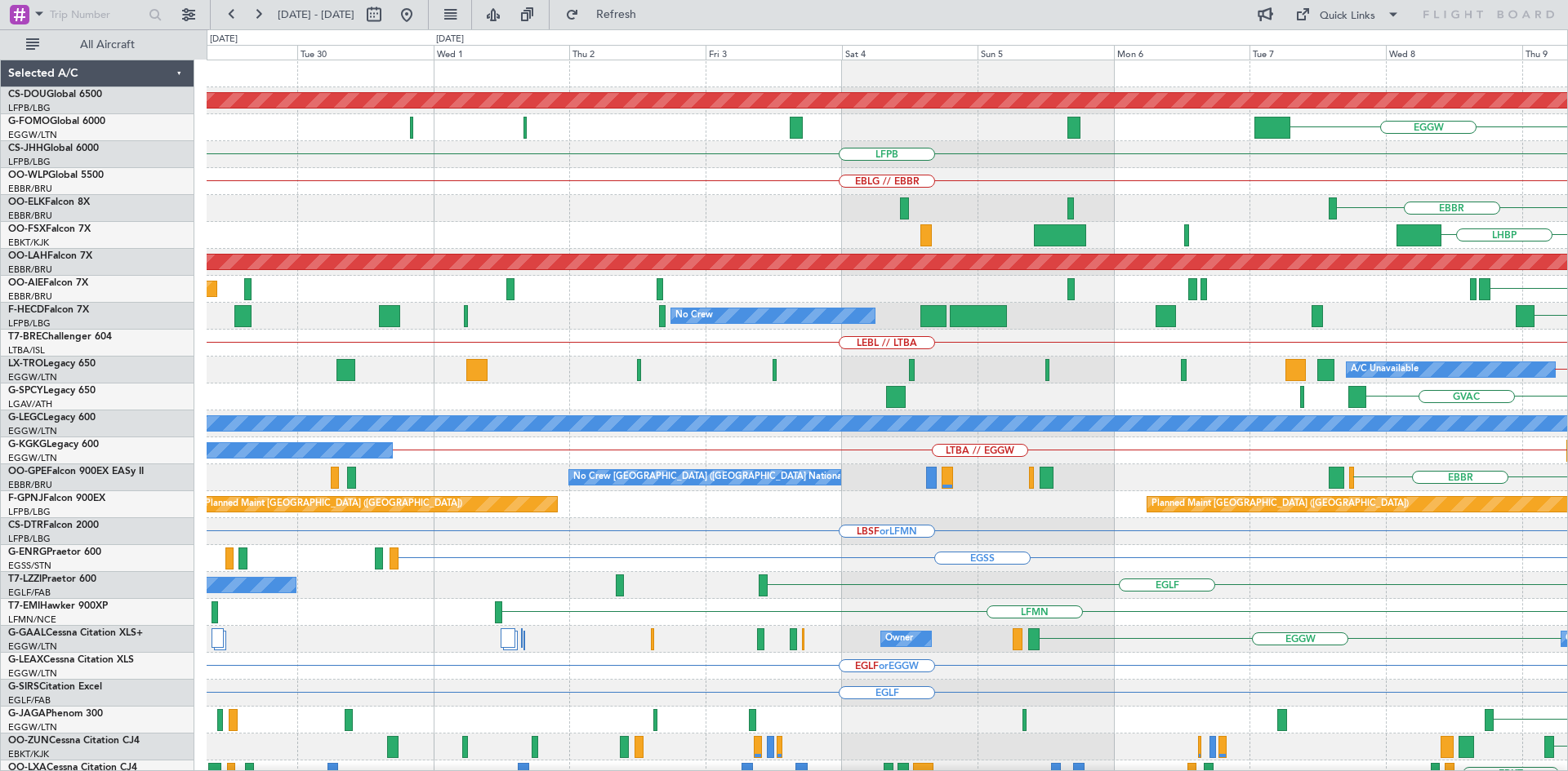
click at [1567, 151] on html "09 Oct 2025 - 19 Oct 2025 Refresh Quick Links All Aircraft Planned Maint London…" at bounding box center [784, 386] width 1568 height 771
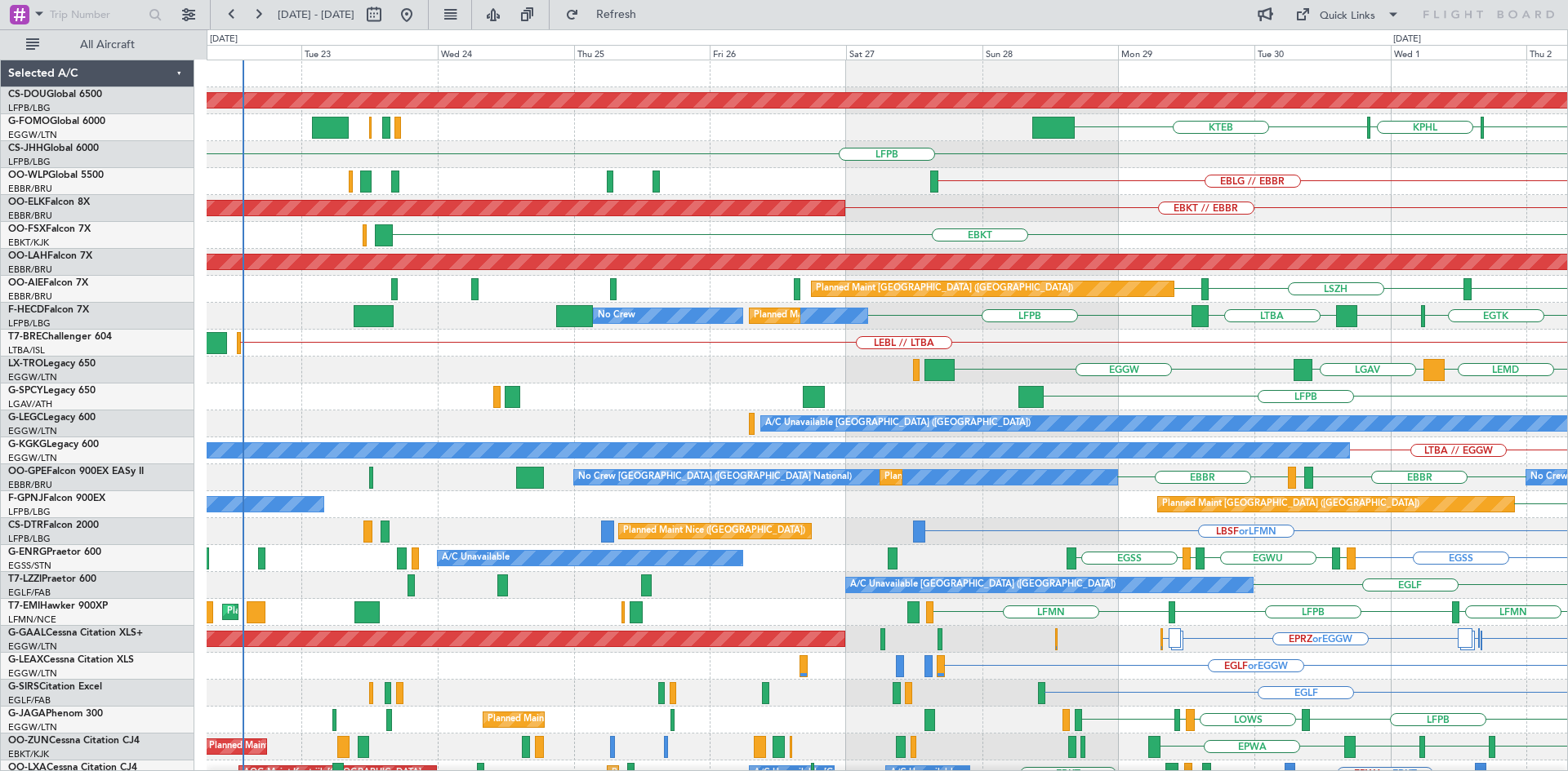
click at [1473, 250] on div "Planned Maint London (Biggin Hill) KTEB KTEB KPHL MYAM LFPB EBLG // EBBR EBKT /…" at bounding box center [886, 504] width 1360 height 889
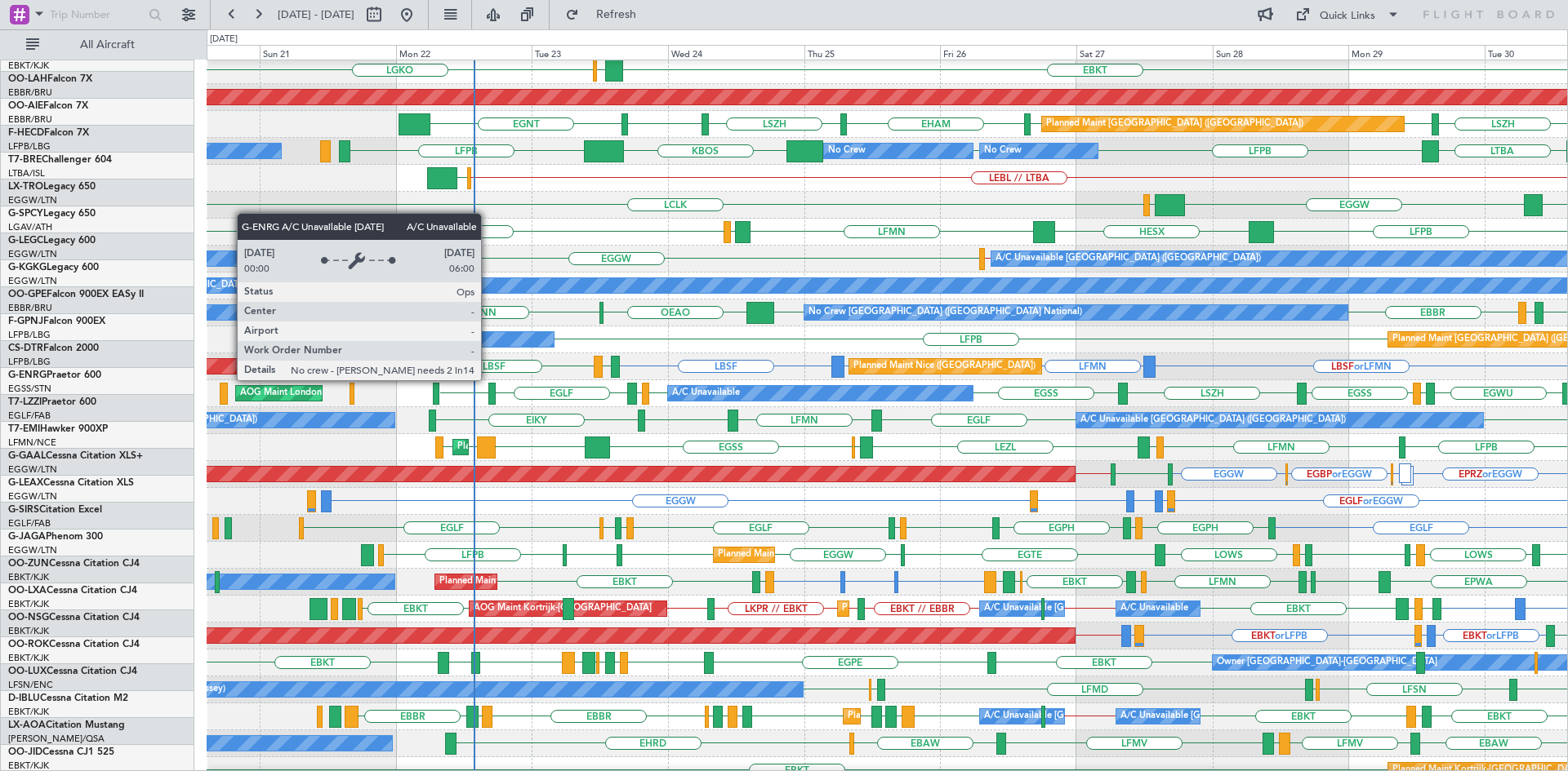
scroll to position [165, 0]
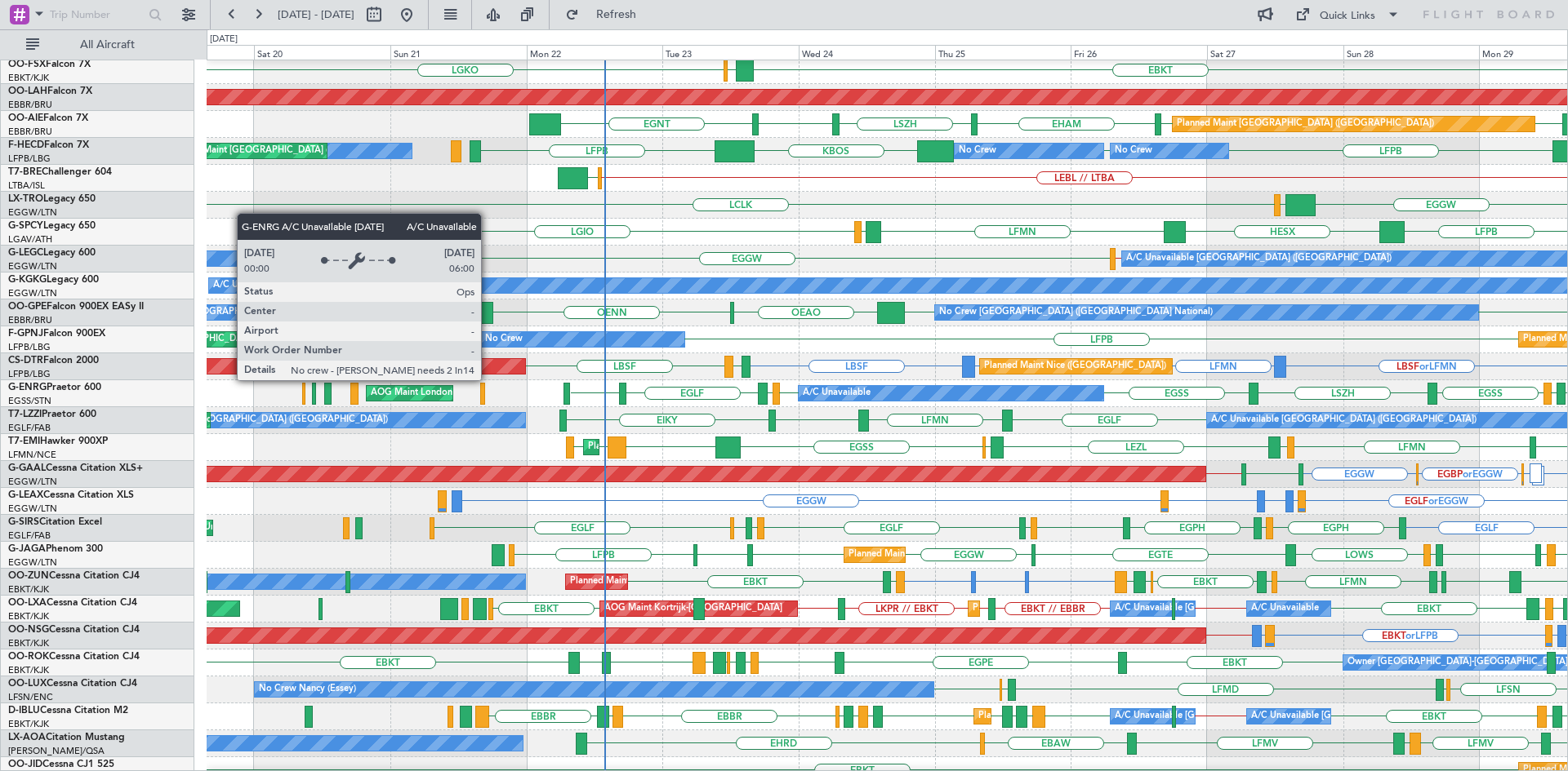
click at [850, 392] on div "A/C Unavailable" at bounding box center [836, 393] width 68 height 24
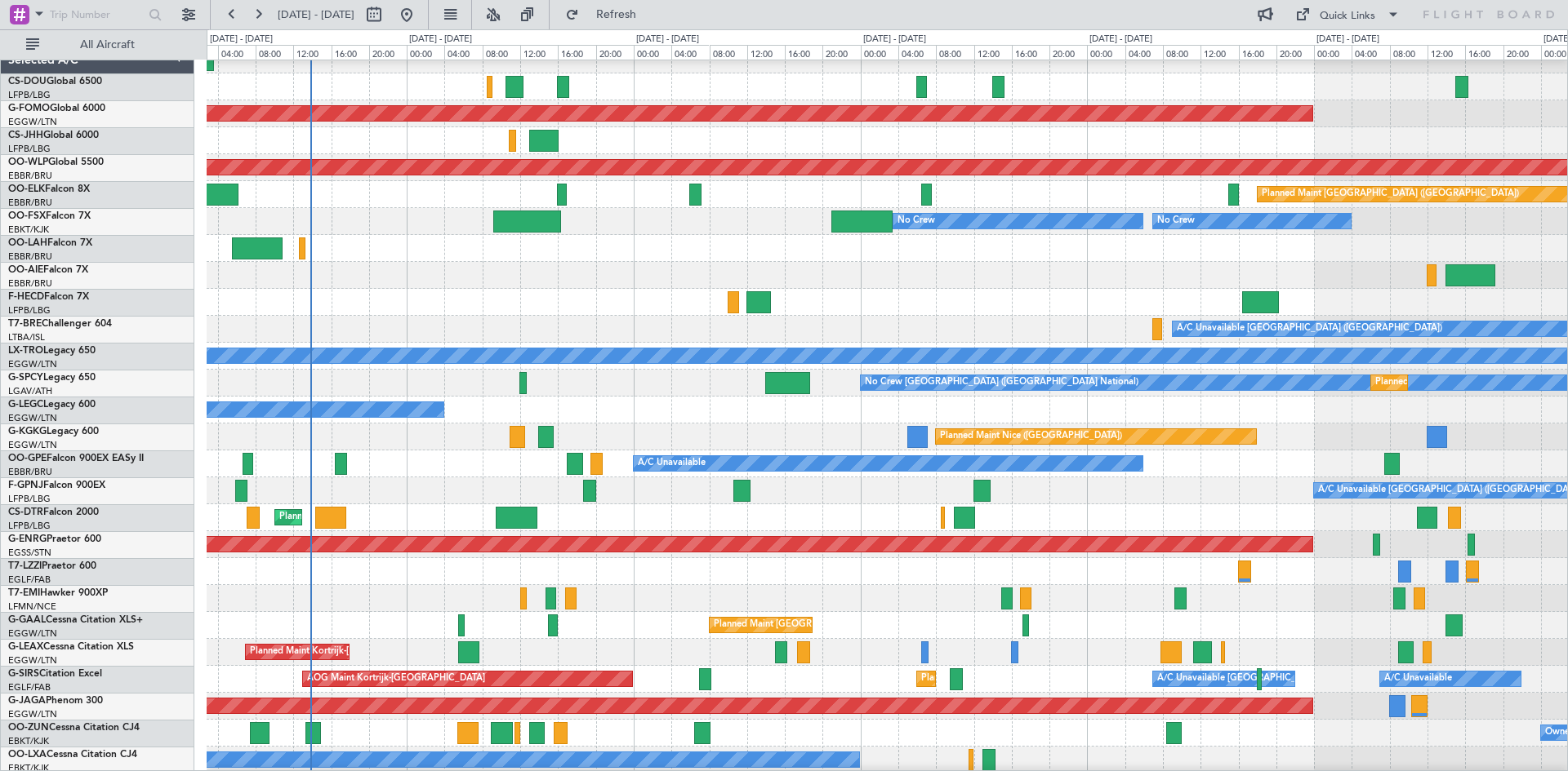
scroll to position [177, 0]
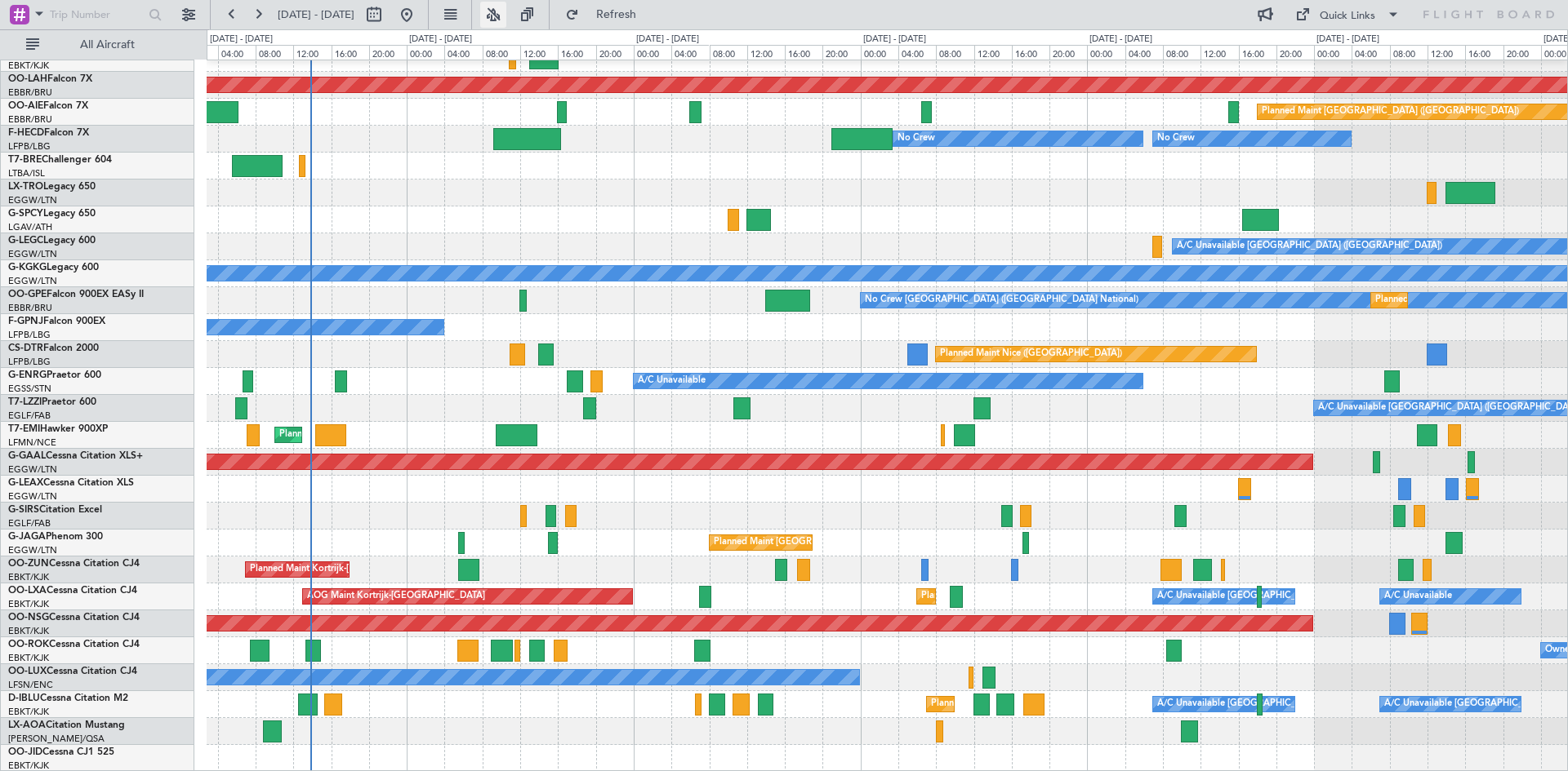
click at [506, 13] on button at bounding box center [493, 15] width 26 height 26
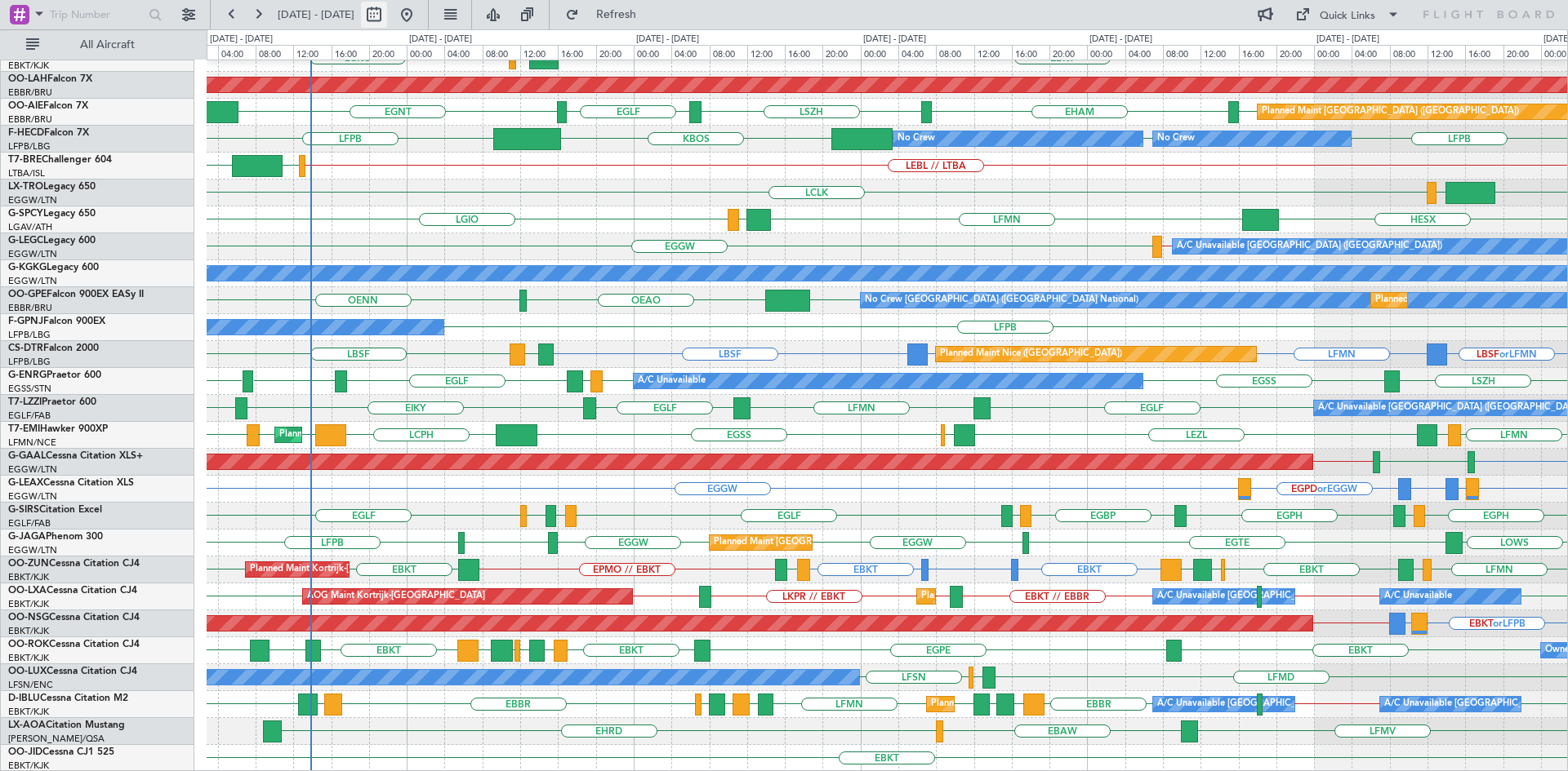
click at [387, 12] on button at bounding box center [374, 15] width 26 height 26
select select "9"
select select "2025"
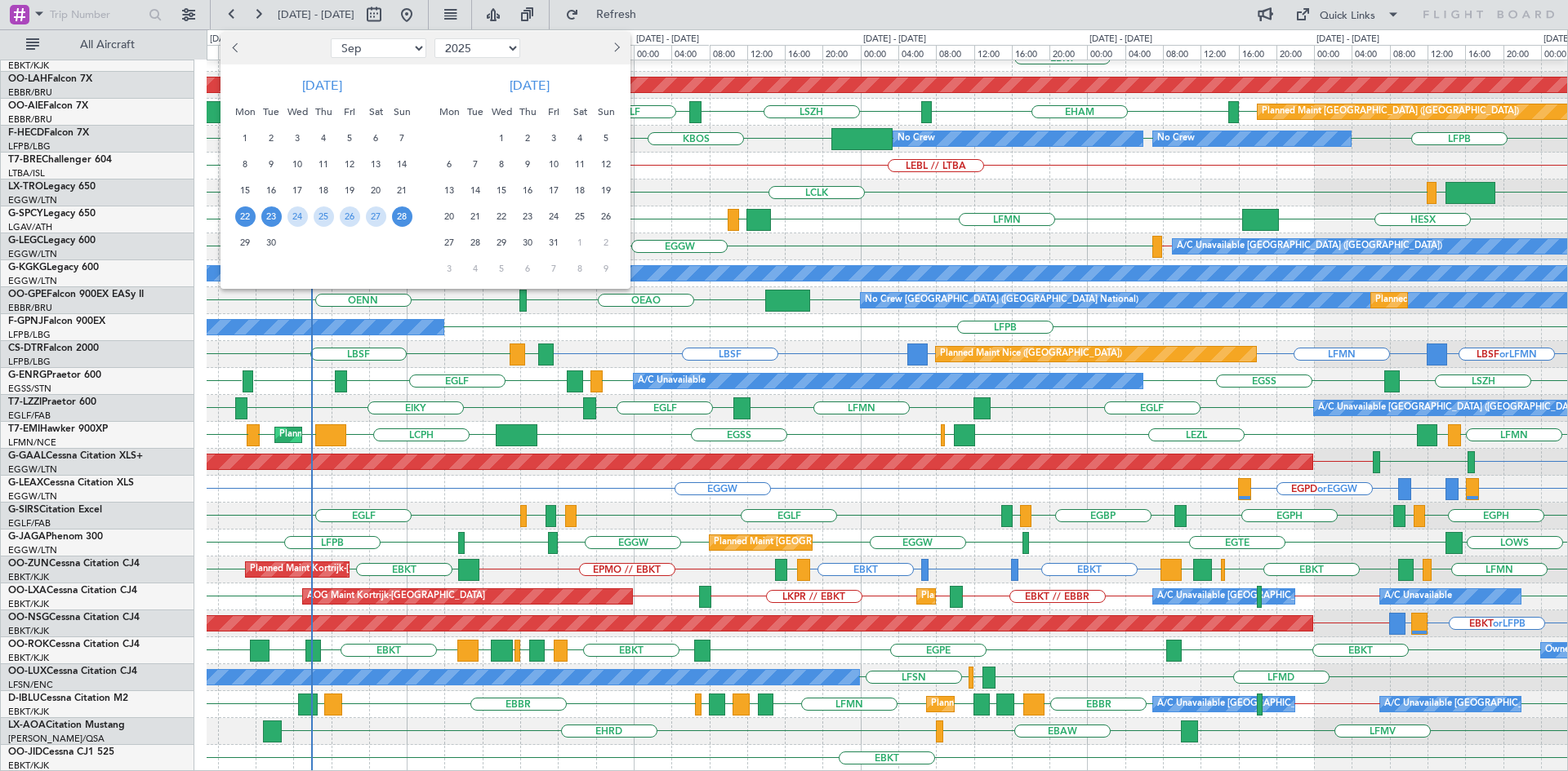
click at [277, 215] on span "23" at bounding box center [272, 217] width 20 height 20
click at [398, 195] on span "21" at bounding box center [402, 191] width 20 height 20
click at [611, 131] on span "5" at bounding box center [606, 138] width 20 height 20
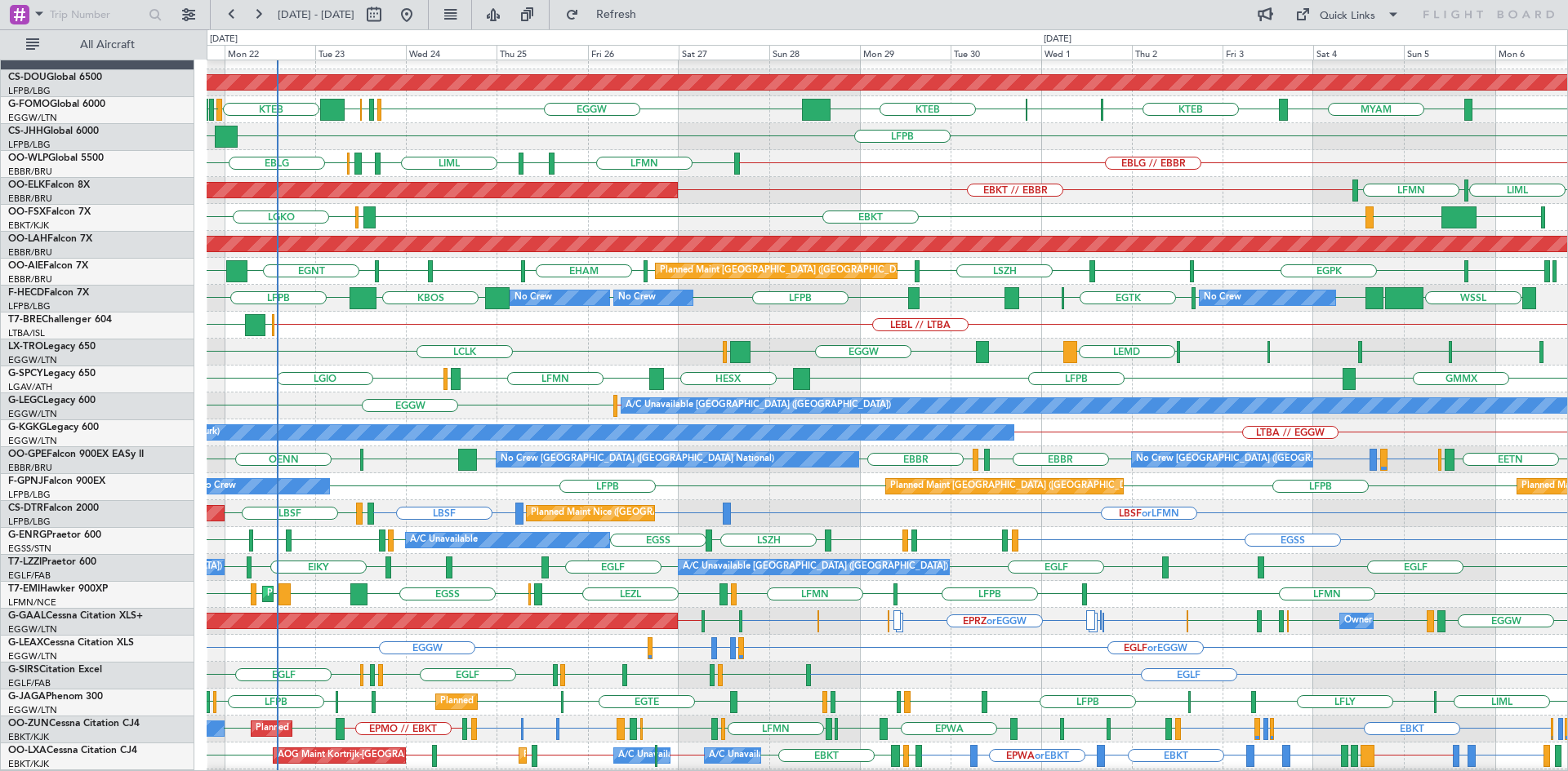
scroll to position [18, 0]
click at [552, 378] on div "LGMK LGIO LFPB HESX LFMN GMMX" at bounding box center [886, 378] width 1360 height 27
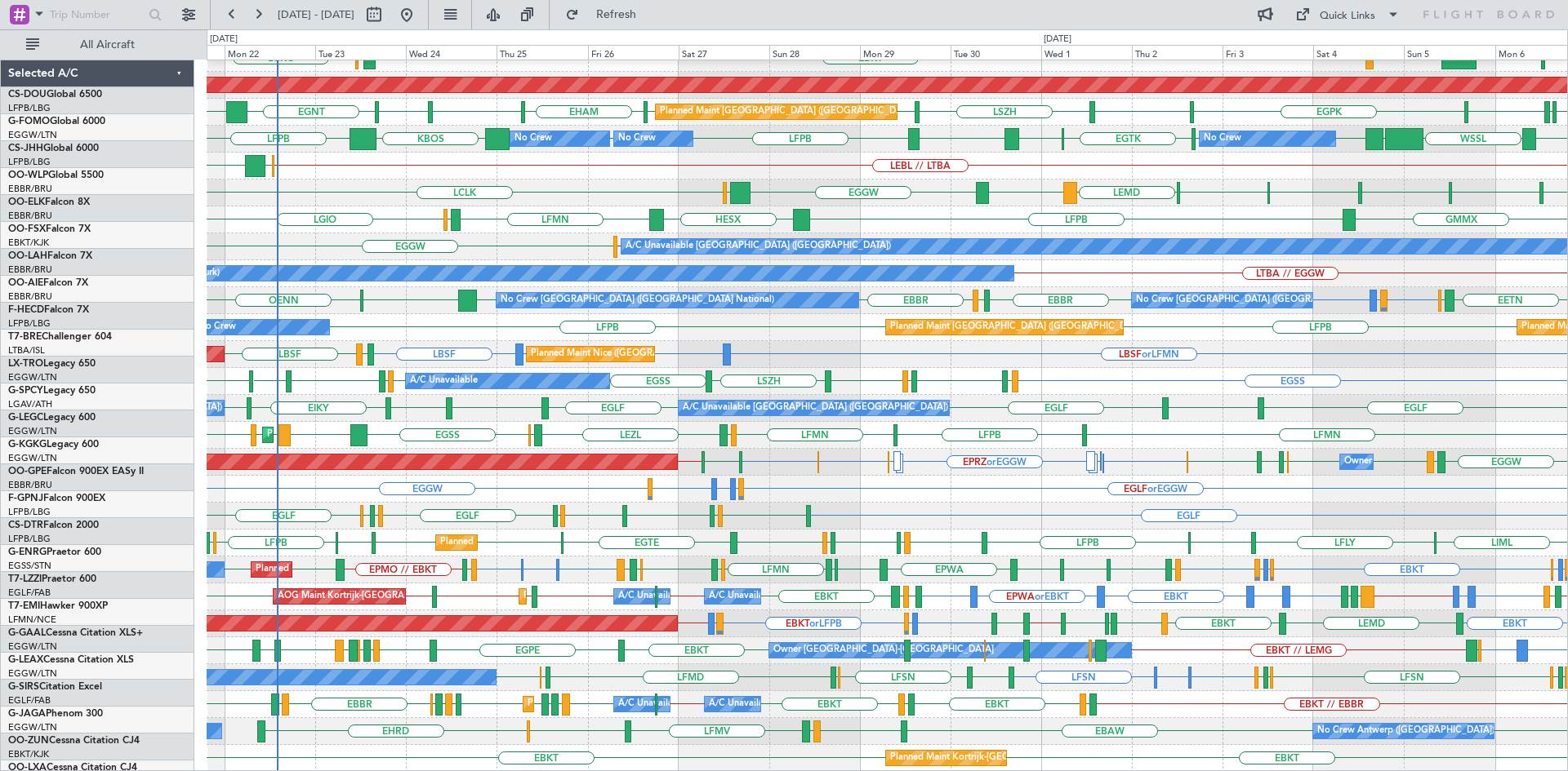
scroll to position [177, 0]
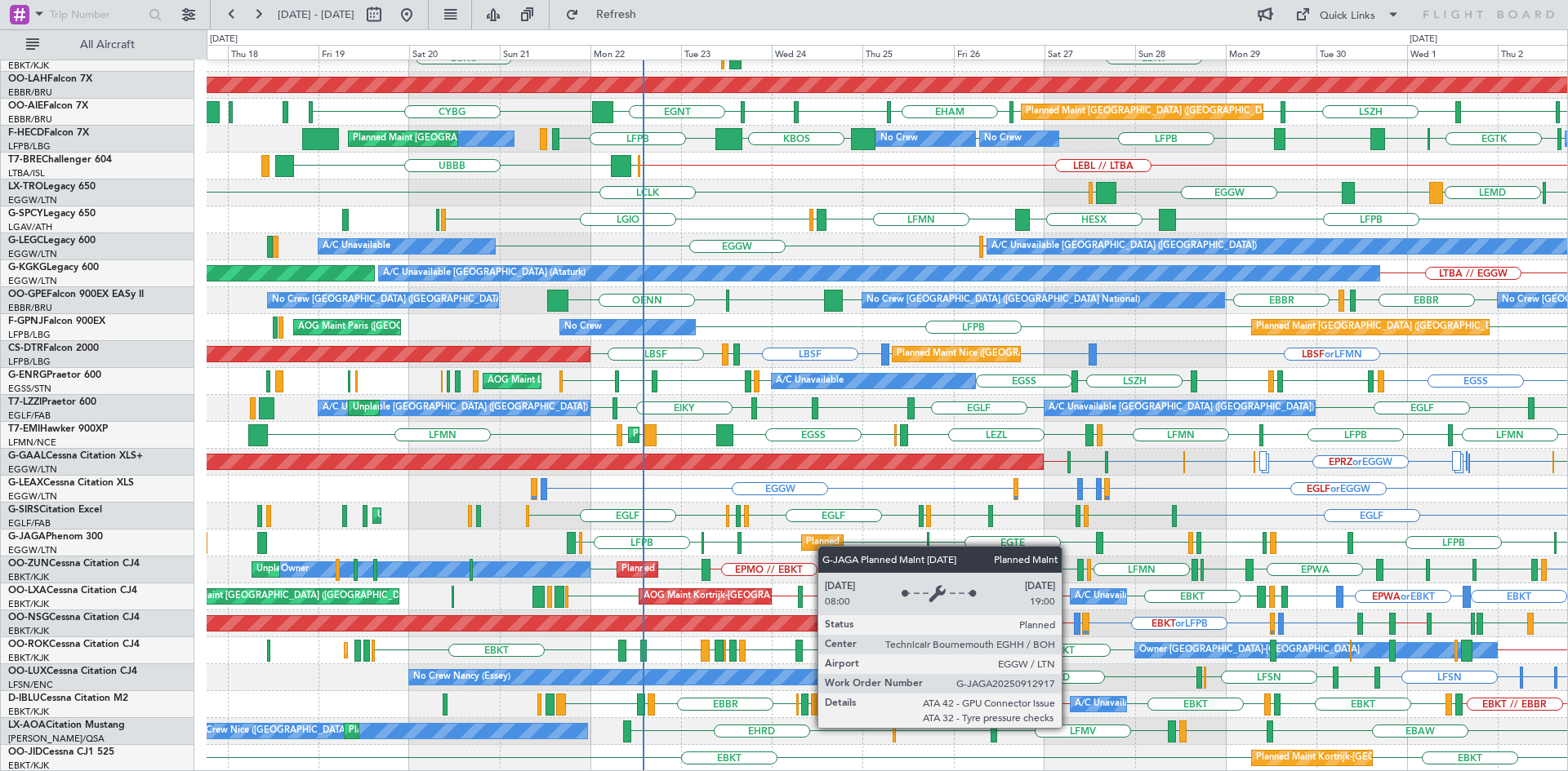
click at [825, 546] on div "EBKT // EBBR Planned Maint [GEOGRAPHIC_DATA]-[GEOGRAPHIC_DATA] LFMN LIML LGKO E…" at bounding box center [886, 327] width 1360 height 889
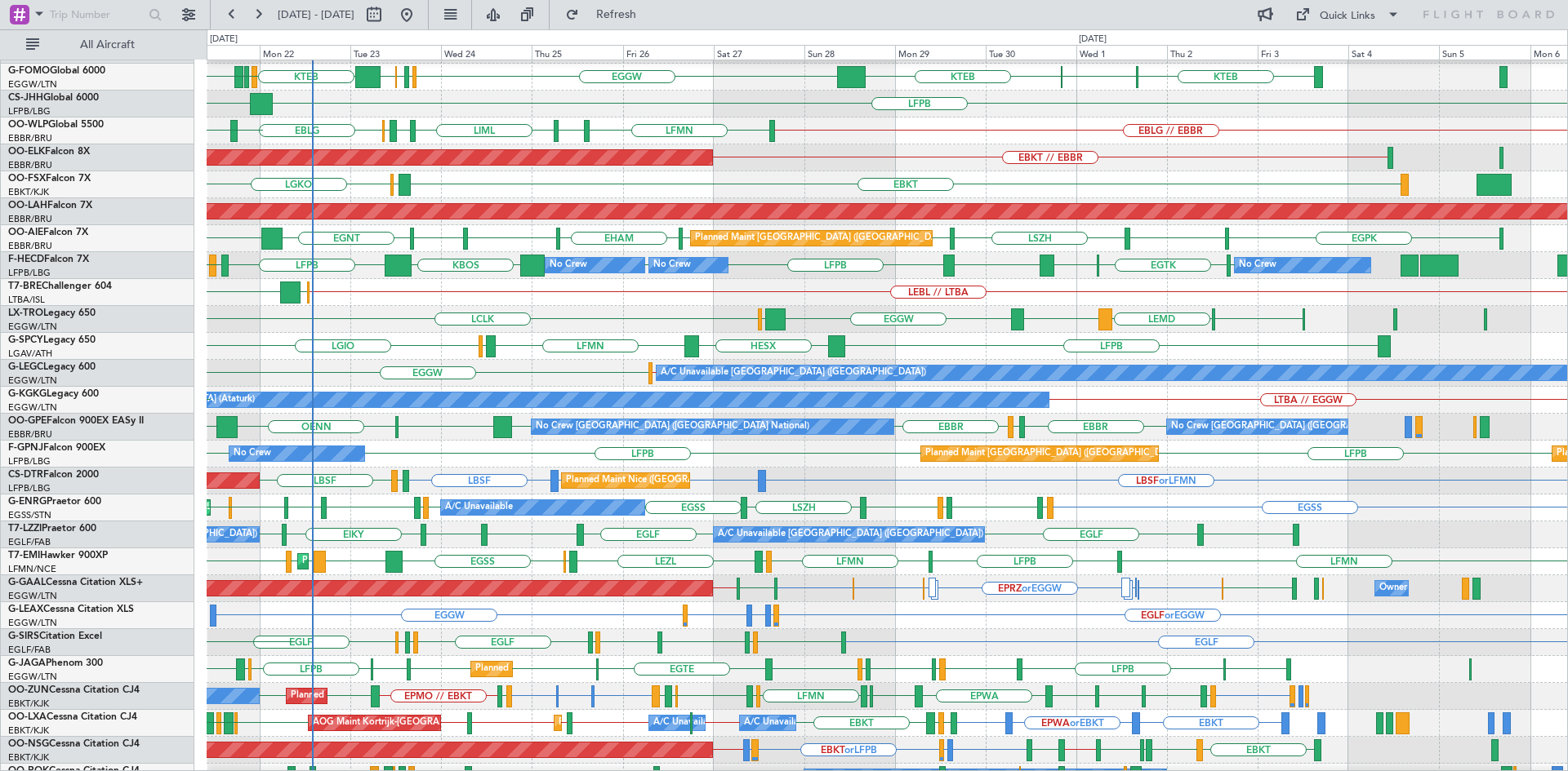
click at [408, 303] on div "UBBB LEBL // LTBA [PERSON_NAME]" at bounding box center [886, 292] width 1360 height 27
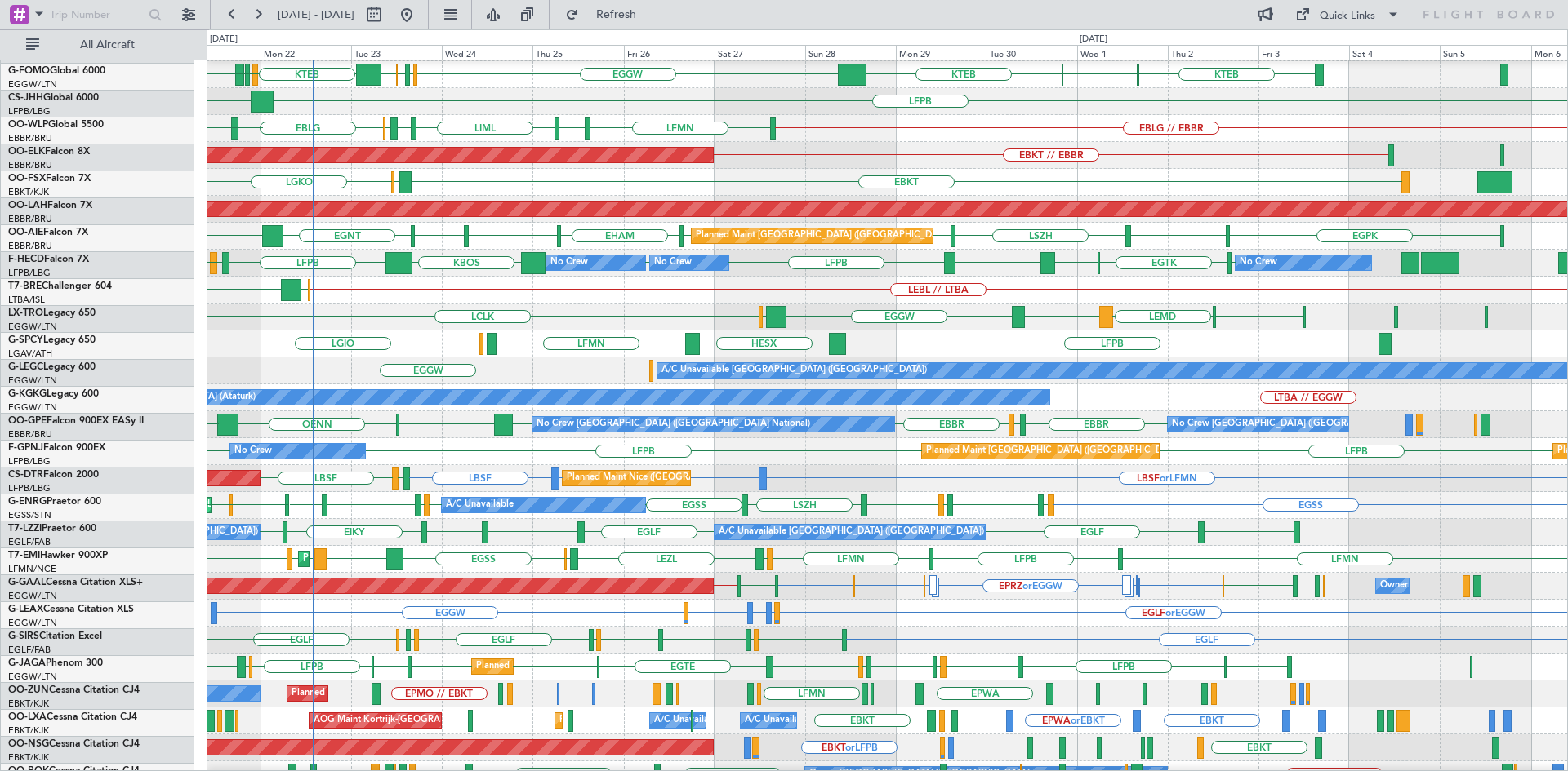
scroll to position [53, 0]
